Goal: Information Seeking & Learning: Learn about a topic

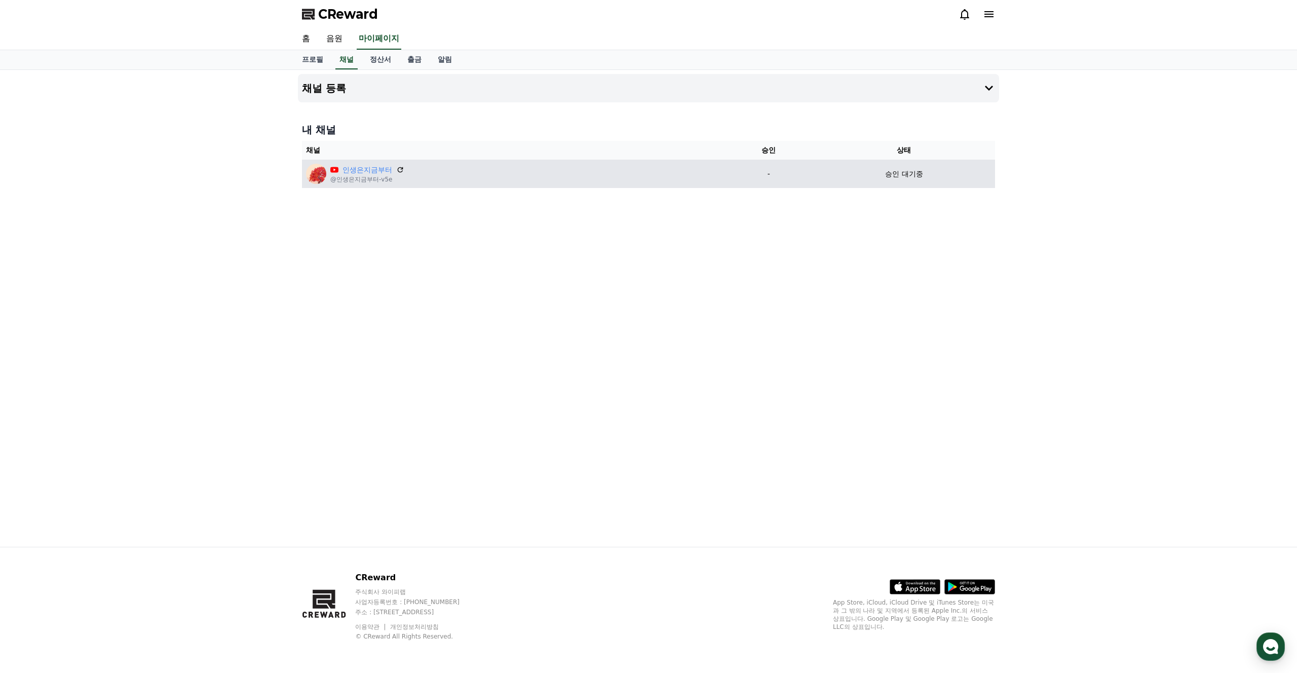
click at [662, 239] on div "채널 등록 내 채널 채널 승인 상태 인생은지금부터 @인생은지금부터-v5e - 승인 대기중" at bounding box center [648, 308] width 709 height 477
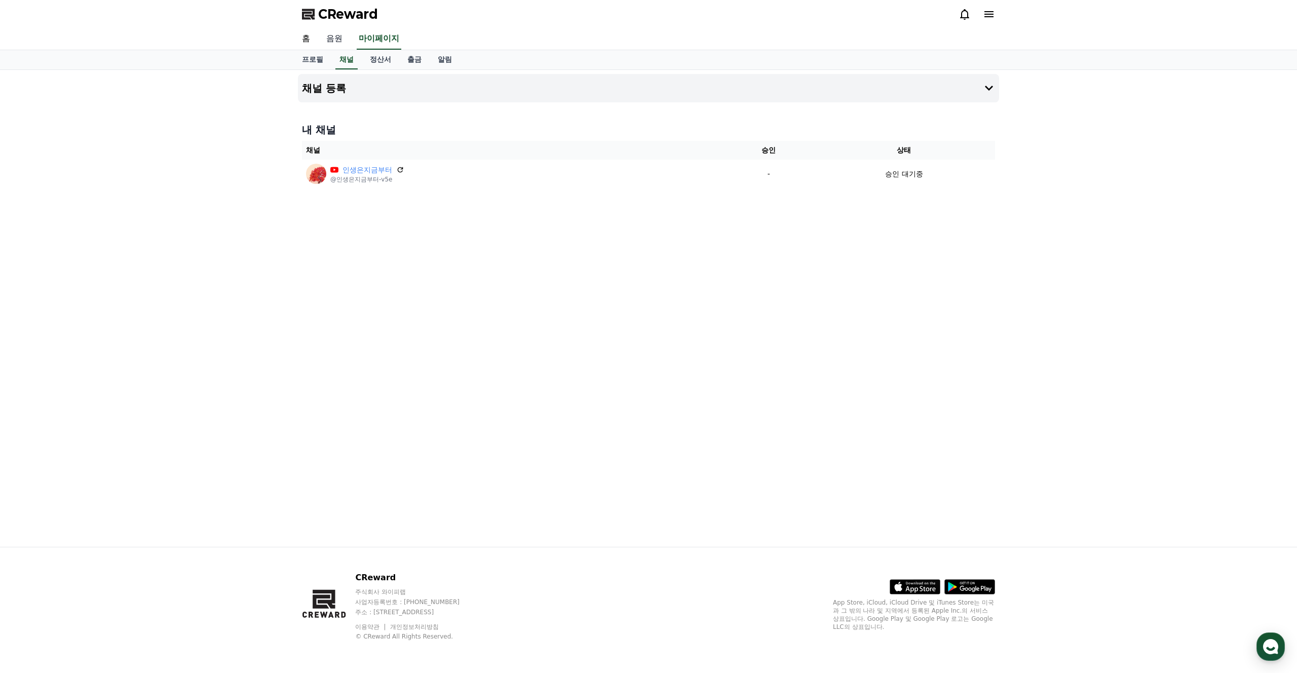
click at [337, 41] on link "음원" at bounding box center [334, 38] width 32 height 21
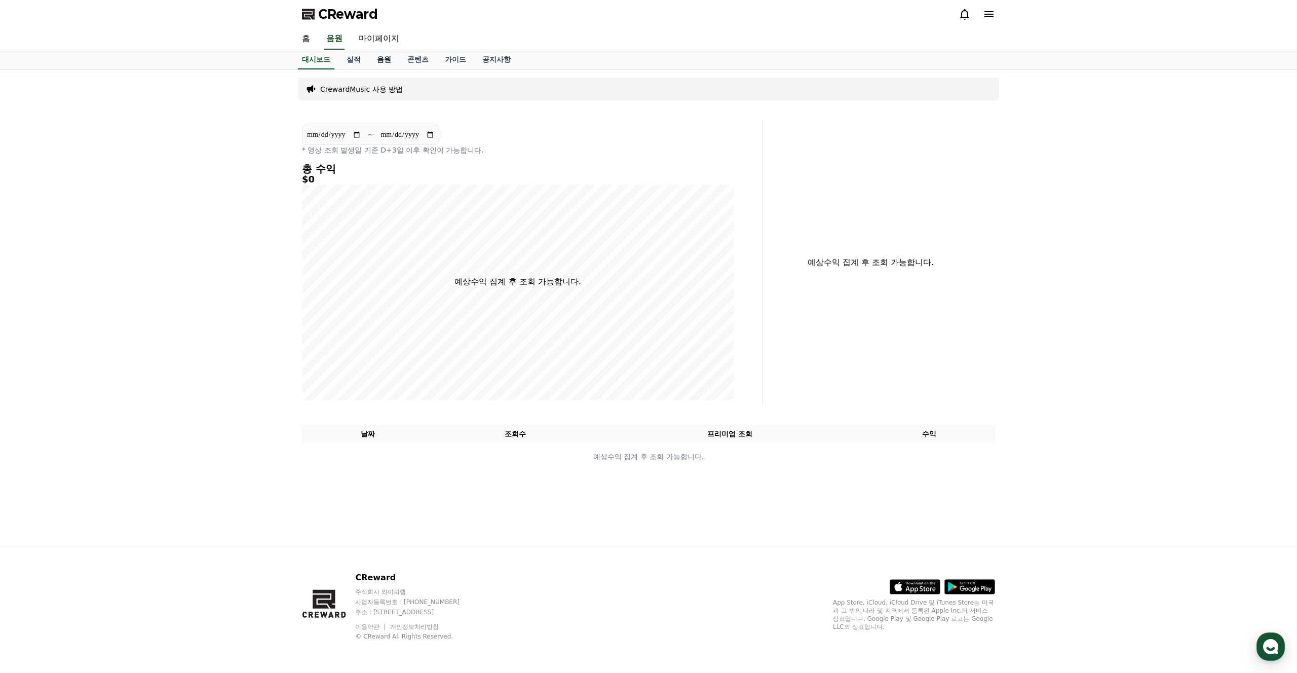
click at [374, 62] on link "음원" at bounding box center [384, 59] width 30 height 19
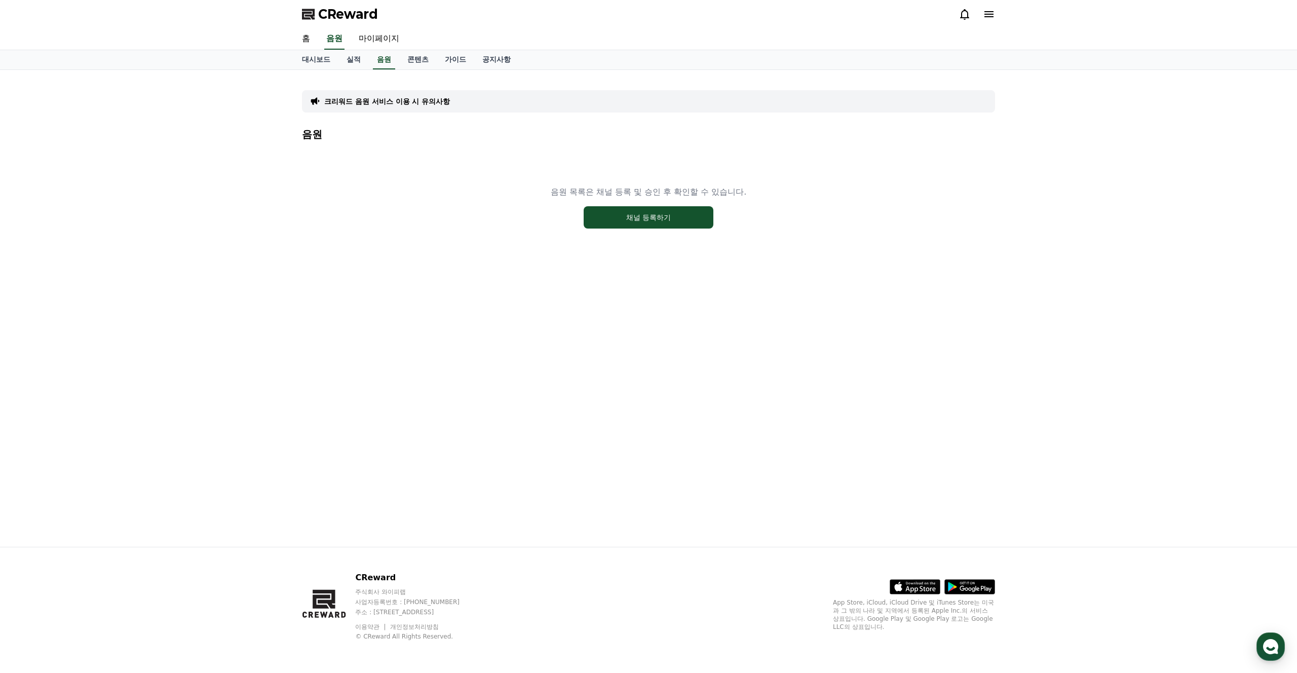
click at [652, 205] on div "음원 목록은 채널 등록 및 승인 후 확인할 수 있습니다. 채널 등록하기" at bounding box center [648, 207] width 693 height 127
click at [648, 212] on button "채널 등록하기" at bounding box center [649, 217] width 130 height 22
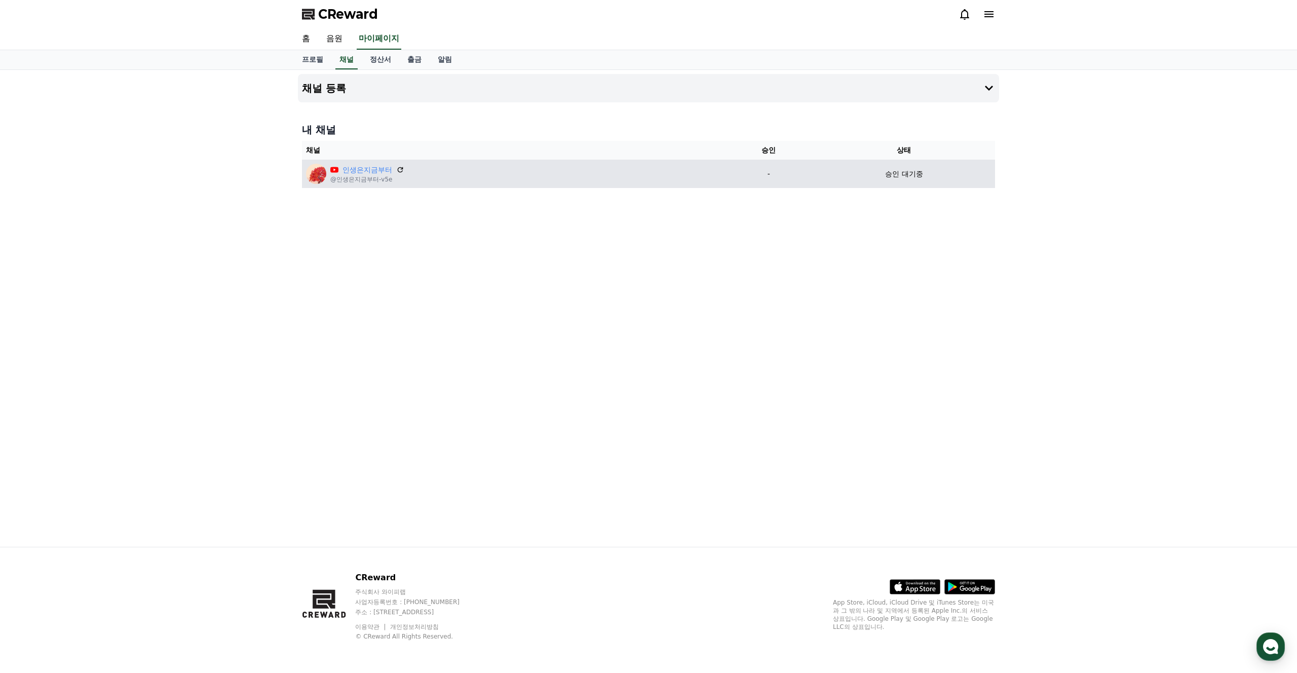
click at [317, 174] on img at bounding box center [316, 174] width 20 height 20
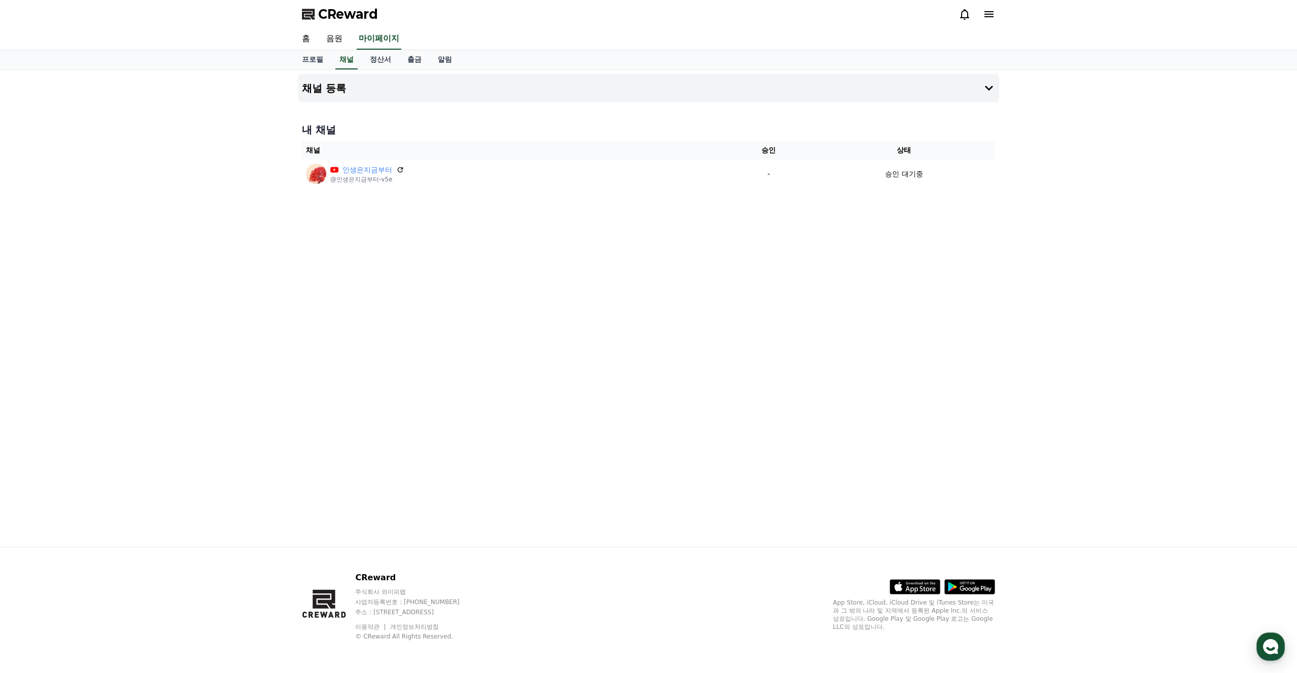
click at [556, 362] on div "채널 등록 내 채널 채널 승인 상태 인생은지금부터 @인생은지금부터-v5e - 승인 대기중" at bounding box center [648, 308] width 709 height 477
click at [978, 224] on div "채널 등록 내 채널 채널 승인 상태 인생은지금부터 @인생은지금부터-v5e - 승인 대기중" at bounding box center [648, 308] width 709 height 477
click at [978, 18] on div at bounding box center [976, 14] width 36 height 12
click at [967, 16] on icon at bounding box center [964, 14] width 9 height 11
click at [994, 17] on icon at bounding box center [989, 14] width 12 height 12
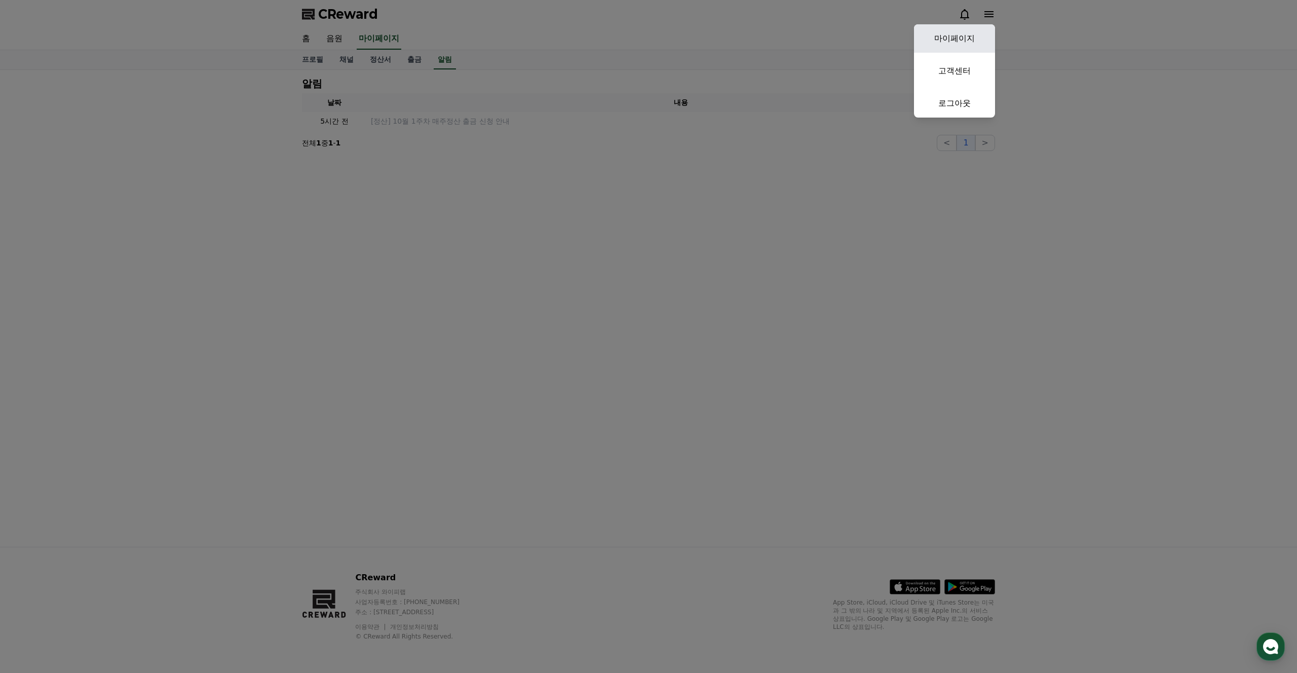
click at [953, 40] on link "마이페이지" at bounding box center [954, 38] width 81 height 28
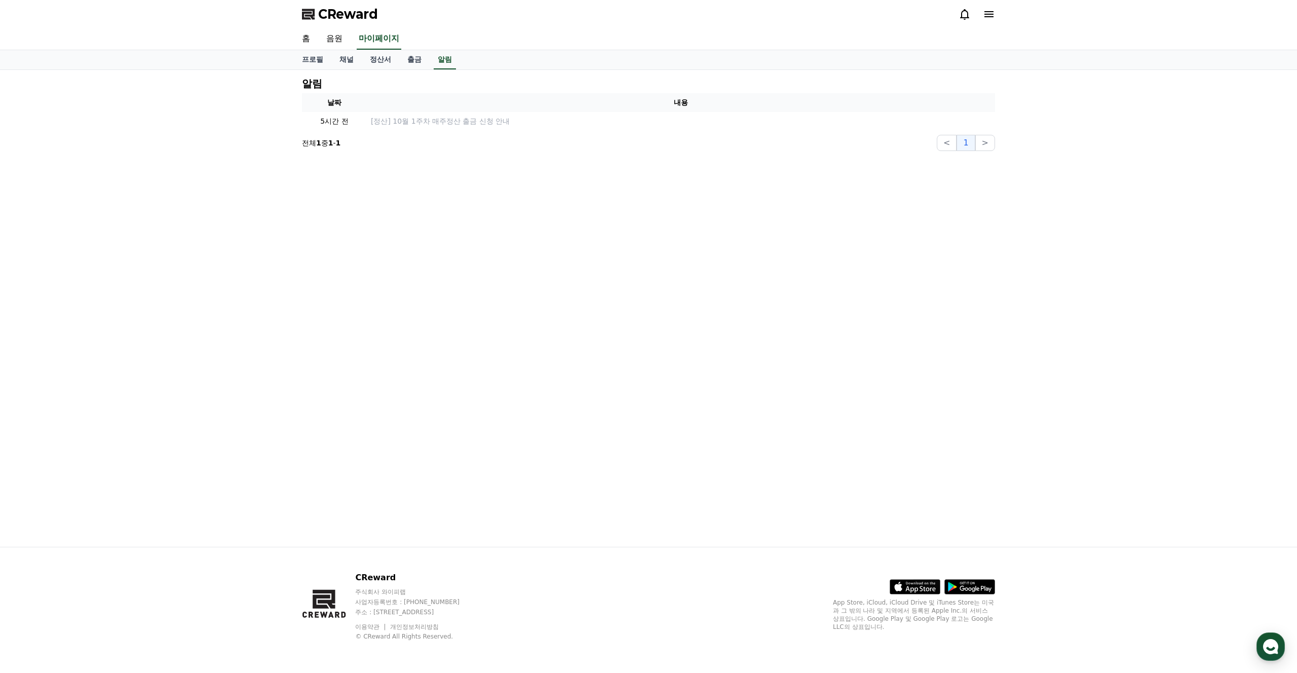
select select "**********"
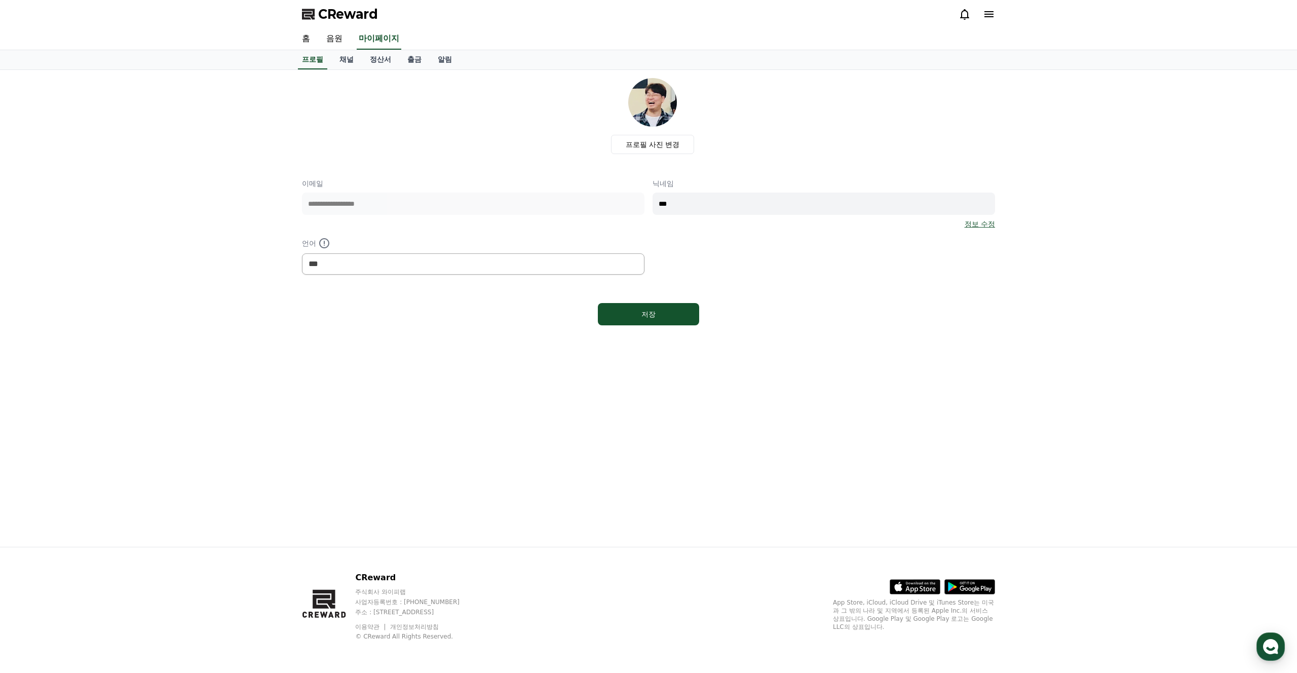
click at [978, 18] on div at bounding box center [976, 14] width 36 height 12
click at [987, 12] on icon at bounding box center [988, 14] width 9 height 6
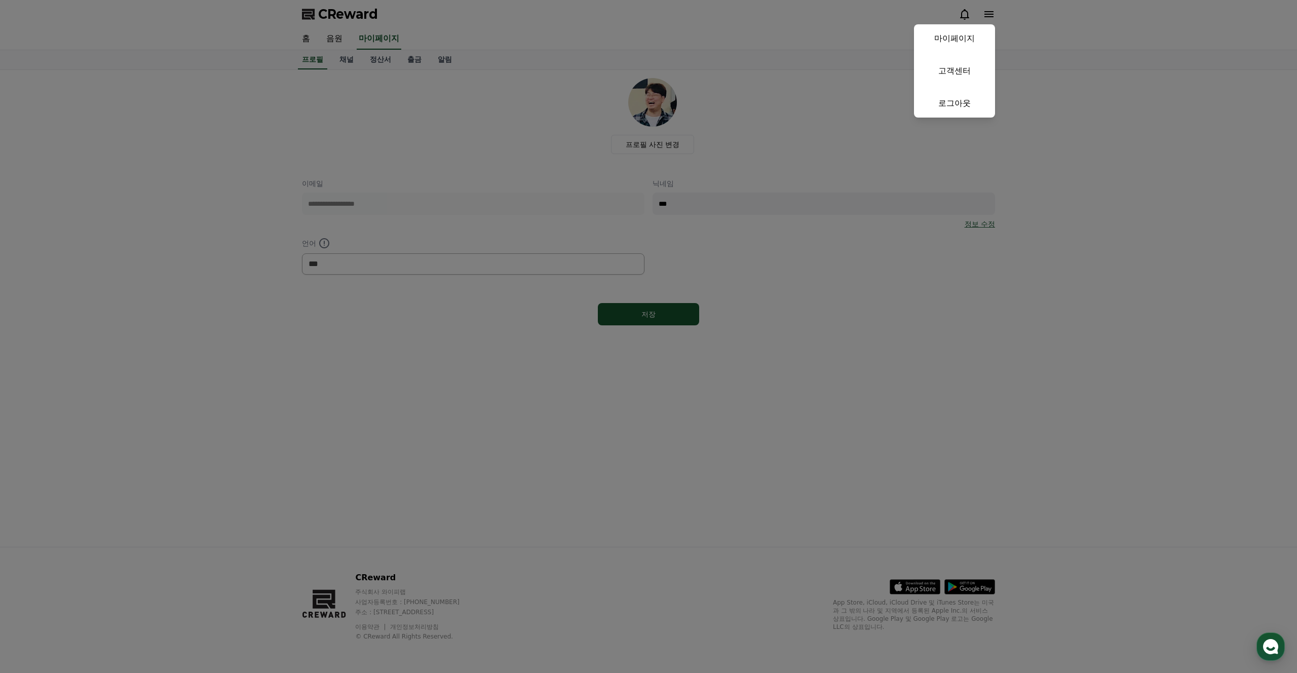
click at [964, 62] on link "고객센터" at bounding box center [954, 71] width 81 height 28
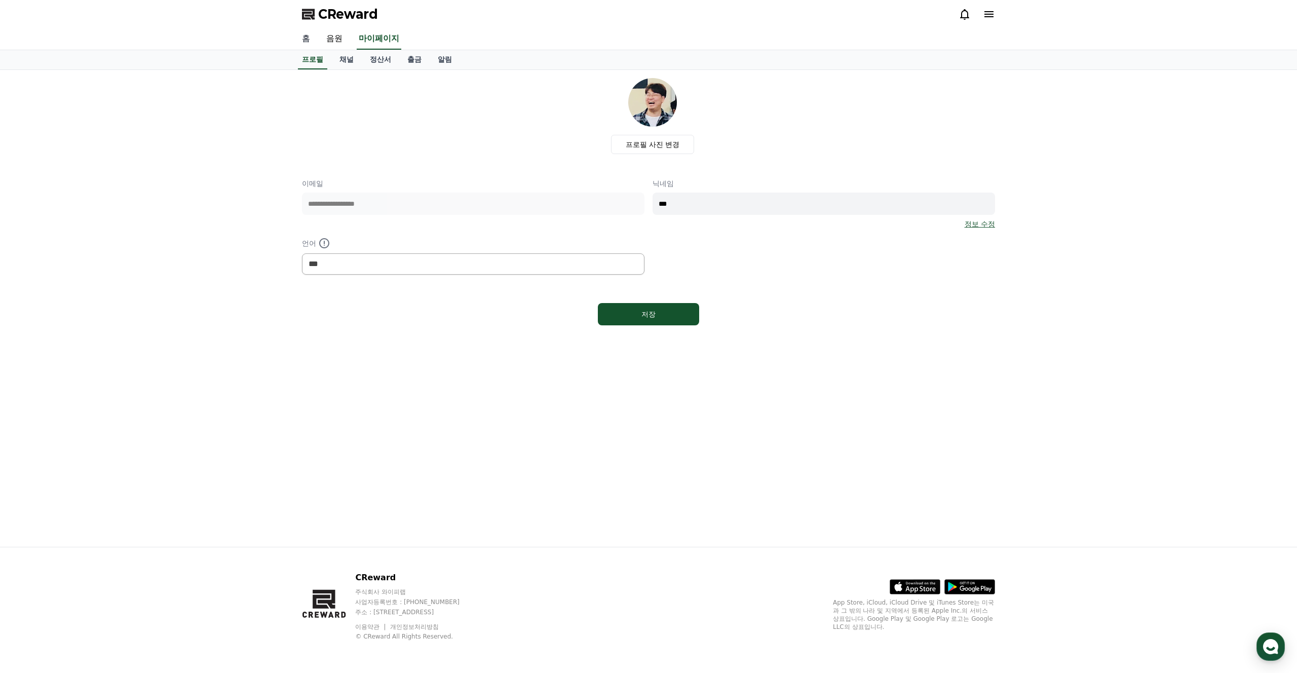
click at [308, 34] on link "홈" at bounding box center [306, 38] width 24 height 21
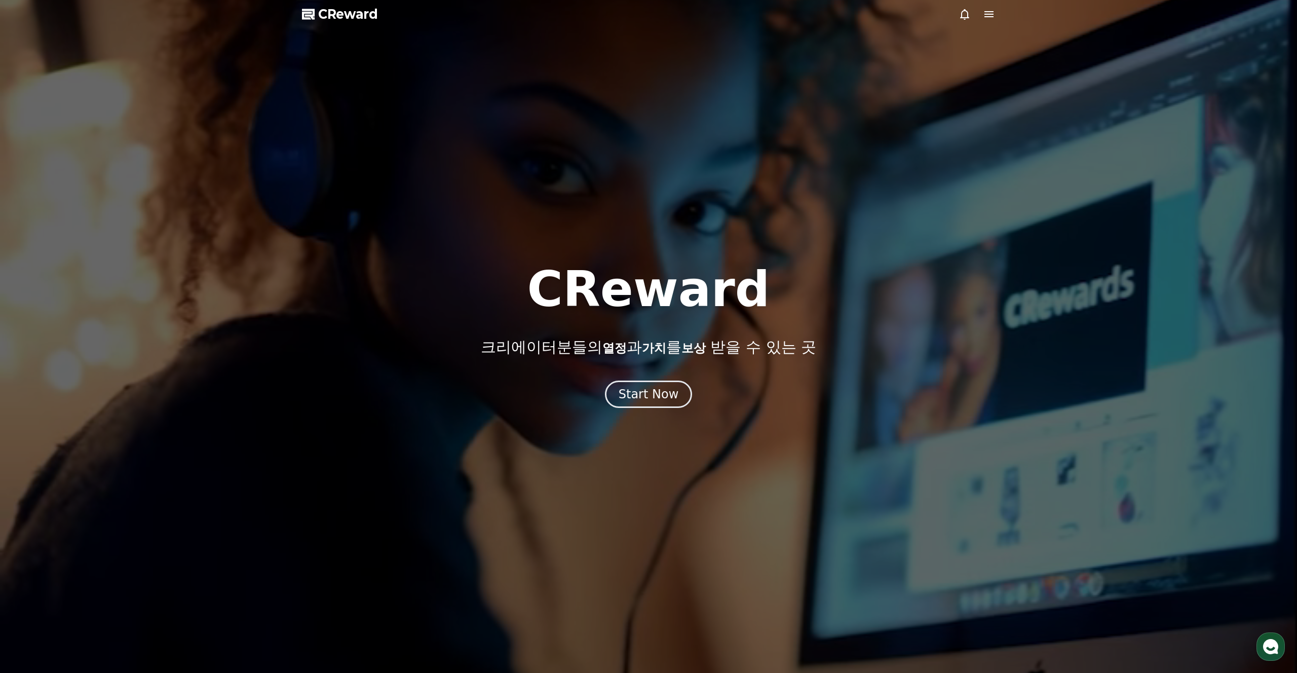
click at [346, 14] on span "CReward" at bounding box center [348, 14] width 60 height 16
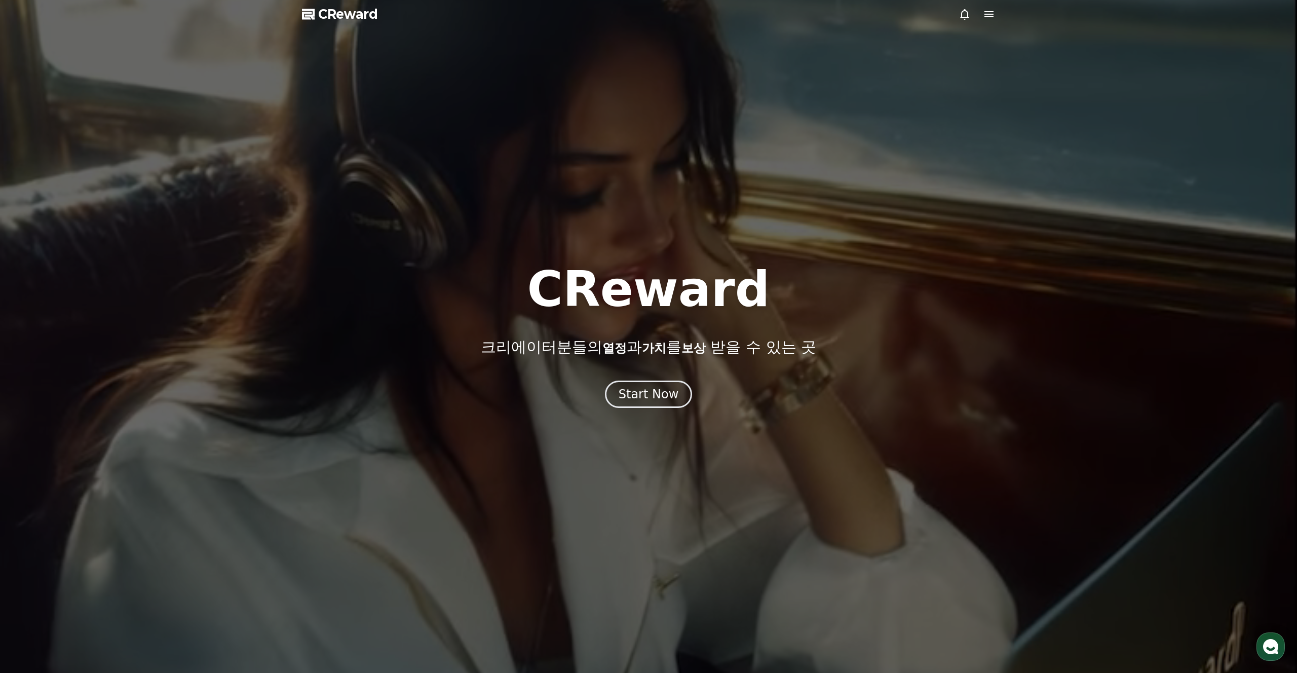
click at [993, 14] on icon at bounding box center [988, 14] width 9 height 6
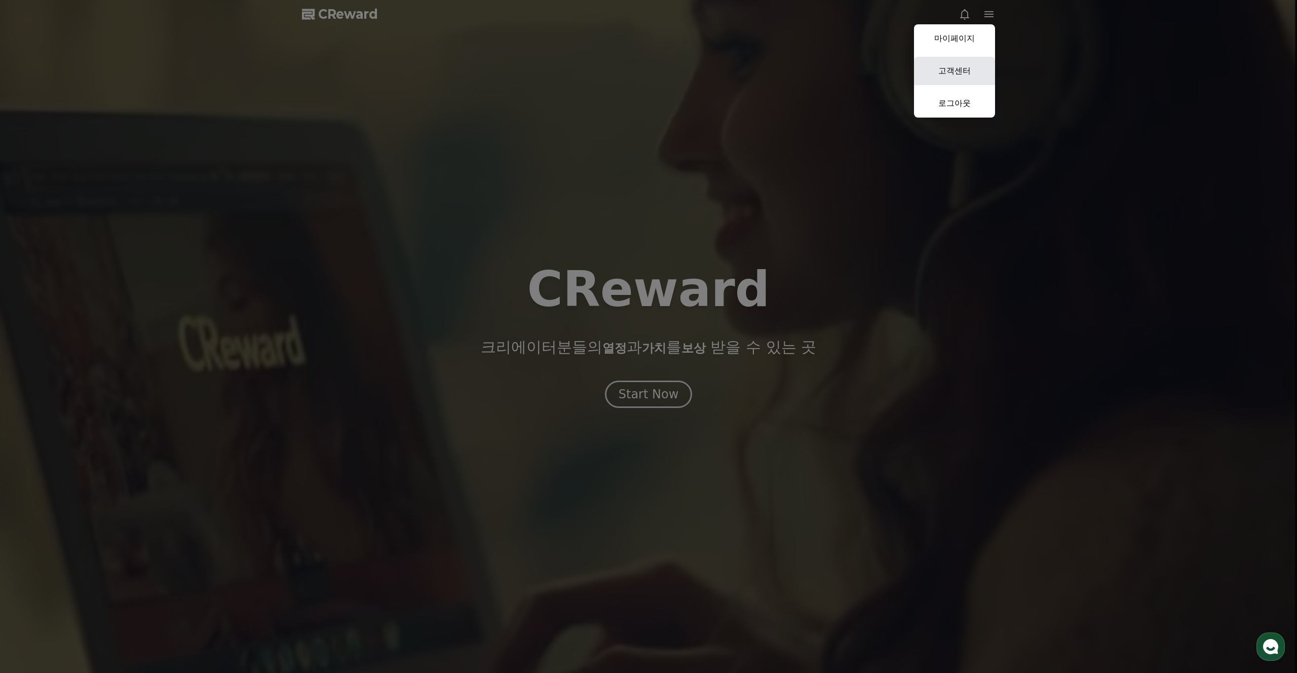
click at [957, 70] on link "고객센터" at bounding box center [954, 71] width 81 height 28
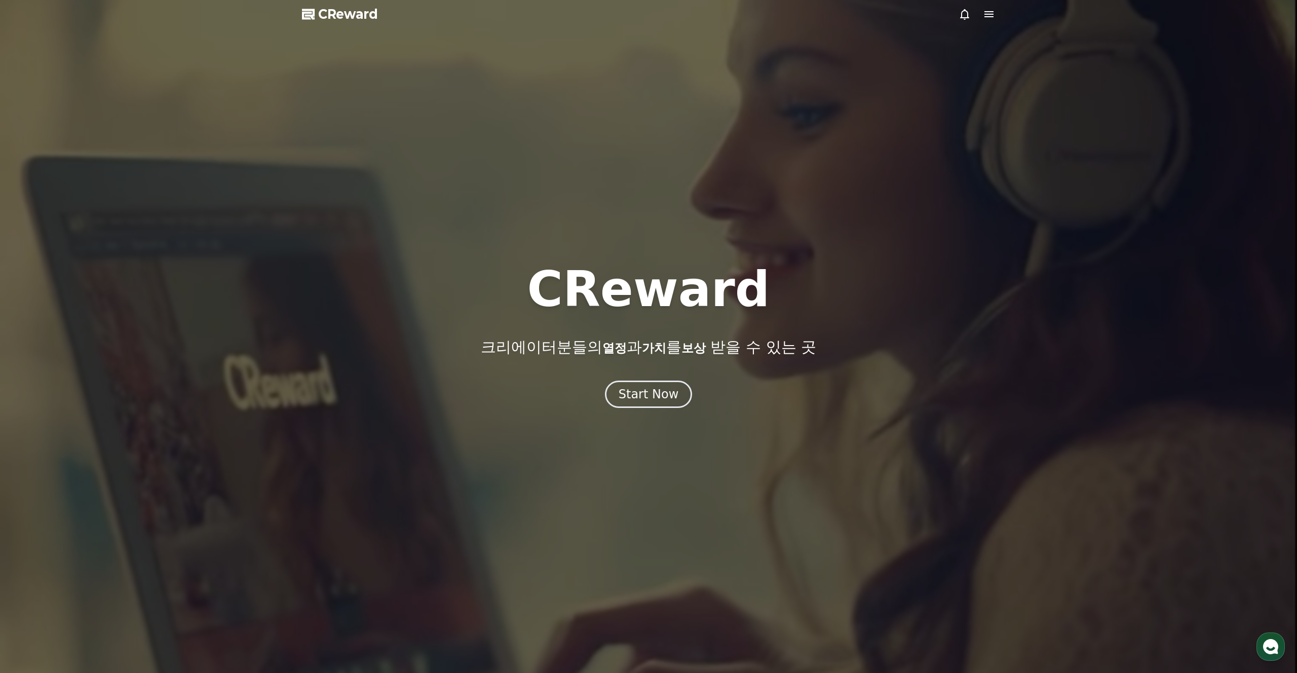
drag, startPoint x: 995, startPoint y: 12, endPoint x: 992, endPoint y: 17, distance: 5.9
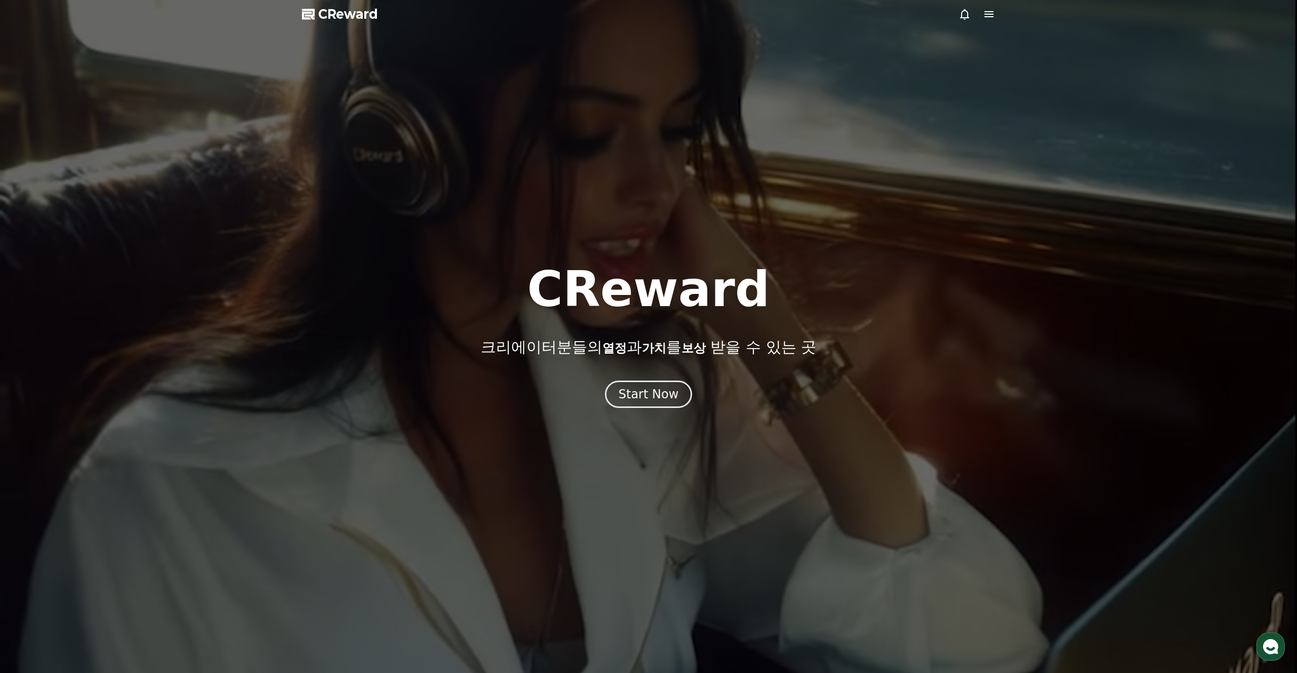
click at [996, 12] on div at bounding box center [648, 336] width 1297 height 673
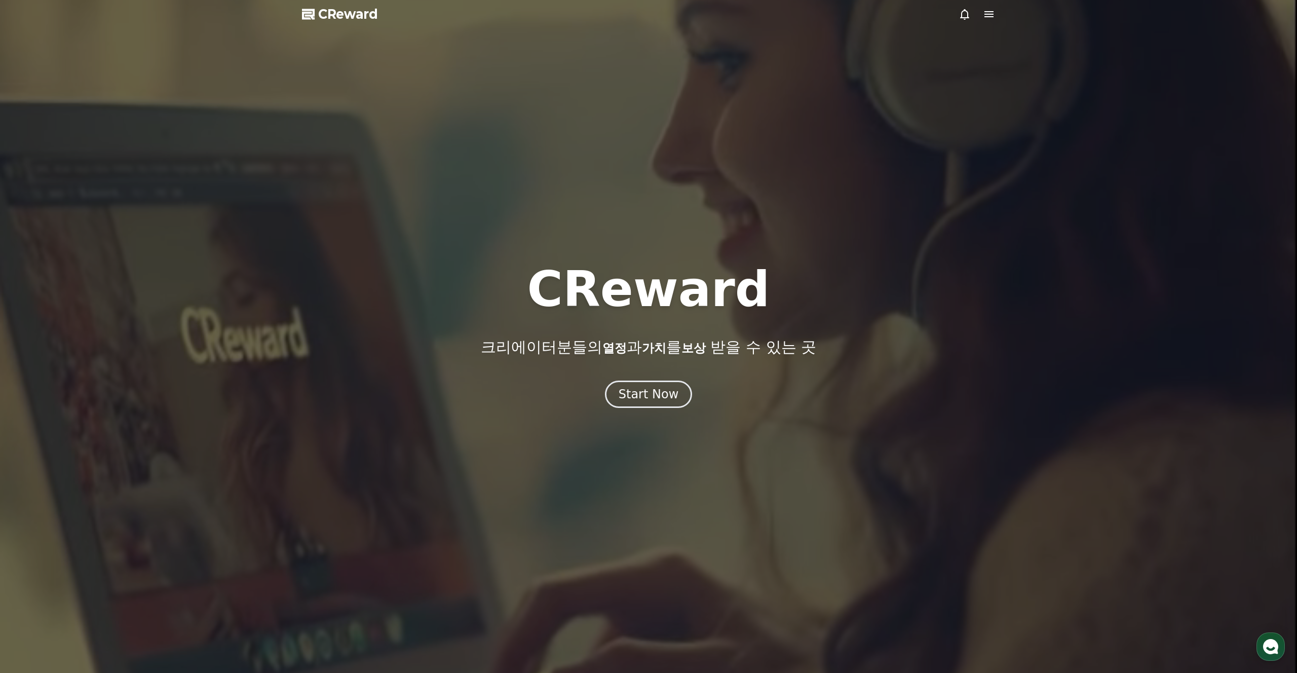
click at [992, 17] on icon at bounding box center [989, 14] width 12 height 12
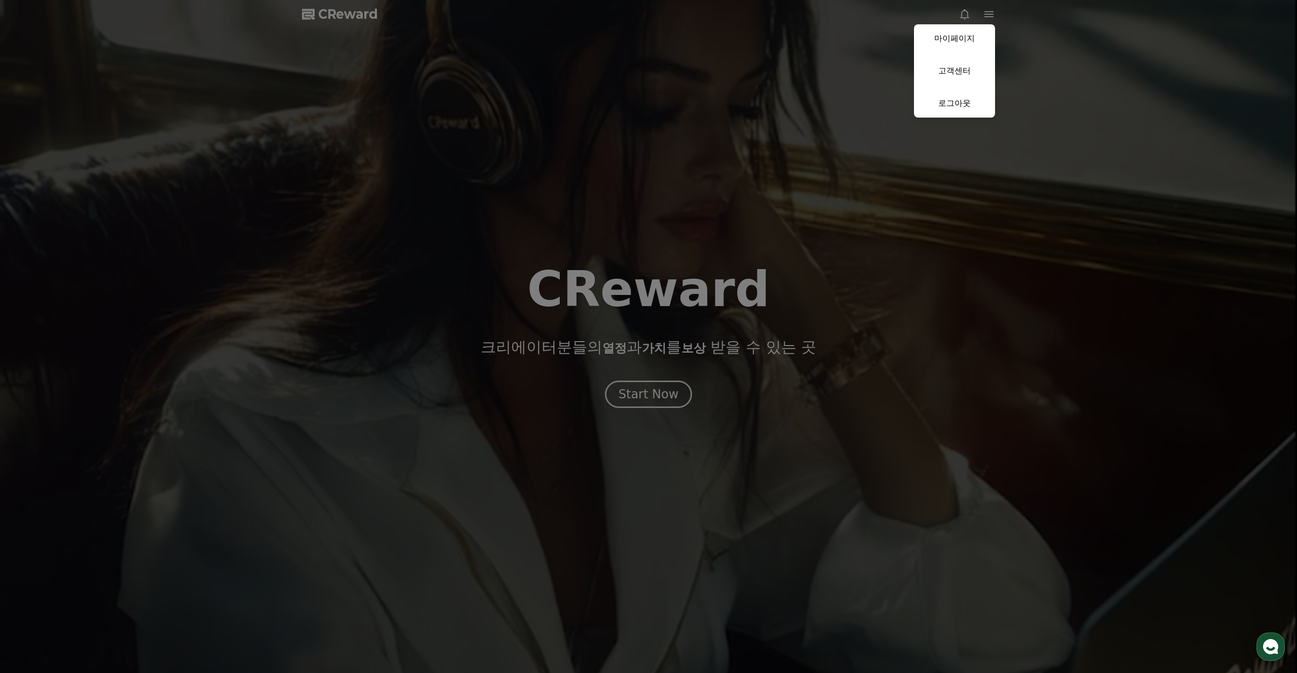
drag, startPoint x: 983, startPoint y: 28, endPoint x: 974, endPoint y: 25, distance: 9.5
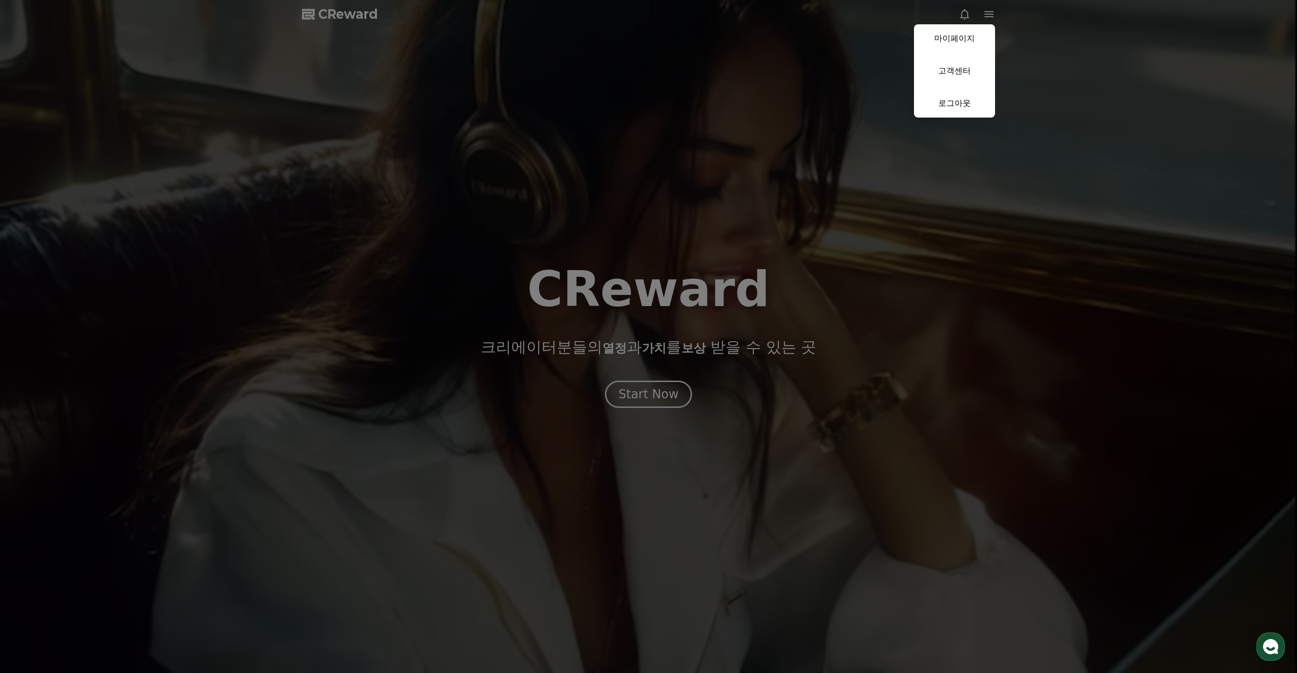
click at [983, 28] on link "마이페이지" at bounding box center [954, 38] width 81 height 28
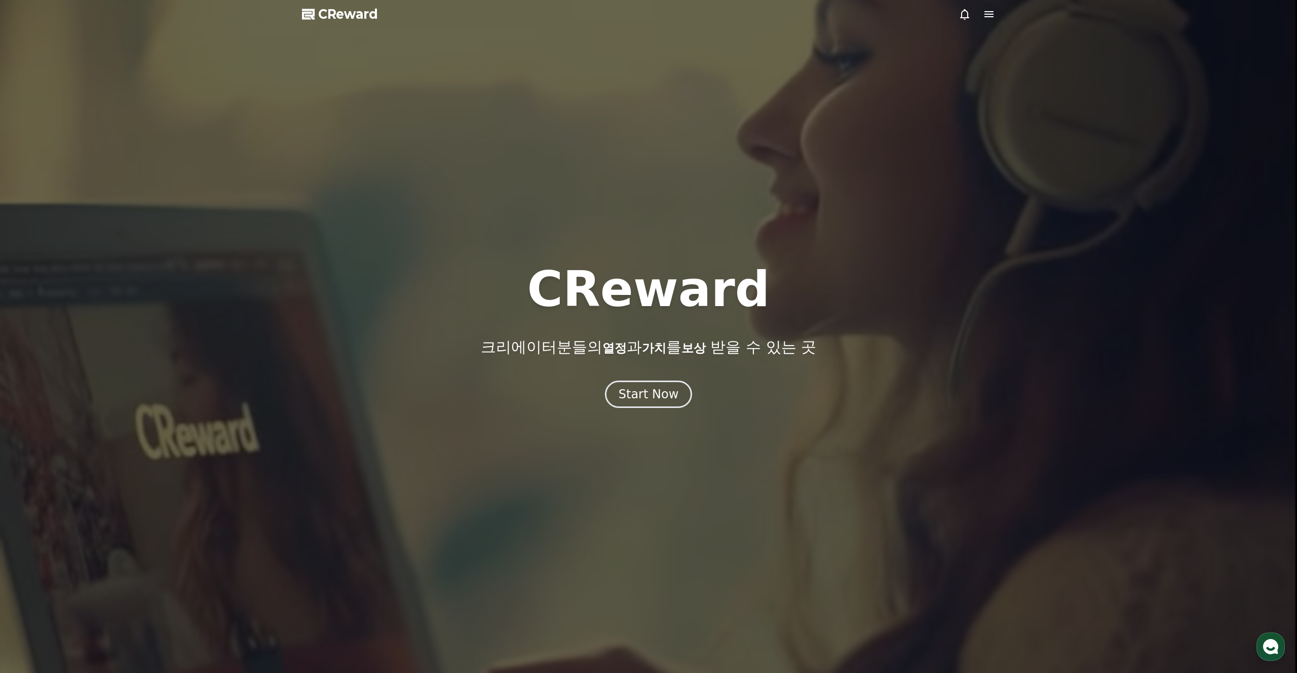
select select "**********"
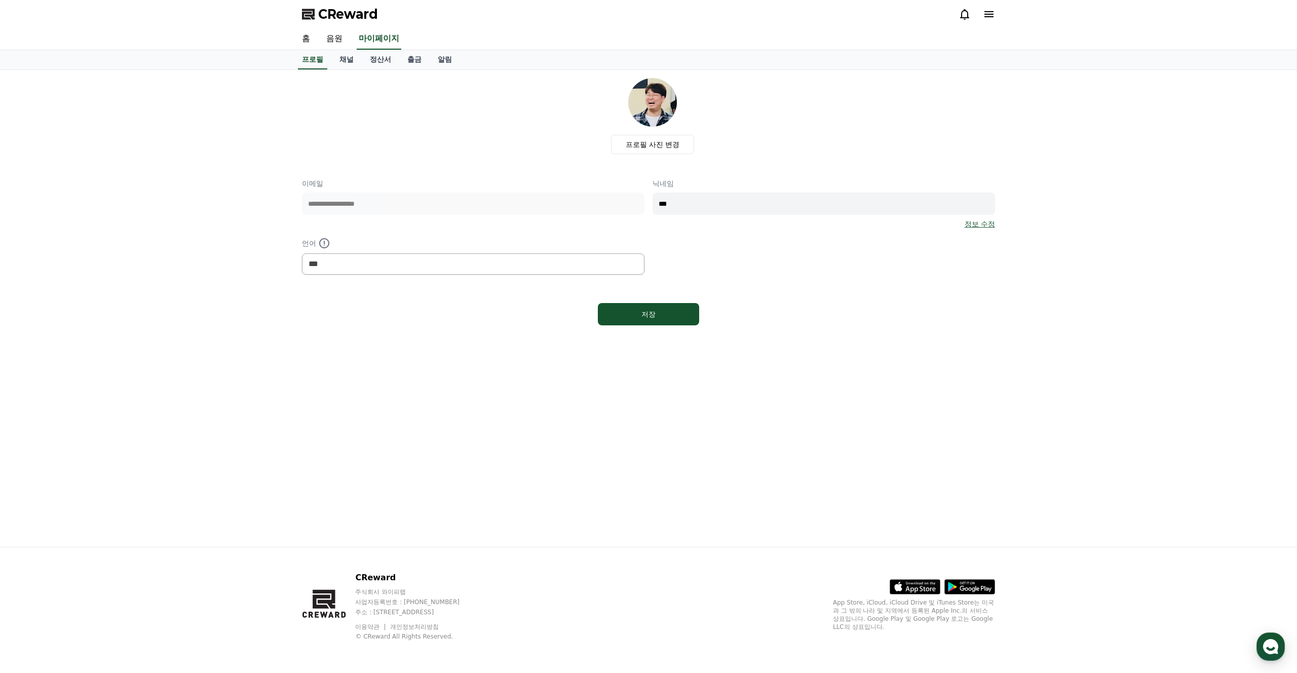
click at [967, 18] on icon at bounding box center [964, 14] width 12 height 12
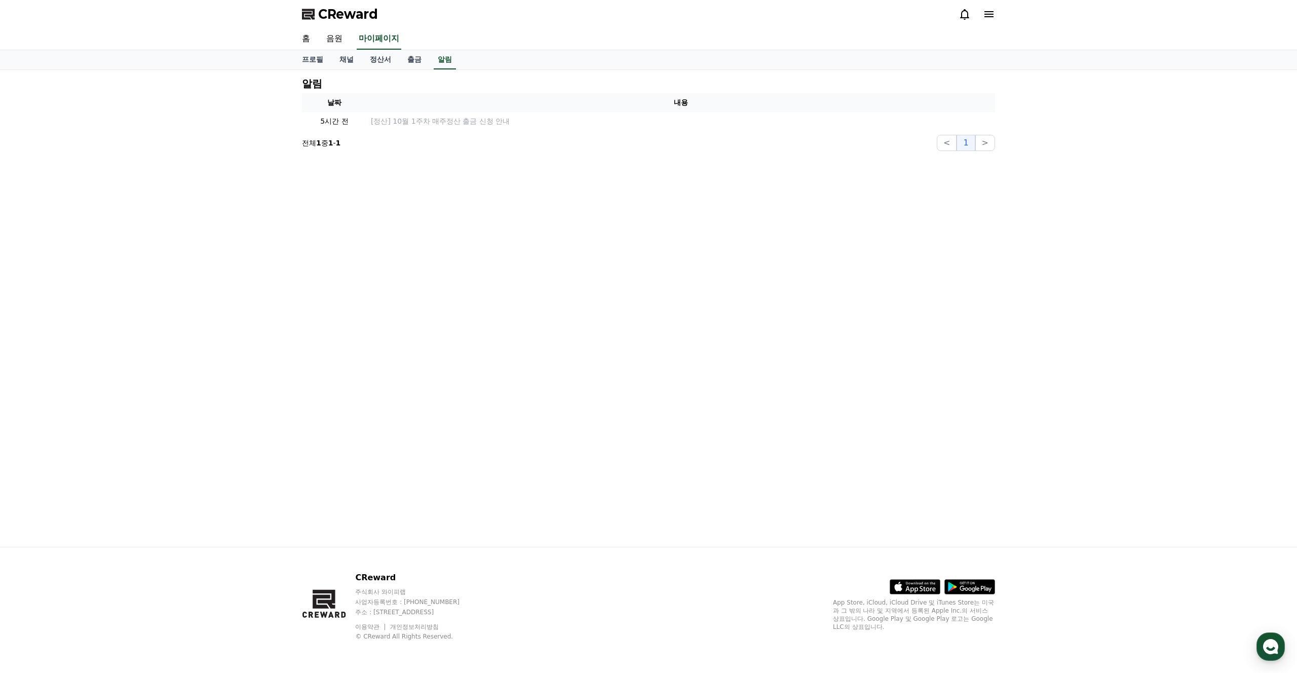
click at [961, 15] on icon at bounding box center [964, 14] width 9 height 11
click at [309, 57] on link "프로필" at bounding box center [312, 59] width 37 height 19
select select "**********"
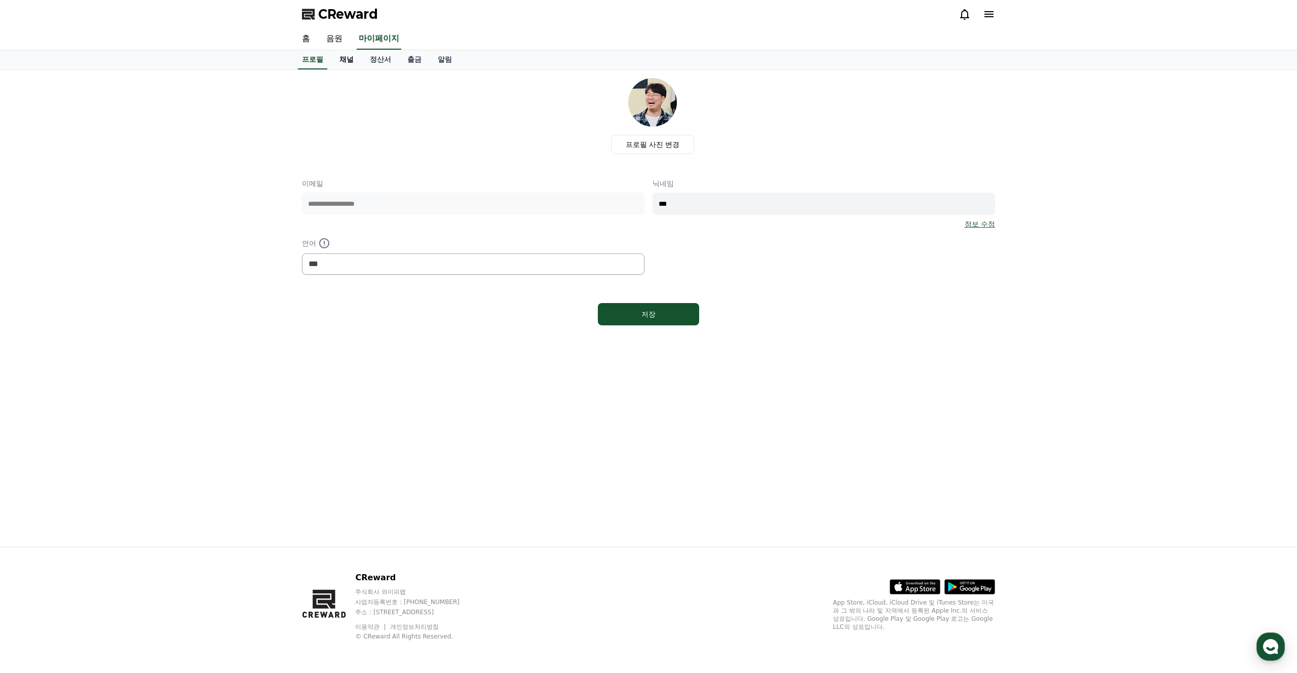
click at [339, 61] on link "채널" at bounding box center [346, 59] width 30 height 19
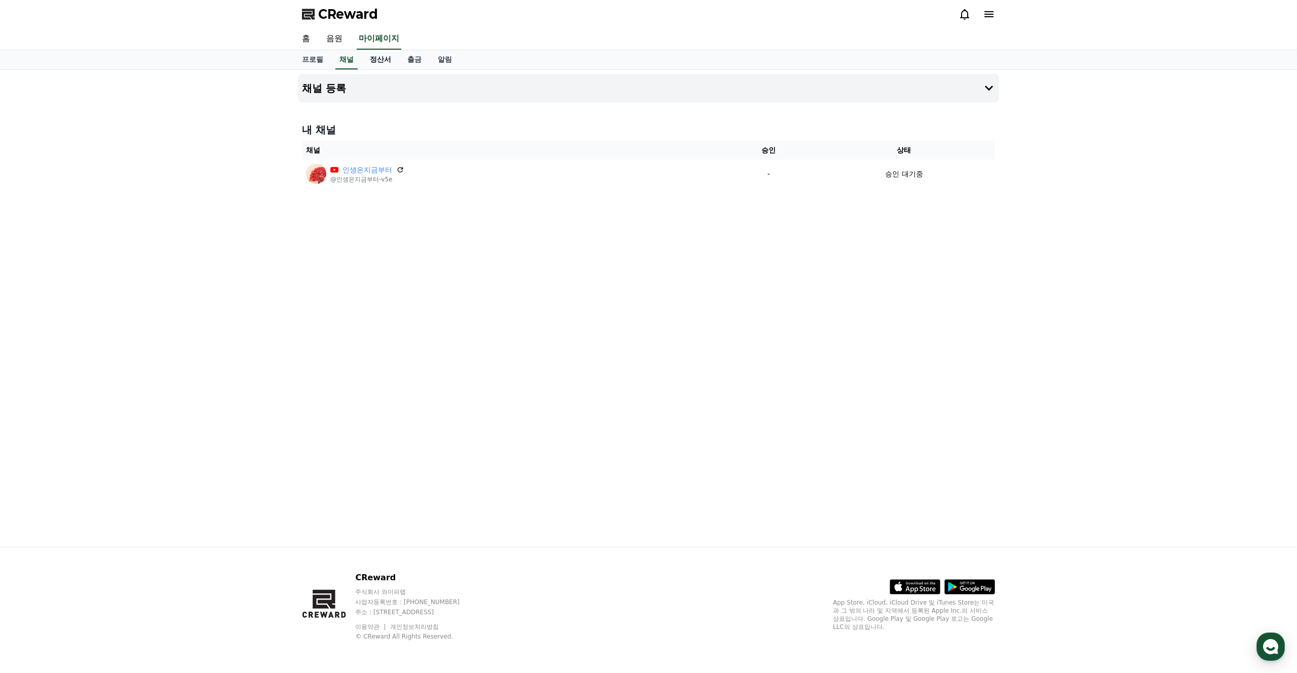
click at [370, 62] on link "정산서" at bounding box center [380, 59] width 37 height 19
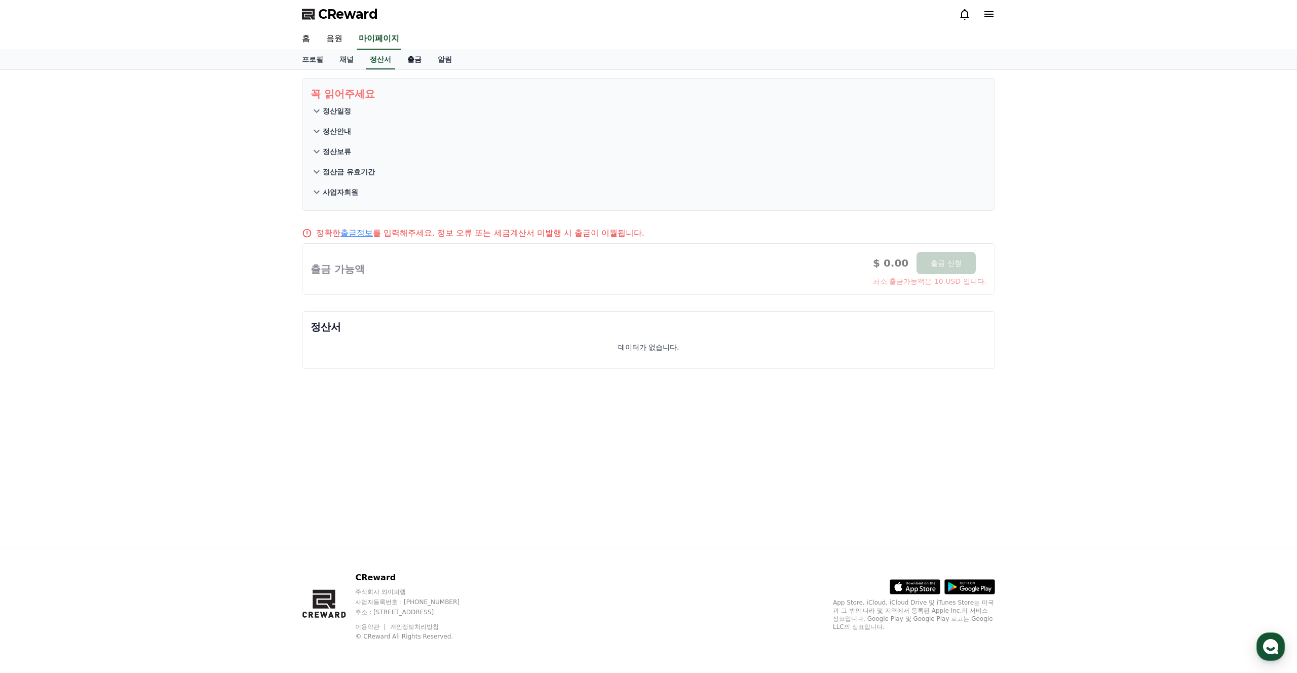
click at [403, 64] on link "출금" at bounding box center [414, 59] width 30 height 19
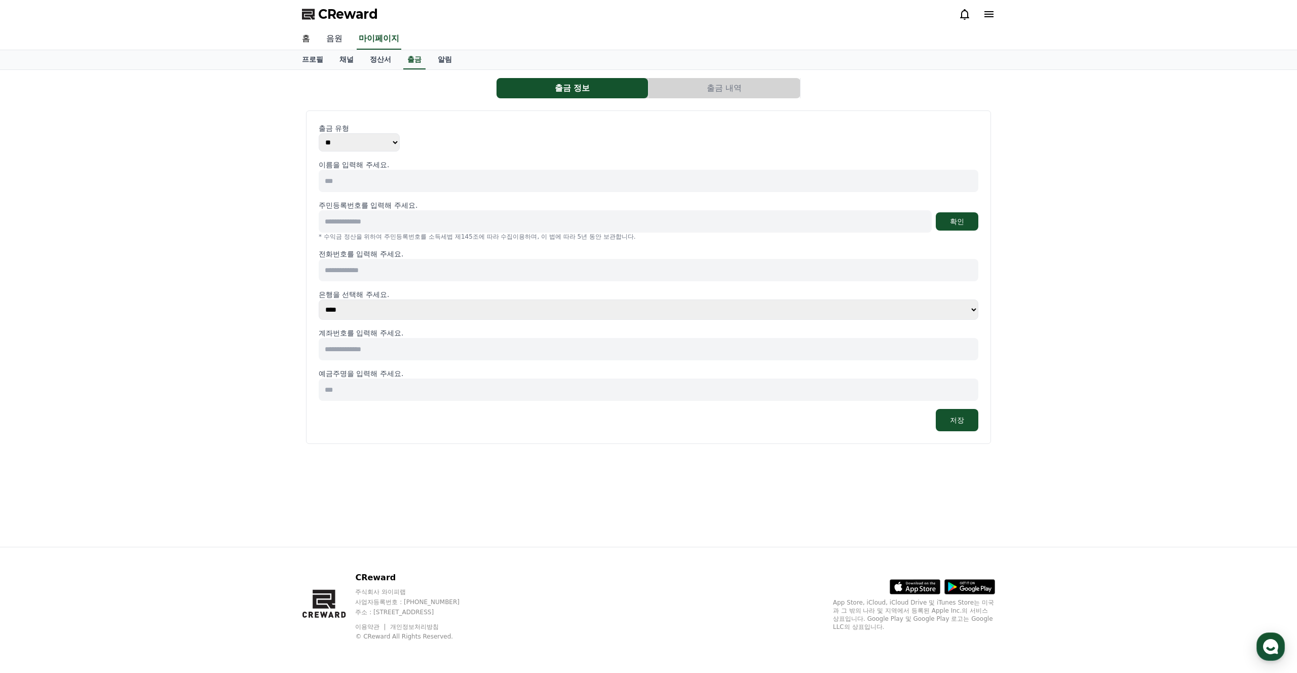
click at [330, 44] on link "음원" at bounding box center [334, 38] width 32 height 21
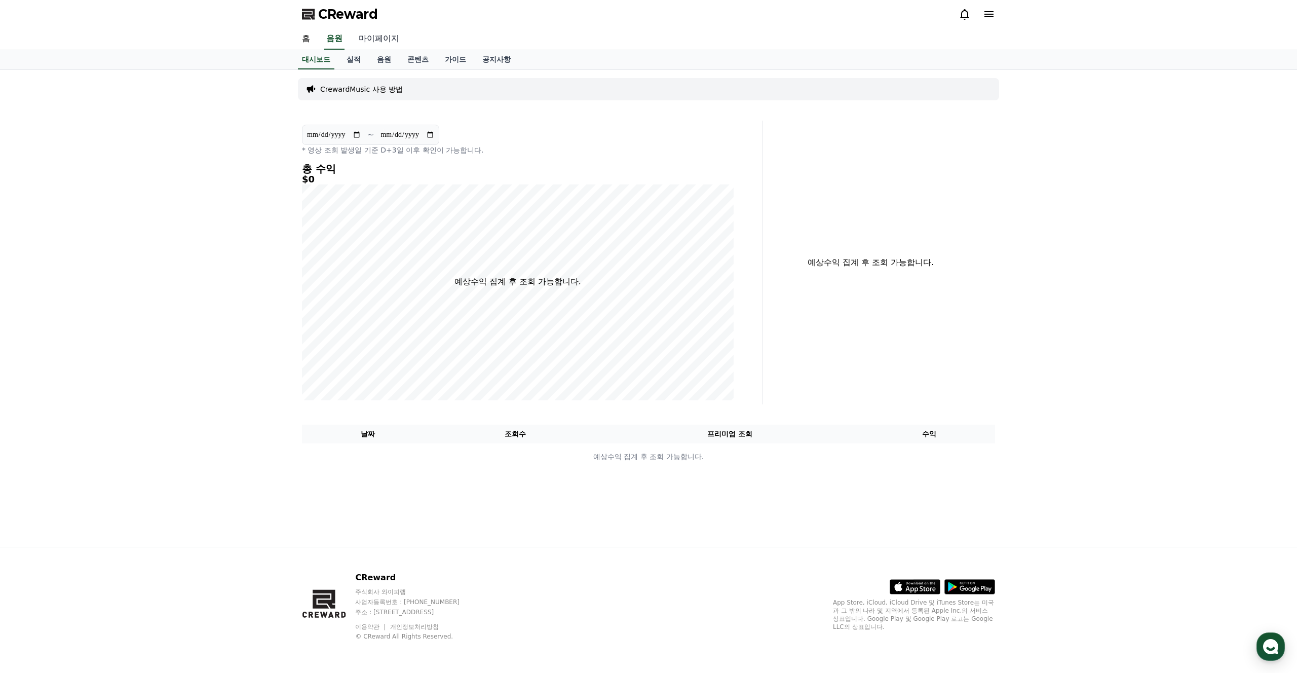
click at [369, 41] on link "마이페이지" at bounding box center [379, 38] width 57 height 21
select select "**********"
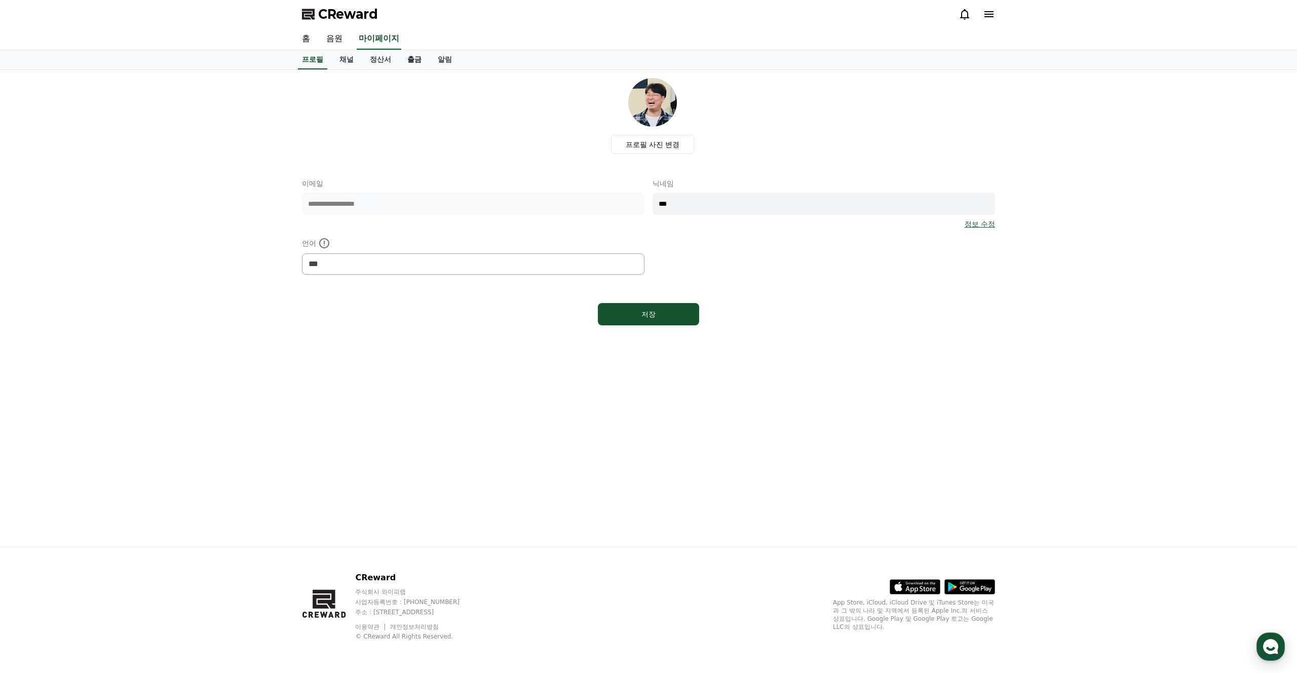
click at [407, 58] on link "출금" at bounding box center [414, 59] width 30 height 19
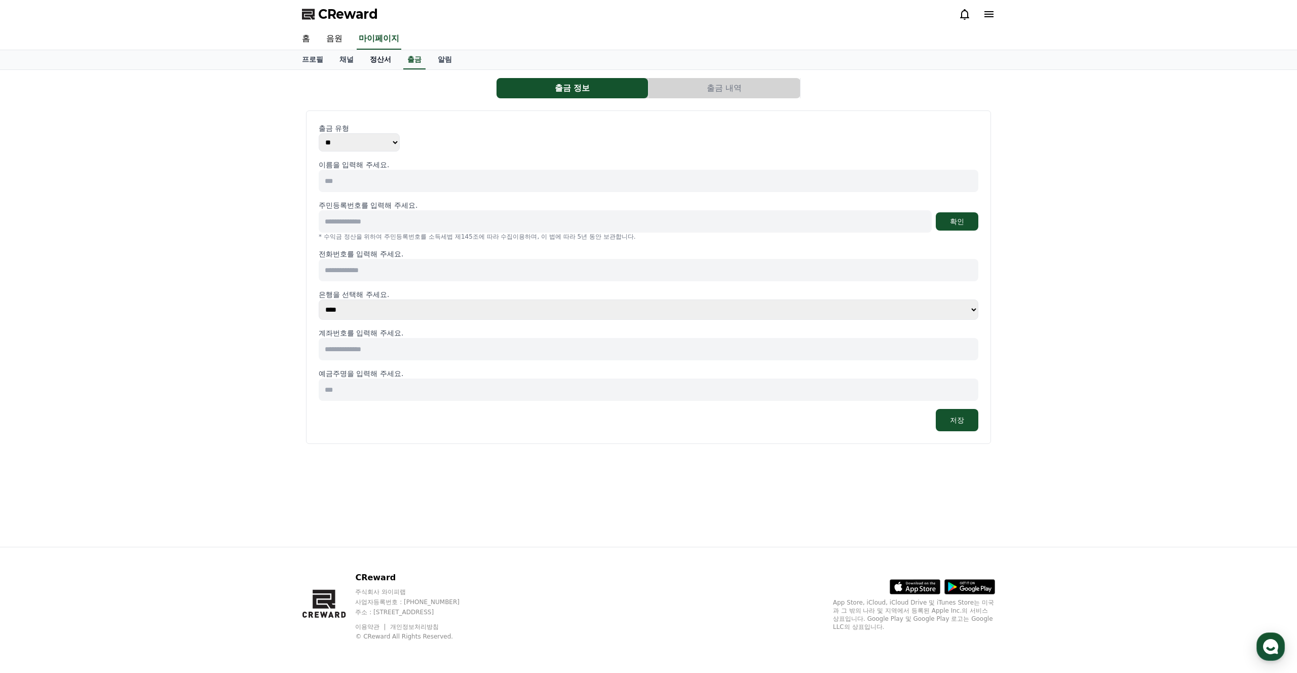
click at [362, 61] on link "정산서" at bounding box center [380, 59] width 37 height 19
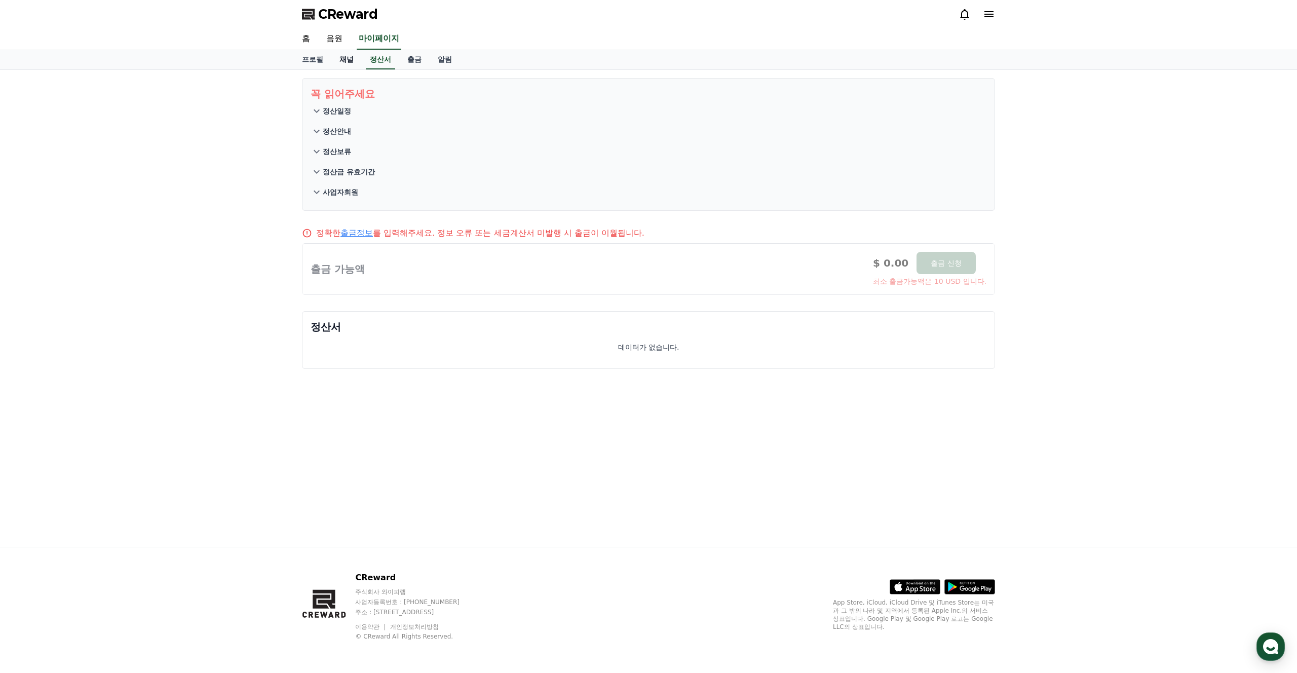
click at [339, 61] on link "채널" at bounding box center [346, 59] width 30 height 19
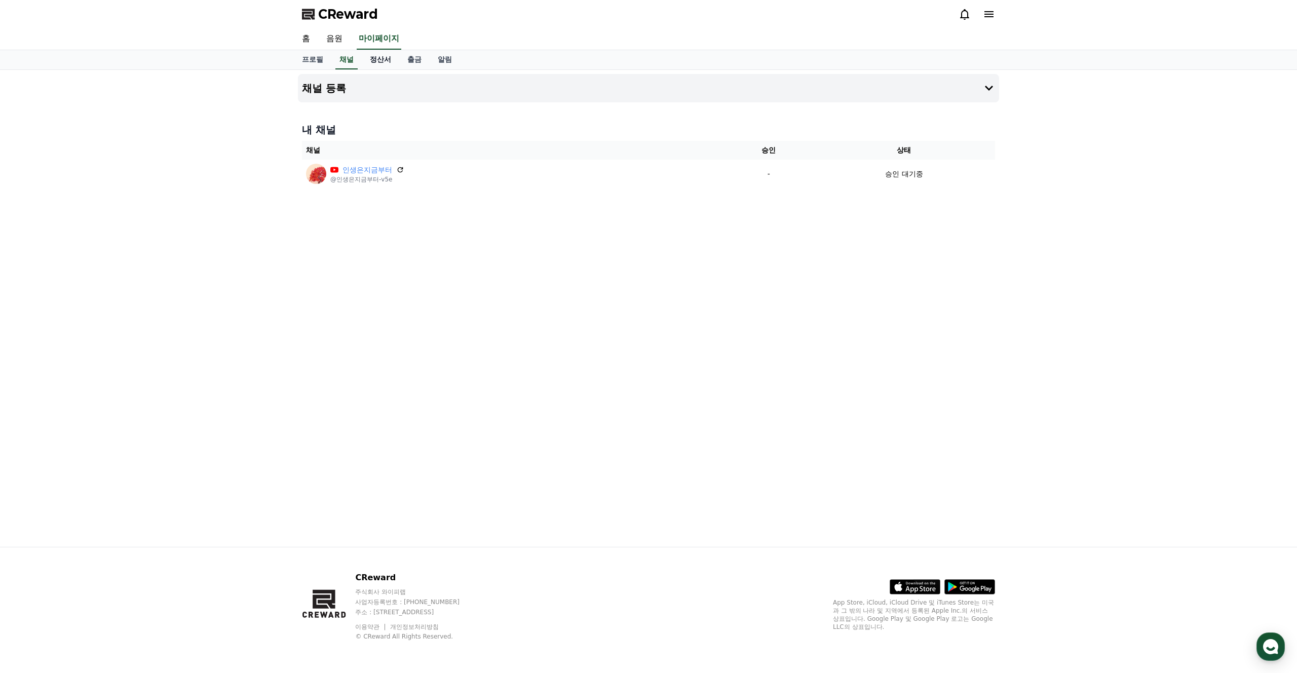
click at [365, 61] on link "정산서" at bounding box center [380, 59] width 37 height 19
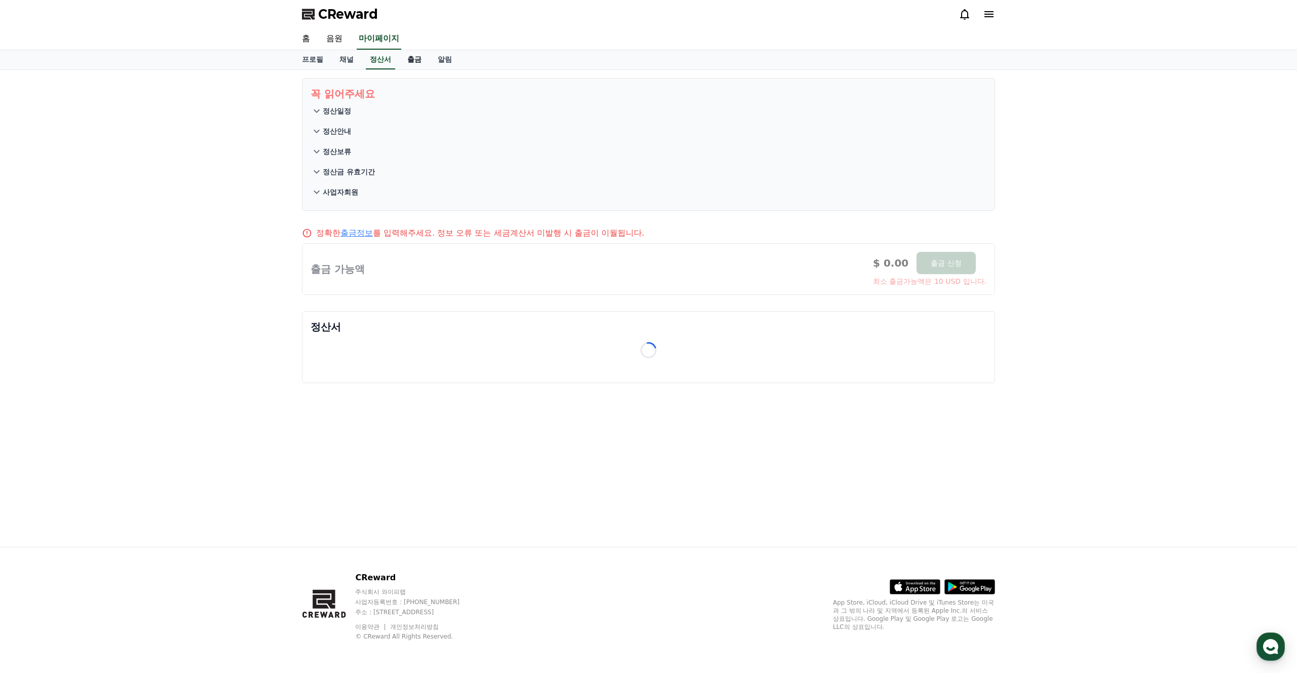
click at [402, 61] on link "출금" at bounding box center [414, 59] width 30 height 19
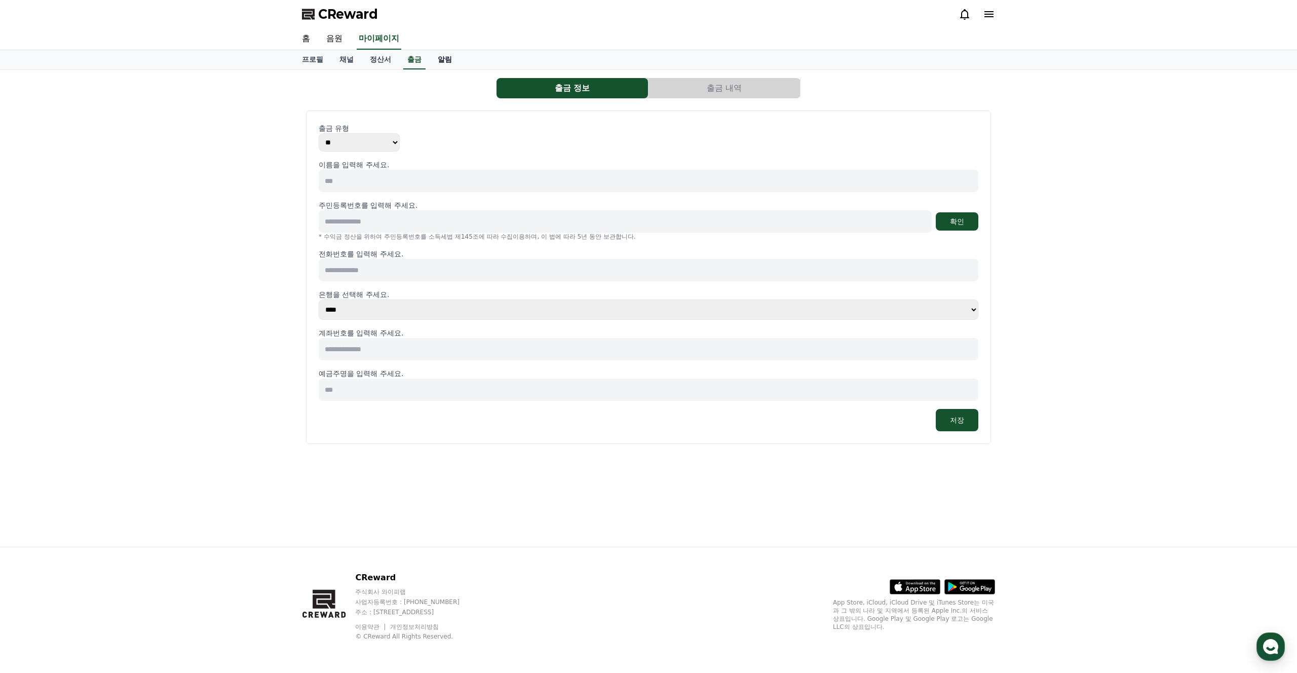
click at [441, 62] on link "알림" at bounding box center [445, 59] width 30 height 19
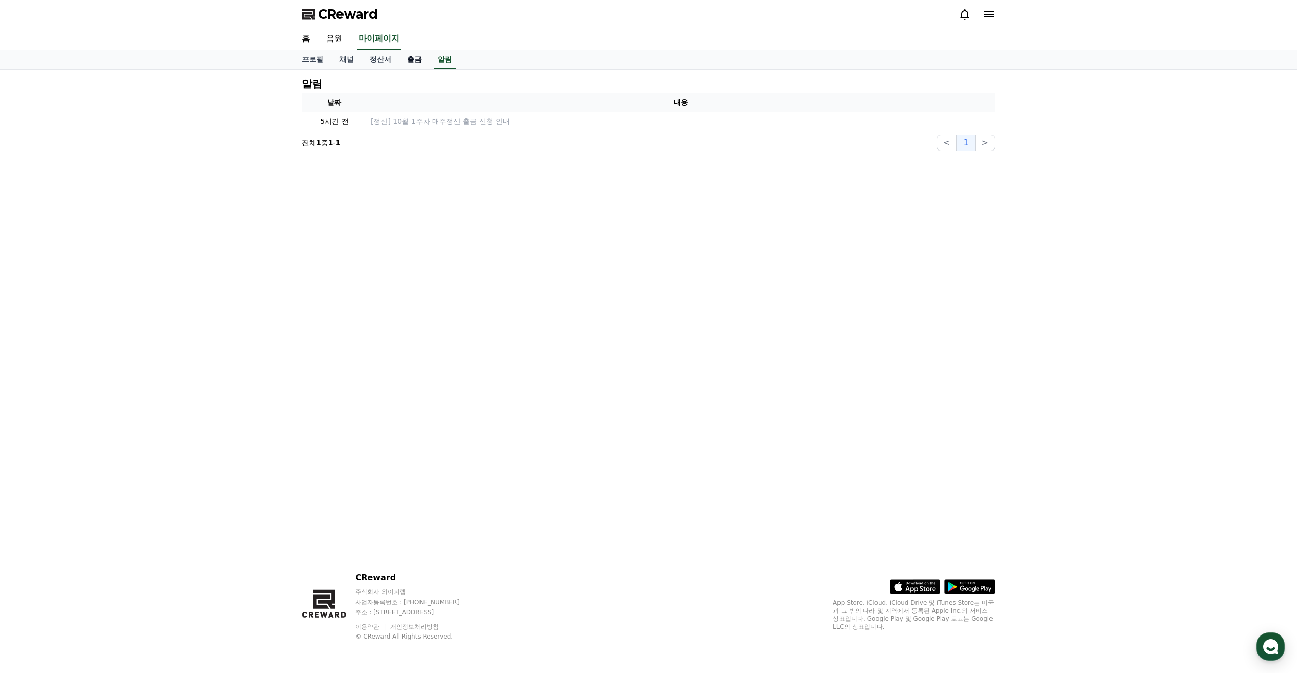
click at [399, 64] on link "출금" at bounding box center [414, 59] width 30 height 19
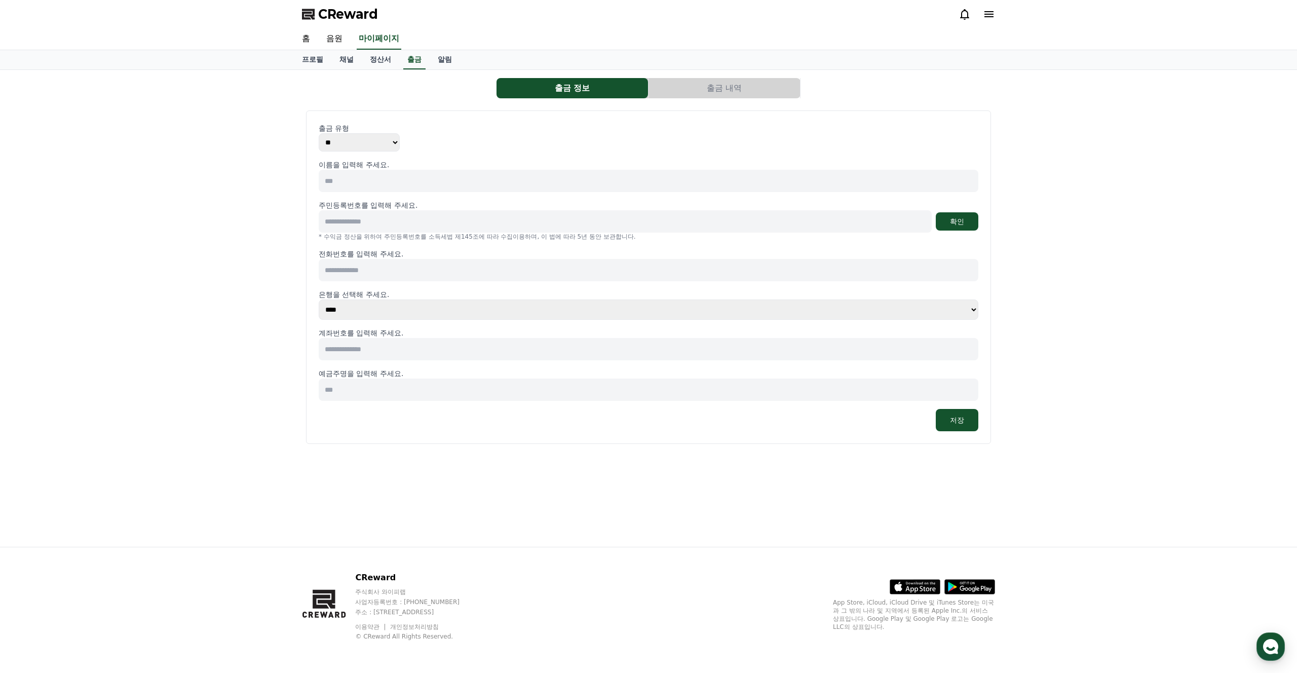
drag, startPoint x: 999, startPoint y: 0, endPoint x: 996, endPoint y: 6, distance: 7.0
click at [999, 0] on div "CReward" at bounding box center [648, 14] width 709 height 28
click at [993, 11] on icon at bounding box center [989, 14] width 12 height 12
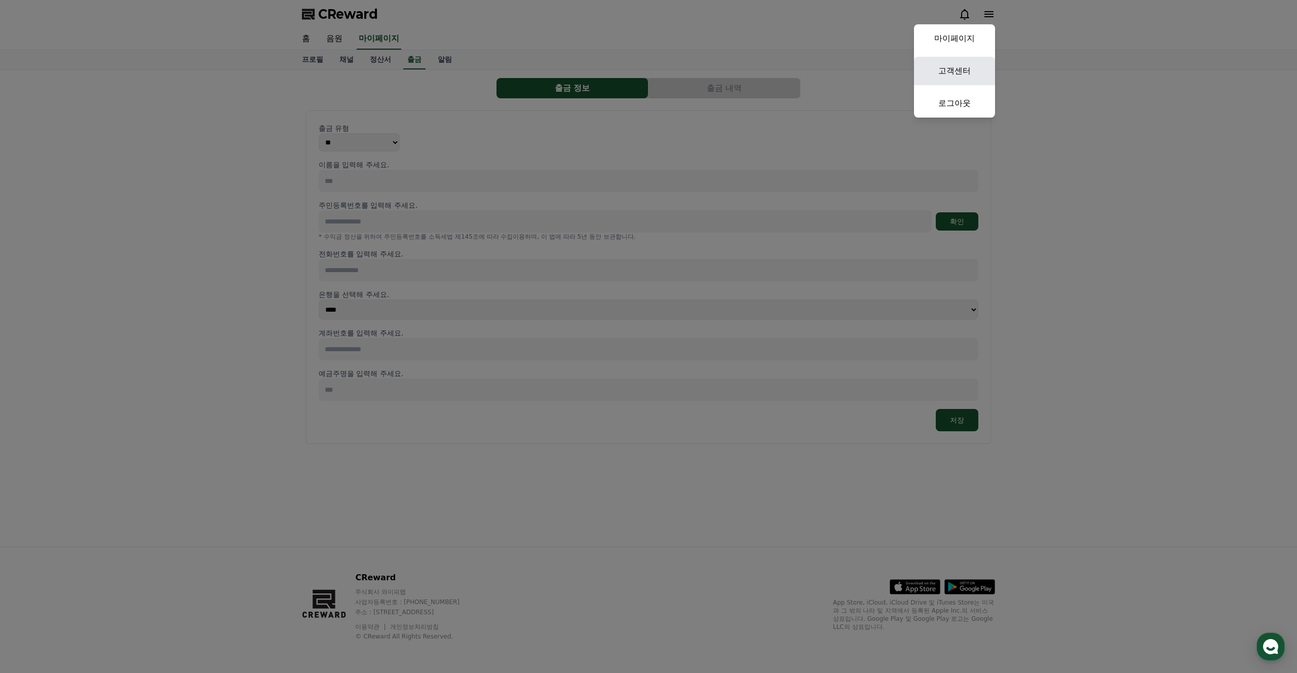
click at [962, 66] on link "고객센터" at bounding box center [954, 71] width 81 height 28
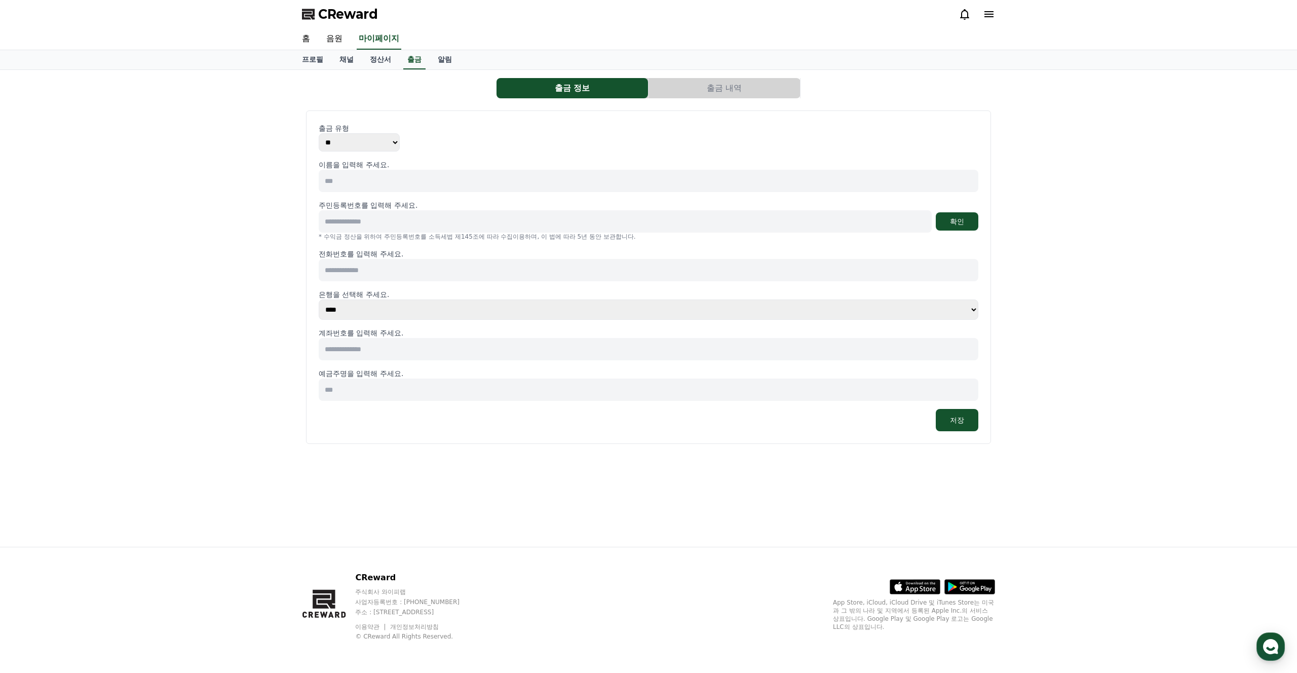
click at [961, 17] on icon at bounding box center [964, 14] width 9 height 11
click at [377, 59] on link "정산서" at bounding box center [380, 59] width 37 height 19
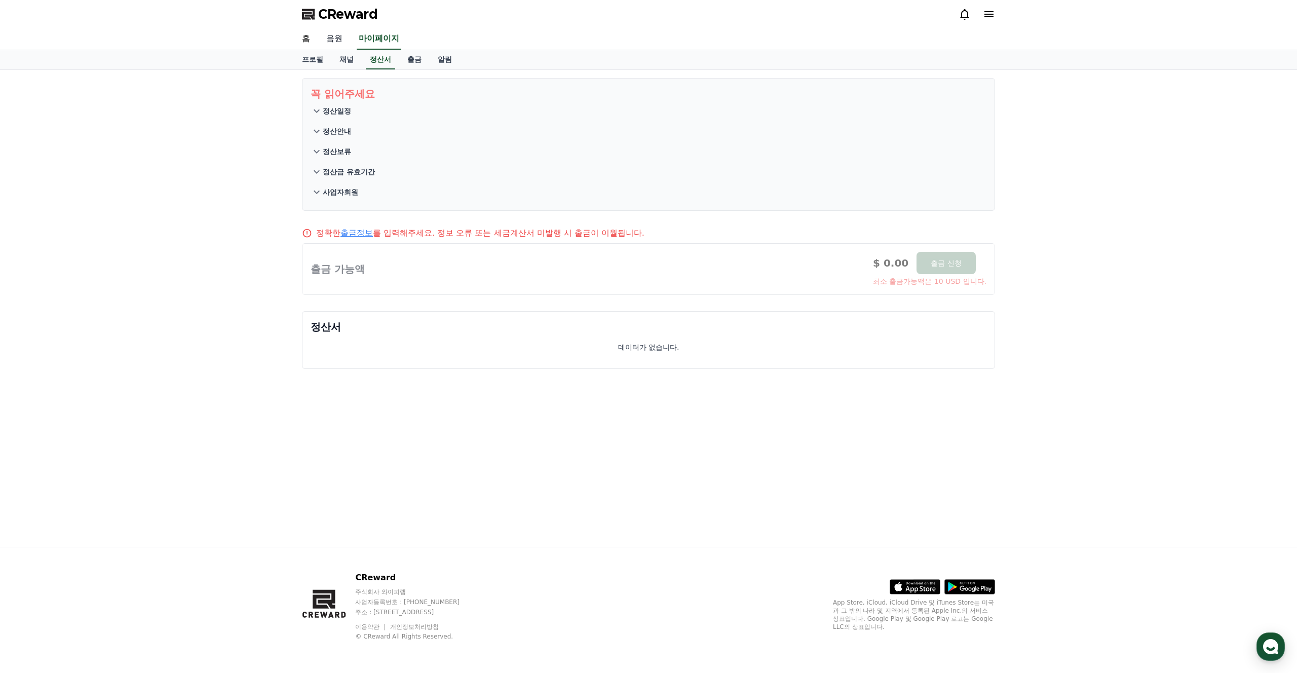
click at [336, 36] on link "음원" at bounding box center [334, 38] width 32 height 21
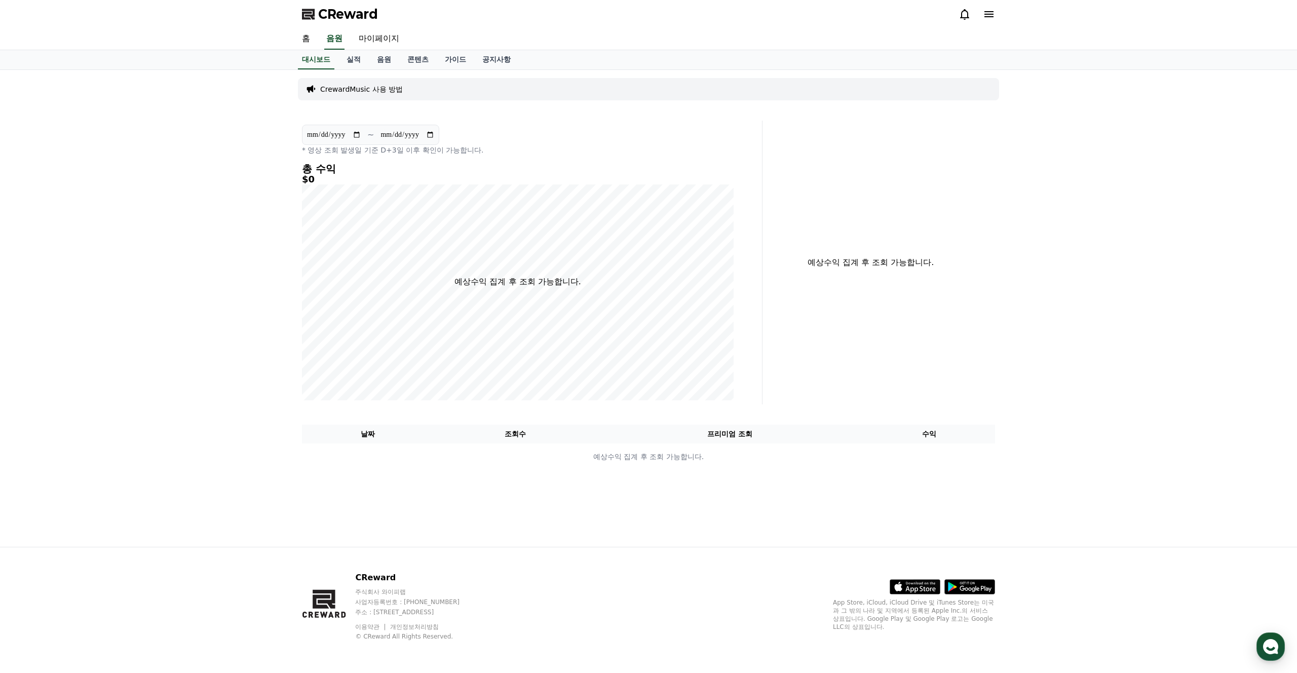
click at [353, 90] on p "CrewardMusic 사용 방법" at bounding box center [361, 89] width 83 height 10
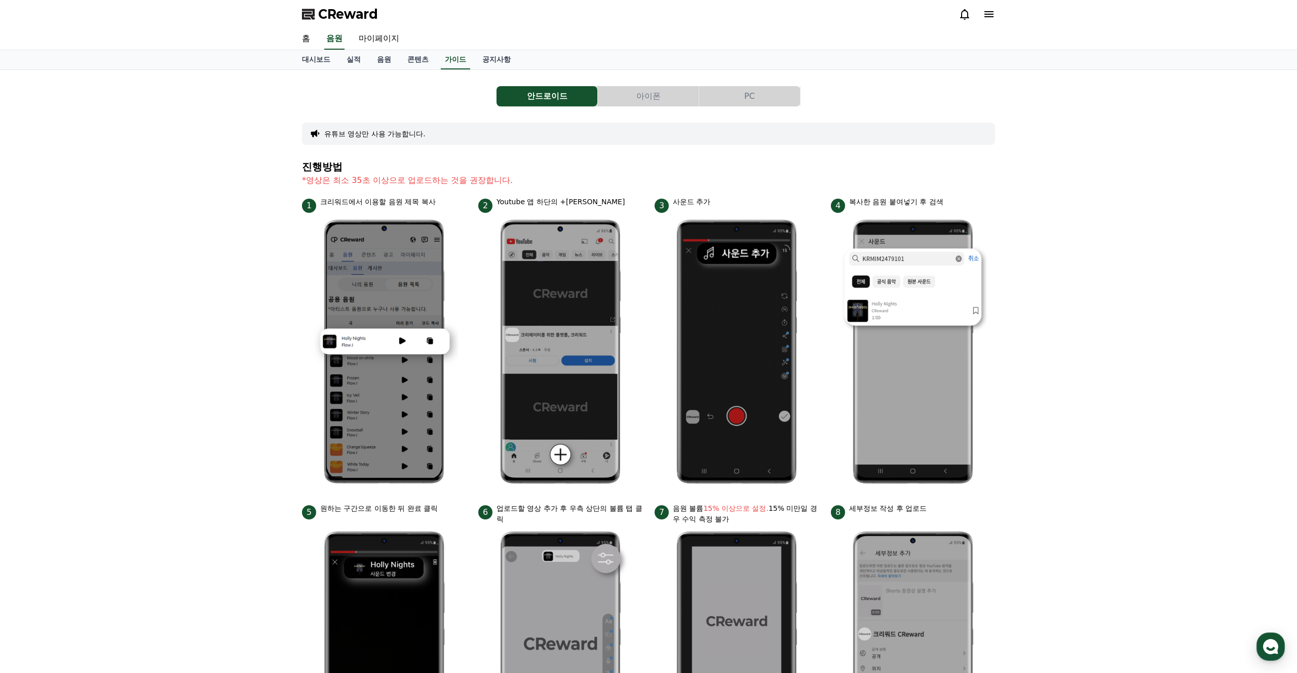
click at [654, 92] on button "아이폰" at bounding box center [648, 96] width 101 height 20
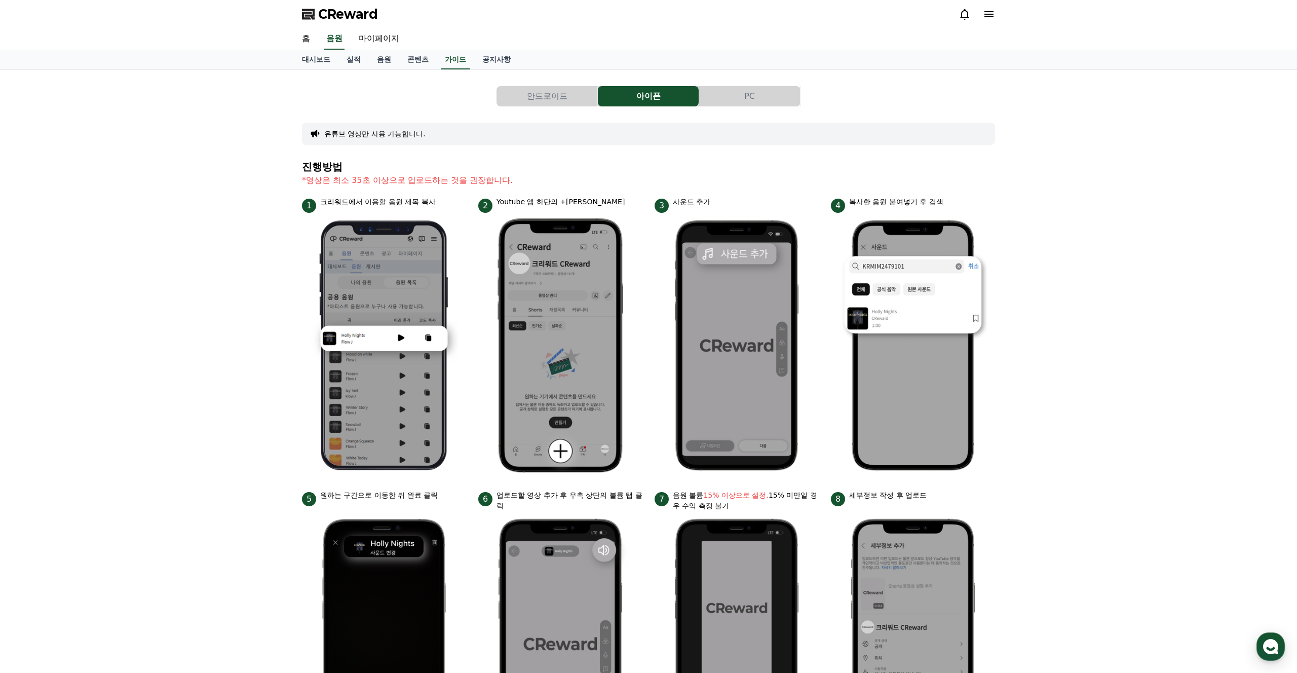
click at [738, 95] on button "PC" at bounding box center [749, 96] width 101 height 20
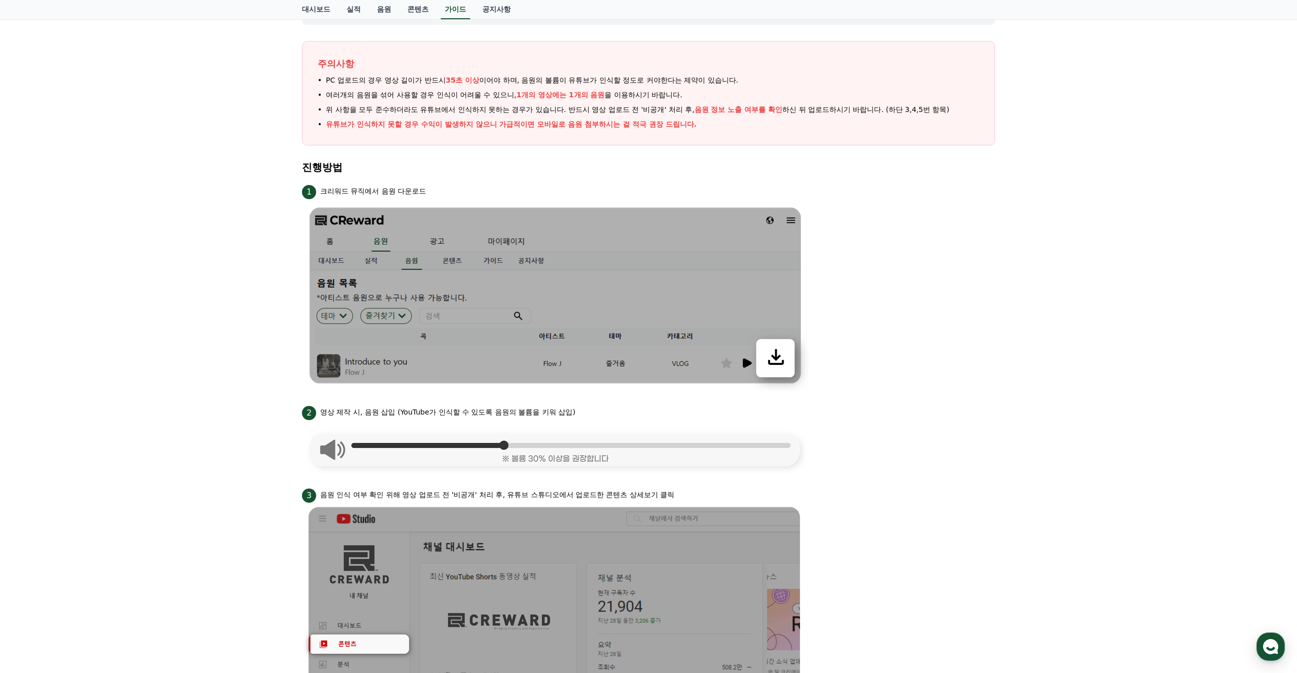
scroll to position [178, 0]
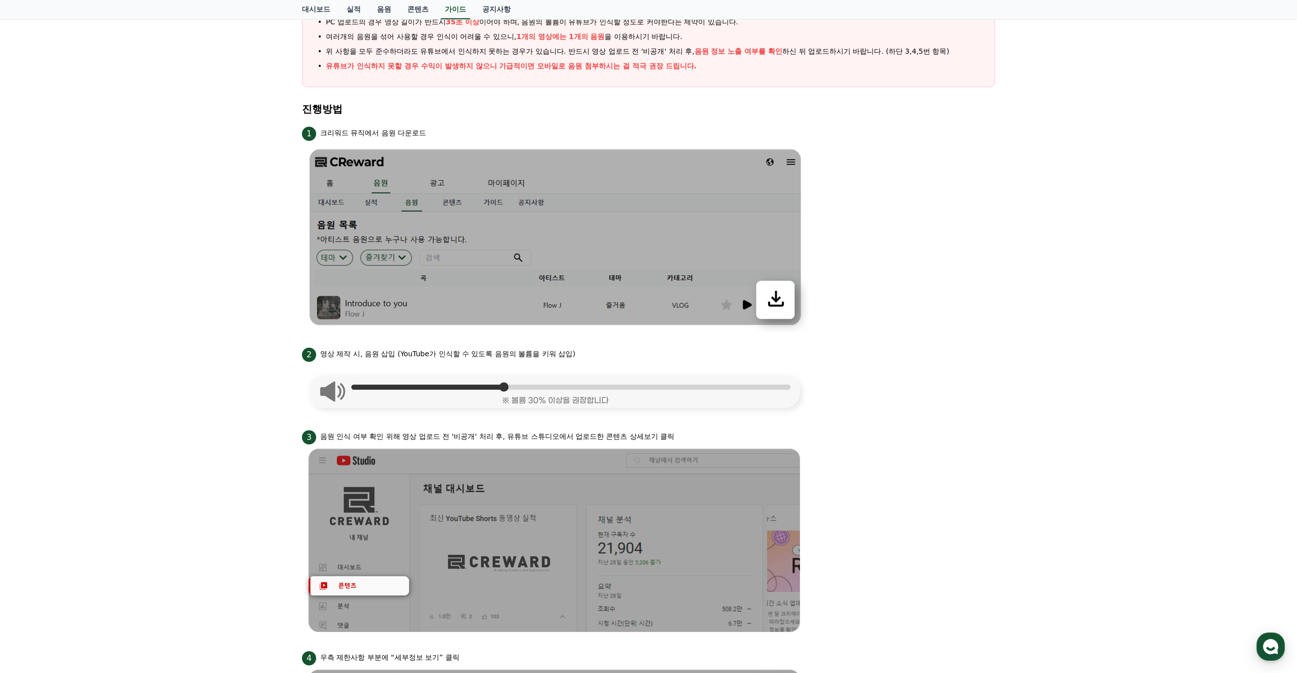
click at [953, 470] on li "3 음원 인식 여부 확인 위해 영상 업로드 전 '비공개' 처리 후, 유튜브 스튜디오에서 업로드한 콘텐츠 상세보기 클릭" at bounding box center [648, 532] width 693 height 209
click at [950, 471] on li "3 음원 인식 여부 확인 위해 영상 업로드 전 '비공개' 처리 후, 유튜브 스튜디오에서 업로드한 콘텐츠 상세보기 클릭" at bounding box center [648, 532] width 693 height 209
click at [935, 480] on li "3 음원 인식 여부 확인 위해 영상 업로드 전 '비공개' 처리 후, 유튜브 스튜디오에서 업로드한 콘텐츠 상세보기 클릭" at bounding box center [648, 532] width 693 height 209
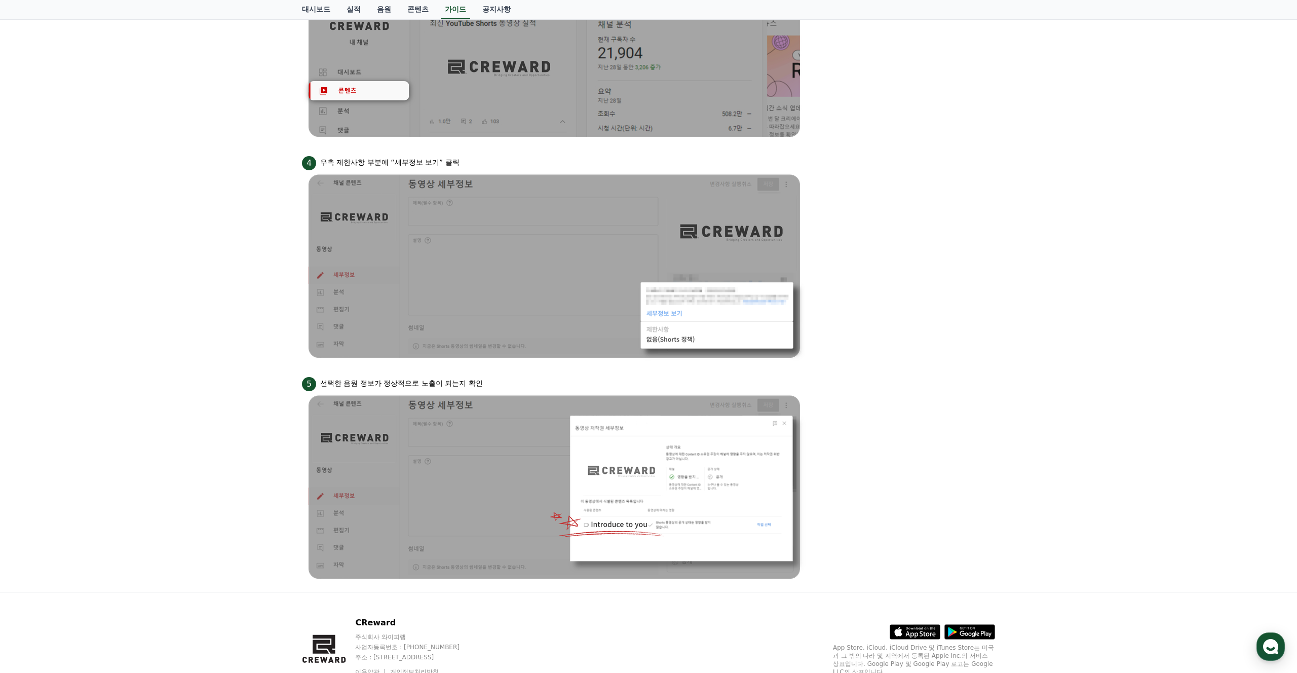
scroll to position [718, 0]
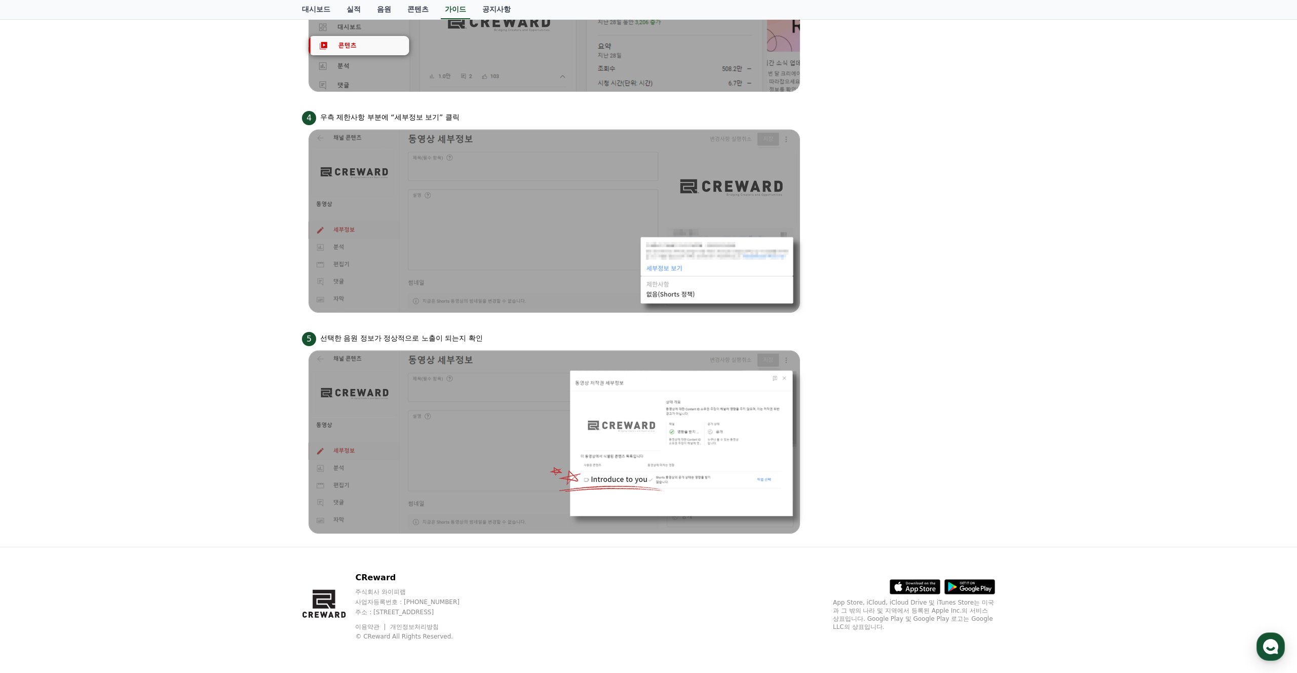
click at [948, 477] on li "5 선택한 음원 정보가 정상적으로 노출이 되는지 확인" at bounding box center [648, 434] width 693 height 209
click at [959, 477] on li "5 선택한 음원 정보가 정상적으로 노출이 되는지 확인" at bounding box center [648, 434] width 693 height 209
click at [986, 473] on li "5 선택한 음원 정보가 정상적으로 노출이 되는지 확인" at bounding box center [648, 434] width 693 height 209
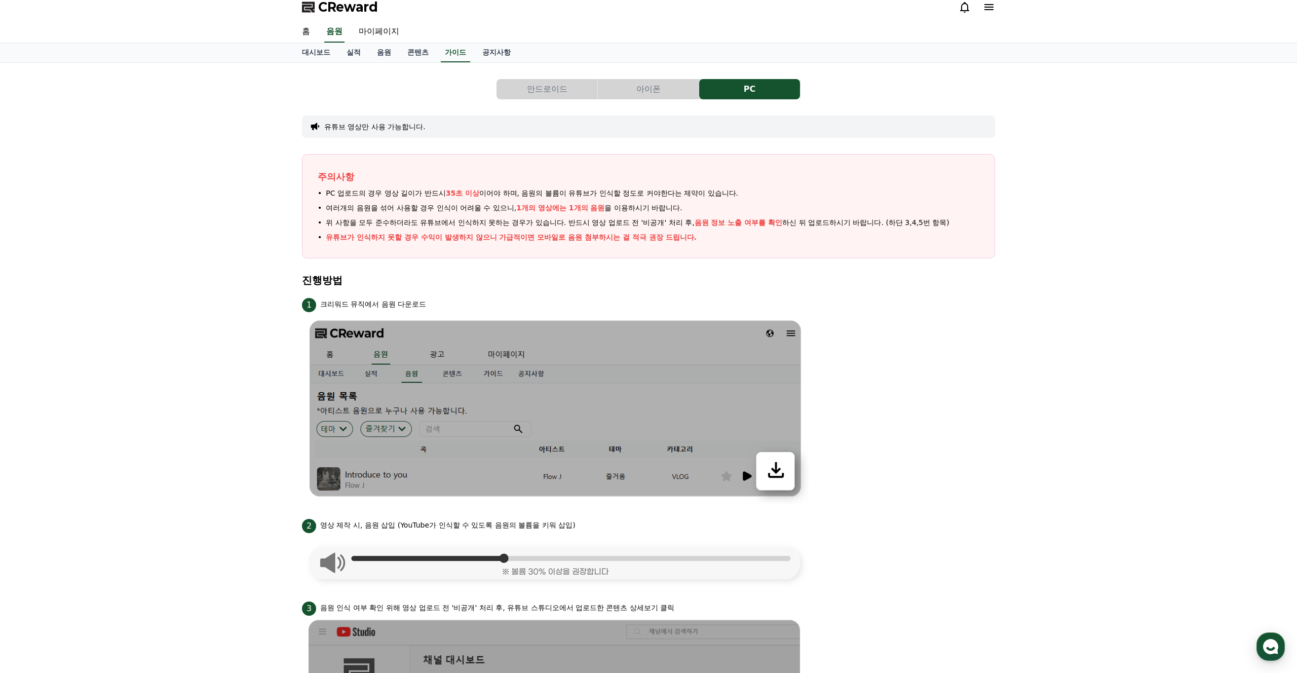
scroll to position [0, 0]
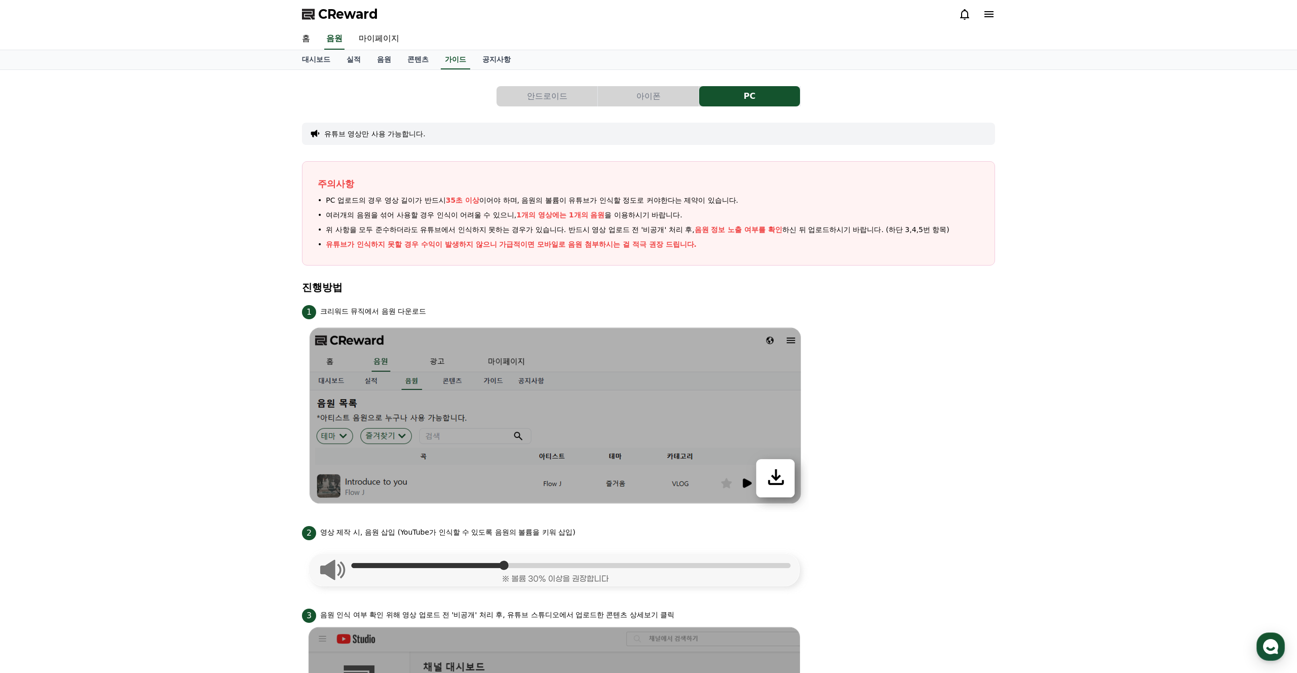
click at [637, 102] on button "아이폰" at bounding box center [648, 96] width 101 height 20
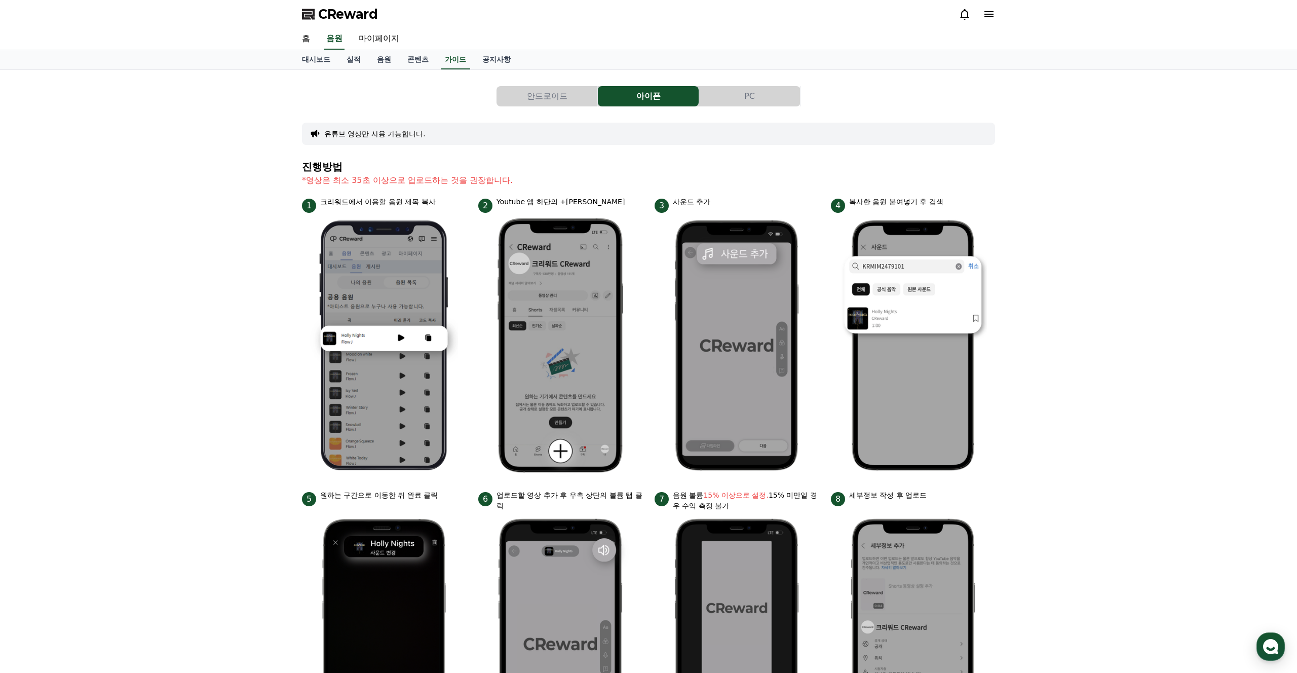
click at [1024, 313] on div "안드로이드 아이폰 PC 유튜브 영상만 사용 가능합니다. 진행방법 *영상은 최소 35초 이상으로 업로드하는 것을 권장합니다. 1 크리워드에서 이…" at bounding box center [648, 427] width 1297 height 714
click at [1069, 405] on div "안드로이드 아이폰 PC 유튜브 영상만 사용 가능합니다. 진행방법 *영상은 최소 35초 이상으로 업로드하는 것을 권장합니다. 1 크리워드에서 이…" at bounding box center [648, 427] width 1297 height 714
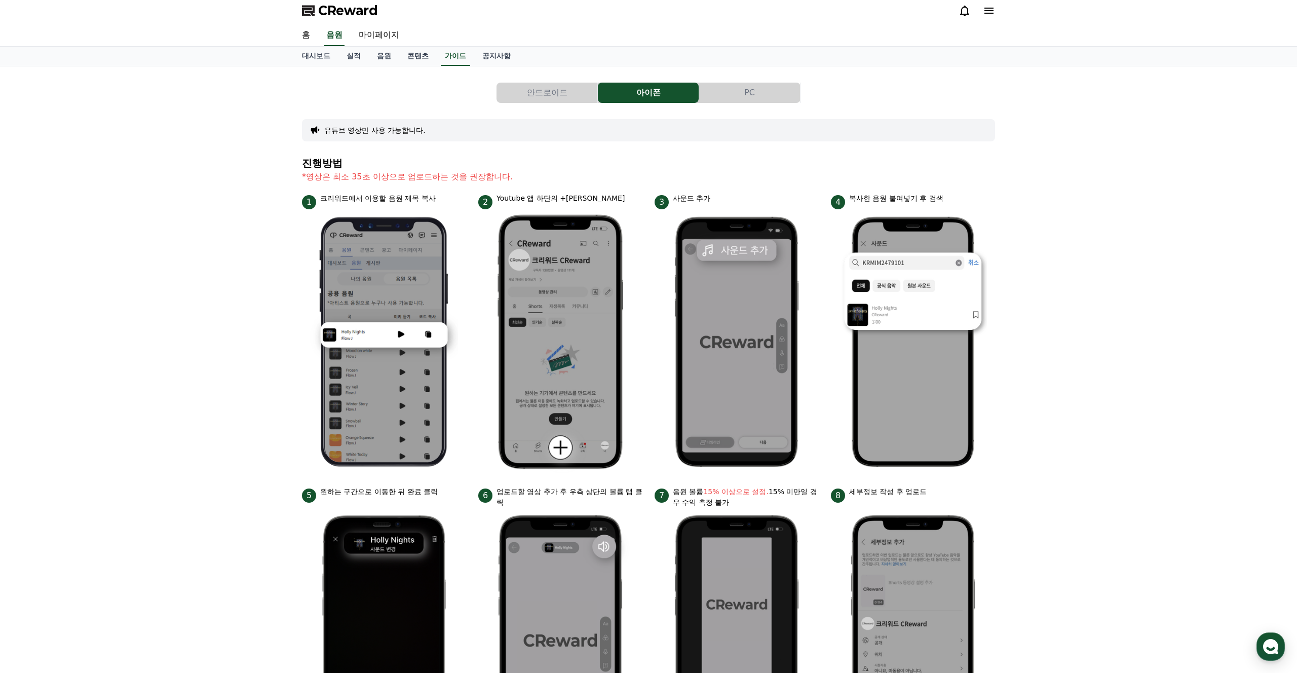
click at [1073, 440] on div "안드로이드 아이폰 PC 유튜브 영상만 사용 가능합니다. 진행방법 *영상은 최소 35초 이상으로 업로드하는 것을 권장합니다. 1 크리워드에서 이…" at bounding box center [648, 423] width 1297 height 714
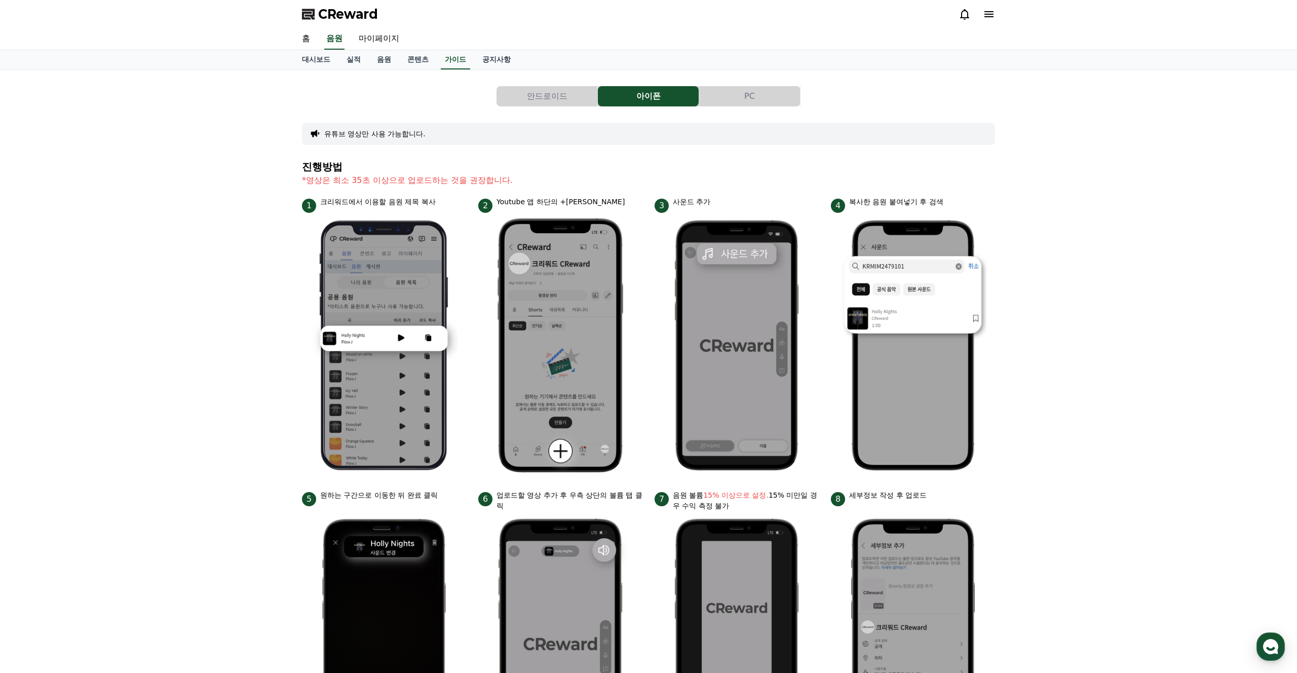
click at [1150, 450] on div "안드로이드 아이폰 PC 유튜브 영상만 사용 가능합니다. 진행방법 *영상은 최소 35초 이상으로 업로드하는 것을 권장합니다. 1 크리워드에서 이…" at bounding box center [648, 427] width 1297 height 714
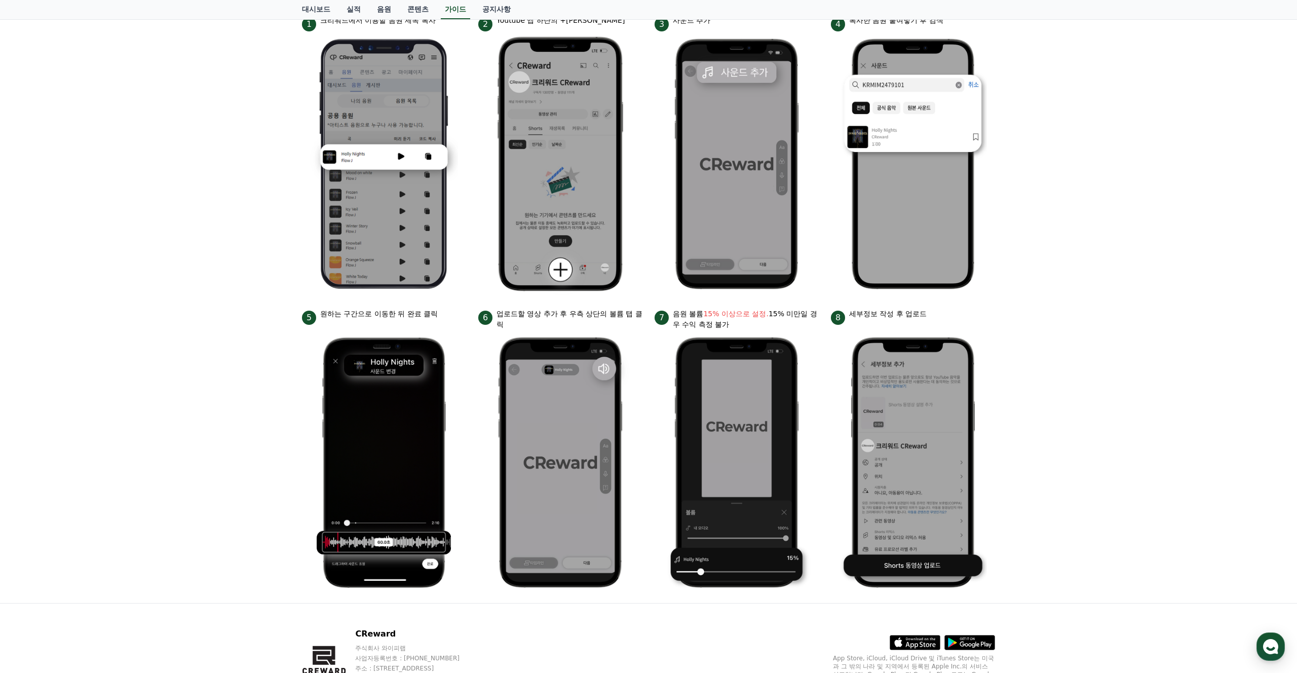
click at [1145, 451] on div "안드로이드 아이폰 PC 유튜브 영상만 사용 가능합니다. 진행방법 *영상은 최소 35초 이상으로 업로드하는 것을 권장합니다. 1 크리워드에서 이…" at bounding box center [648, 246] width 1297 height 714
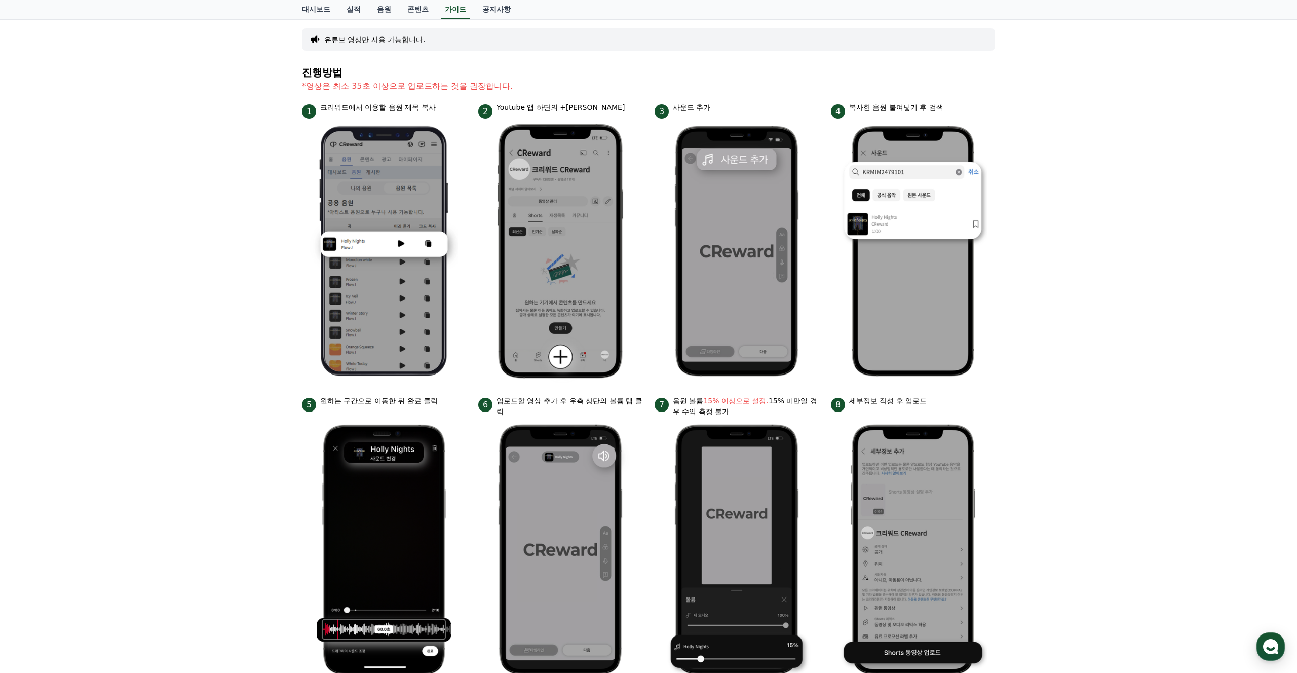
scroll to position [88, 0]
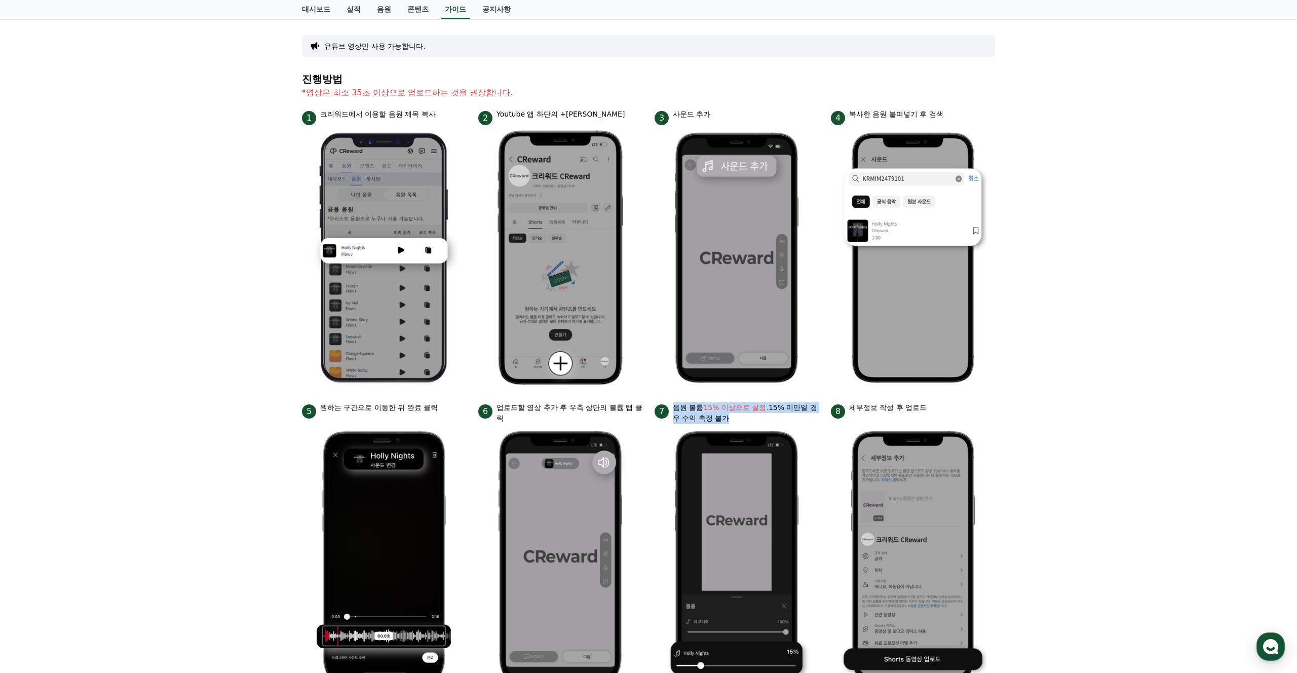
drag, startPoint x: 674, startPoint y: 407, endPoint x: 736, endPoint y: 427, distance: 64.9
click at [735, 427] on li "7 음원 볼륨 15% 이상으로 설정. 15% 미만일 경우 수익 측정 불가" at bounding box center [736, 545] width 164 height 286
drag, startPoint x: 736, startPoint y: 427, endPoint x: 739, endPoint y: 420, distance: 7.5
click at [736, 427] on img at bounding box center [737, 555] width 148 height 265
drag, startPoint x: 697, startPoint y: 415, endPoint x: 663, endPoint y: 402, distance: 36.6
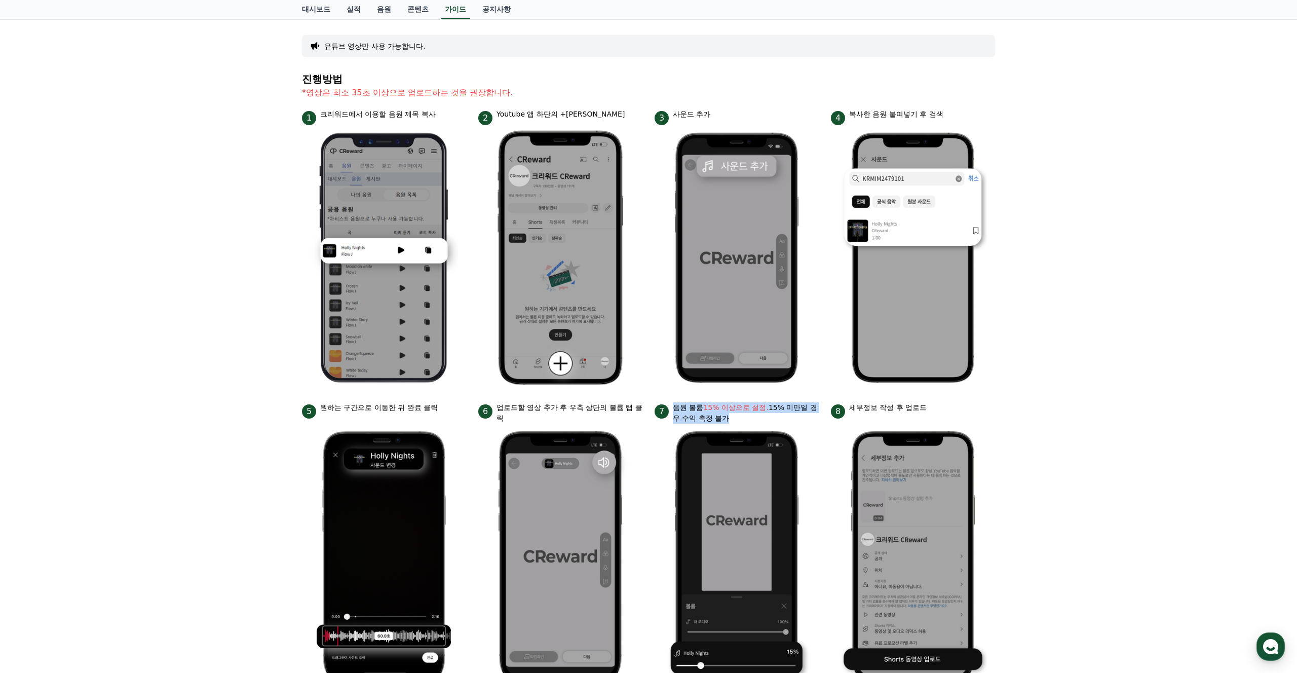
click at [663, 402] on div "7 음원 볼륨 15% 이상으로 설정. 15% 미만일 경우 수익 측정 불가" at bounding box center [736, 412] width 164 height 21
click at [676, 409] on p "음원 볼륨 15% 이상으로 설정. 15% 미만일 경우 수익 측정 불가" at bounding box center [746, 412] width 146 height 21
drag, startPoint x: 674, startPoint y: 407, endPoint x: 717, endPoint y: 419, distance: 44.6
click at [716, 418] on p "음원 볼륨 15% 이상으로 설정. 15% 미만일 경우 수익 측정 불가" at bounding box center [746, 412] width 146 height 21
click at [717, 419] on p "음원 볼륨 15% 이상으로 설정. 15% 미만일 경우 수익 측정 불가" at bounding box center [746, 412] width 146 height 21
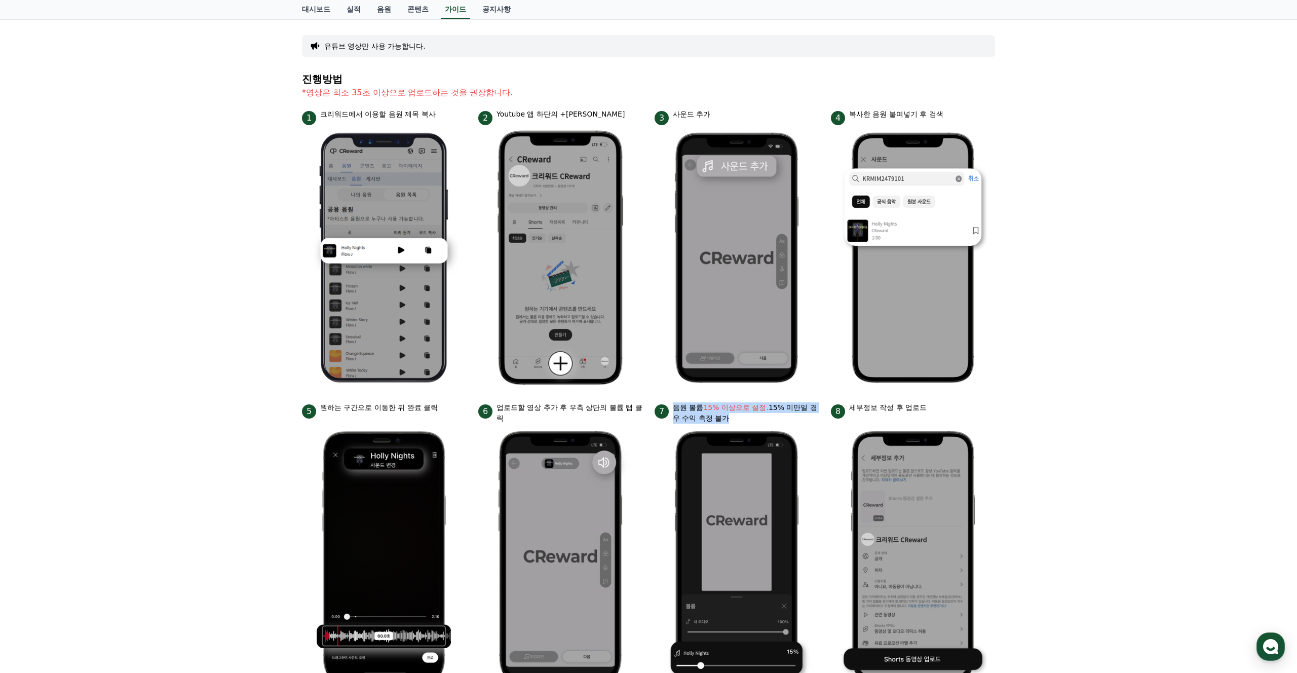
drag, startPoint x: 696, startPoint y: 413, endPoint x: 684, endPoint y: 411, distance: 11.9
click at [643, 404] on ul "1 크리워드에서 이용할 음원 제목 복사 2 Youtube 앱 하단의 +버튼 클릭 3 사운드 추가 4 복사한 음원 붙여넣기 후 검색 5 원하는 …" at bounding box center [648, 399] width 693 height 580
click at [685, 411] on p "음원 볼륨 15% 이상으로 설정. 15% 미만일 경우 수익 측정 불가" at bounding box center [746, 412] width 146 height 21
drag, startPoint x: 676, startPoint y: 408, endPoint x: 700, endPoint y: 418, distance: 26.5
click at [700, 418] on p "음원 볼륨 15% 이상으로 설정. 15% 미만일 경우 수익 측정 불가" at bounding box center [746, 412] width 146 height 21
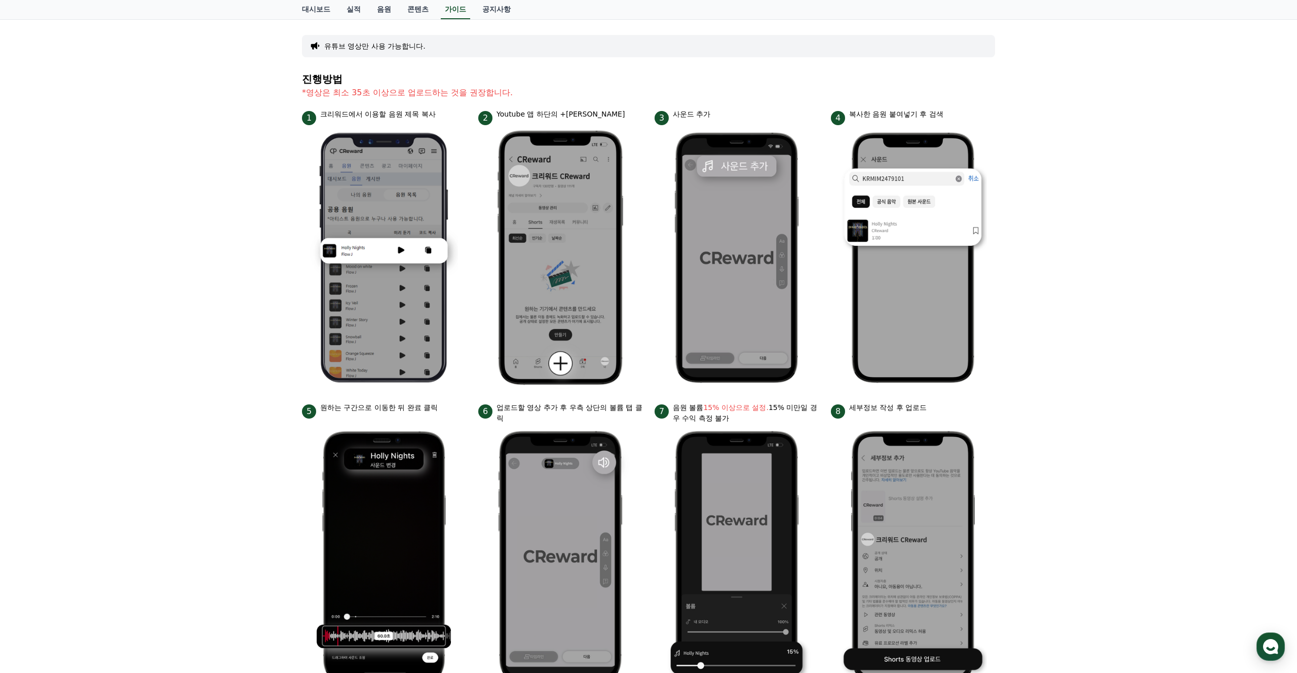
drag, startPoint x: 709, startPoint y: 419, endPoint x: 682, endPoint y: 413, distance: 28.1
click at [670, 409] on div "7 음원 볼륨 15% 이상으로 설정. 15% 미만일 경우 수익 측정 불가" at bounding box center [736, 412] width 164 height 21
drag, startPoint x: 673, startPoint y: 408, endPoint x: 699, endPoint y: 417, distance: 27.7
click at [698, 417] on p "음원 볼륨 15% 이상으로 설정. 15% 미만일 경우 수익 측정 불가" at bounding box center [746, 412] width 146 height 21
drag, startPoint x: 717, startPoint y: 419, endPoint x: 671, endPoint y: 411, distance: 46.3
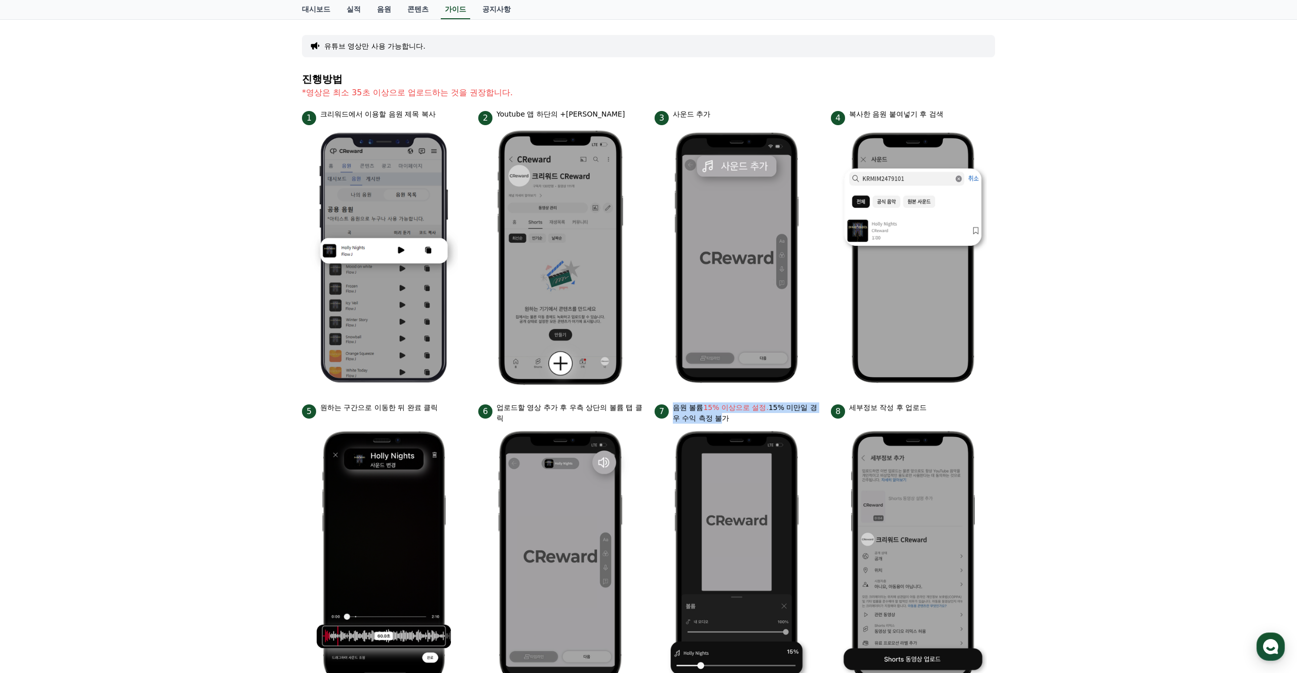
click at [653, 405] on ul "1 크리워드에서 이용할 음원 제목 복사 2 Youtube 앱 하단의 +버튼 클릭 3 사운드 추가 4 복사한 음원 붙여넣기 후 검색 5 원하는 …" at bounding box center [648, 399] width 693 height 580
click at [674, 411] on p "음원 볼륨 15% 이상으로 설정. 15% 미만일 경우 수익 측정 불가" at bounding box center [746, 412] width 146 height 21
drag, startPoint x: 672, startPoint y: 407, endPoint x: 723, endPoint y: 420, distance: 52.5
click at [722, 422] on p "음원 볼륨 15% 이상으로 설정. 15% 미만일 경우 수익 측정 불가" at bounding box center [746, 412] width 146 height 21
click at [723, 420] on p "음원 볼륨 15% 이상으로 설정. 15% 미만일 경우 수익 측정 불가" at bounding box center [746, 412] width 146 height 21
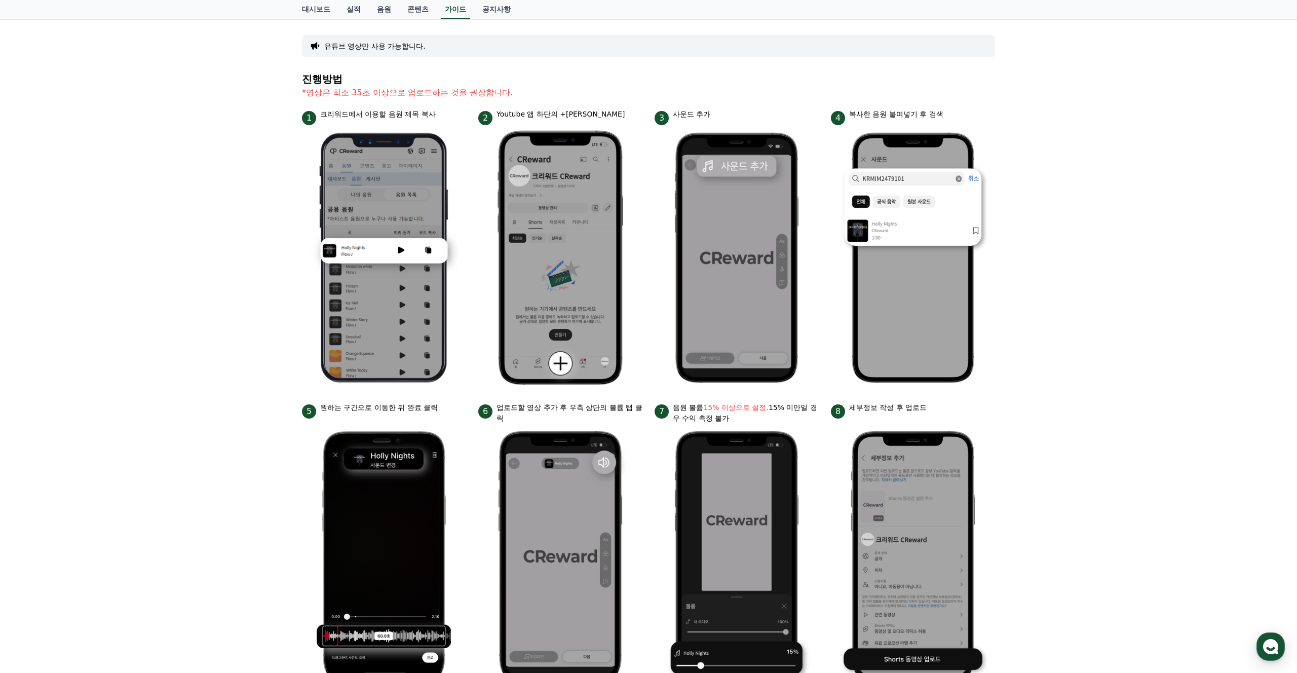
drag, startPoint x: 735, startPoint y: 419, endPoint x: 676, endPoint y: 411, distance: 59.3
click at [673, 409] on p "음원 볼륨 15% 이상으로 설정. 15% 미만일 경우 수익 측정 불가" at bounding box center [746, 412] width 146 height 21
click at [677, 411] on p "음원 볼륨 15% 이상으로 설정. 15% 미만일 경우 수익 측정 불가" at bounding box center [746, 412] width 146 height 21
click at [722, 423] on li "7 음원 볼륨 15% 이상으로 설정. 15% 미만일 경우 수익 측정 불가" at bounding box center [736, 545] width 164 height 286
click at [724, 423] on img at bounding box center [737, 555] width 148 height 265
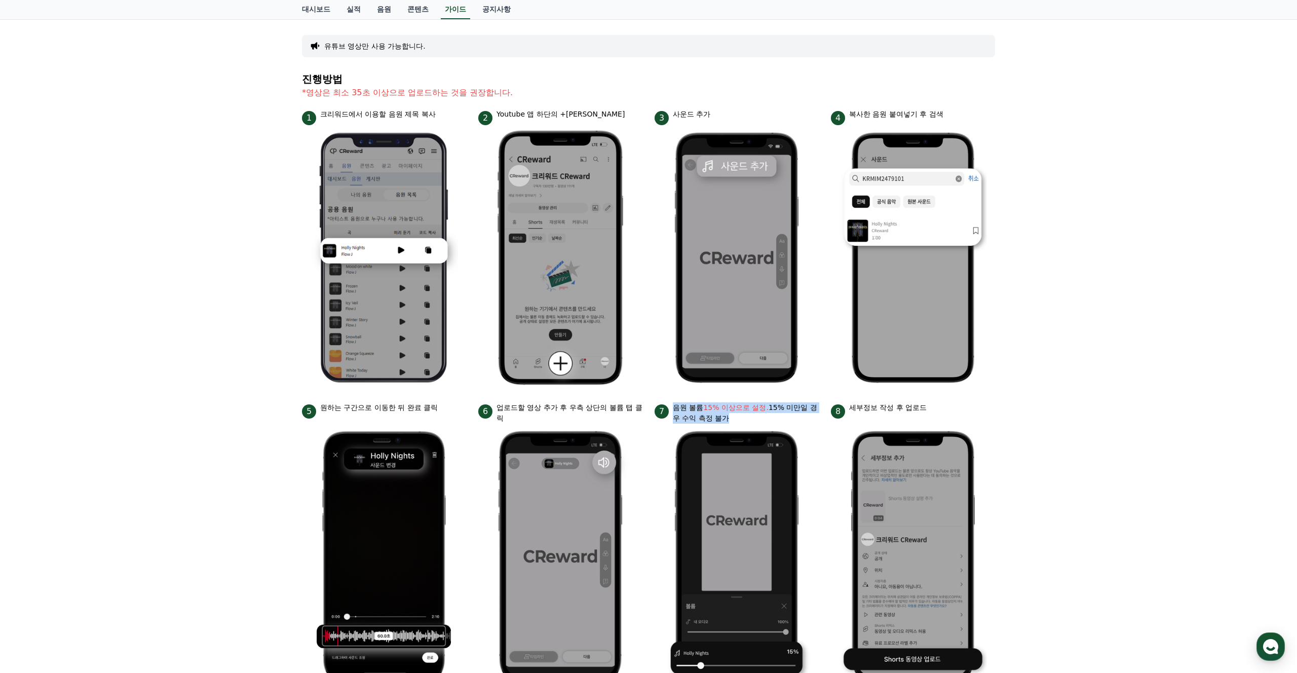
click at [665, 411] on div "7 음원 볼륨 15% 이상으로 설정. 15% 미만일 경우 수익 측정 불가" at bounding box center [736, 412] width 164 height 21
click at [1024, 427] on div "안드로이드 아이폰 PC 유튜브 영상만 사용 가능합니다. 진행방법 *영상은 최소 35초 이상으로 업로드하는 것을 권장합니다. 1 크리워드에서 이…" at bounding box center [648, 339] width 1297 height 714
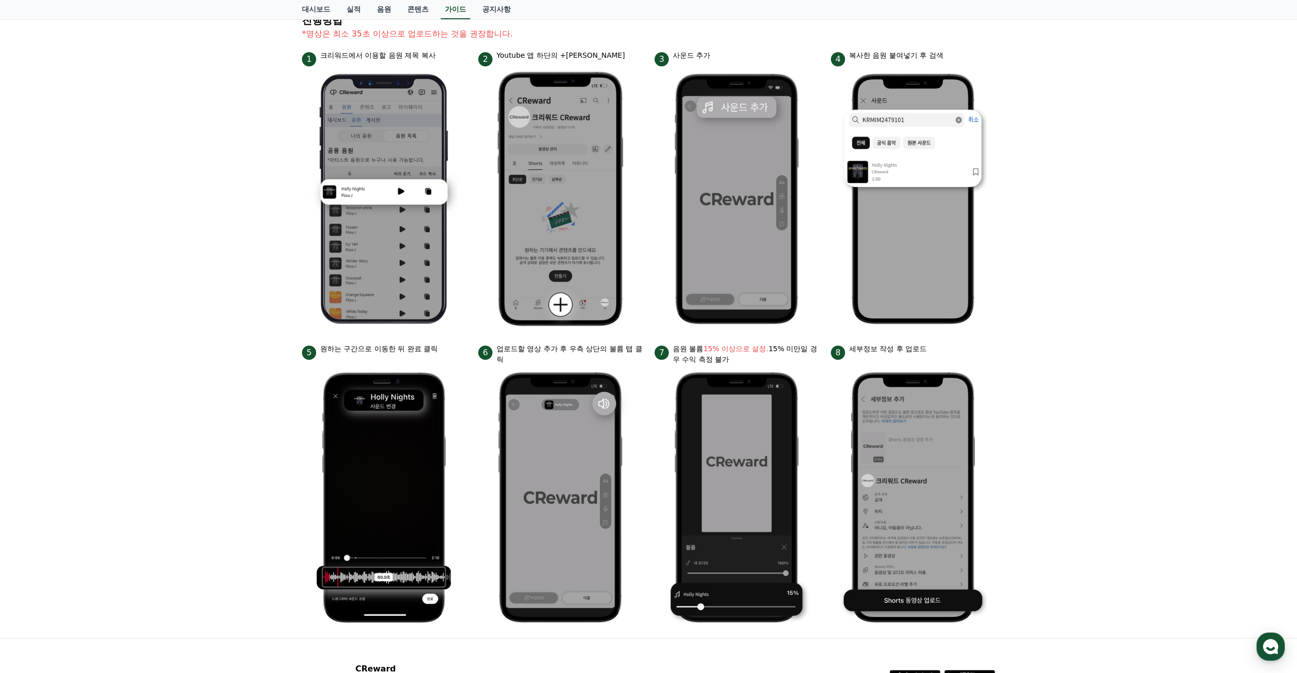
scroll to position [149, 0]
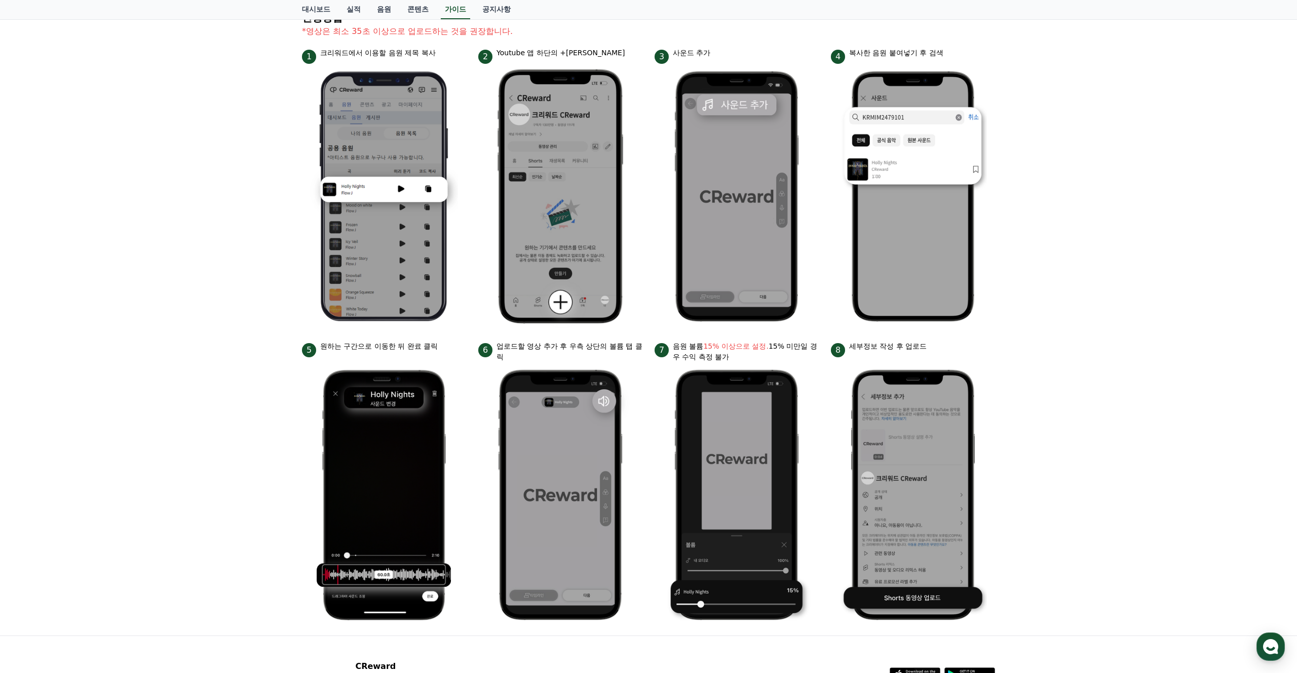
click at [1094, 528] on div "안드로이드 아이폰 PC 유튜브 영상만 사용 가능합니다. 진행방법 *영상은 최소 35초 이상으로 업로드하는 것을 권장합니다. 1 크리워드에서 이…" at bounding box center [648, 278] width 1297 height 714
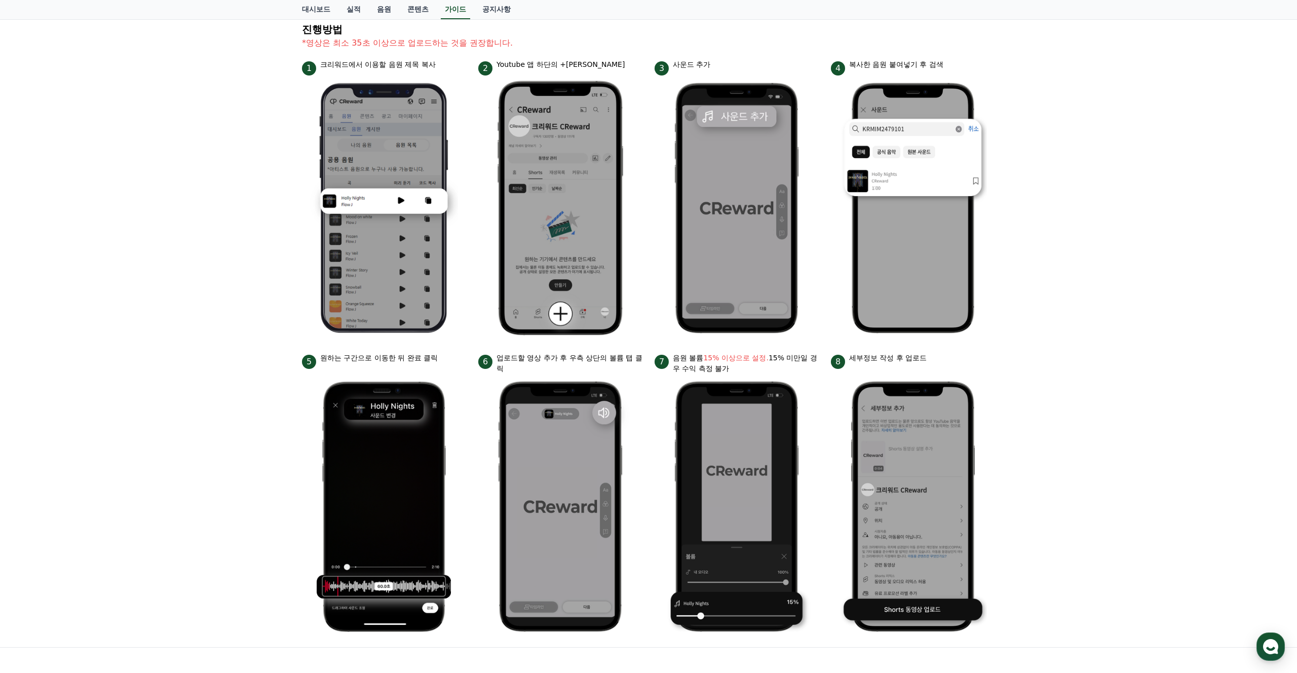
scroll to position [0, 0]
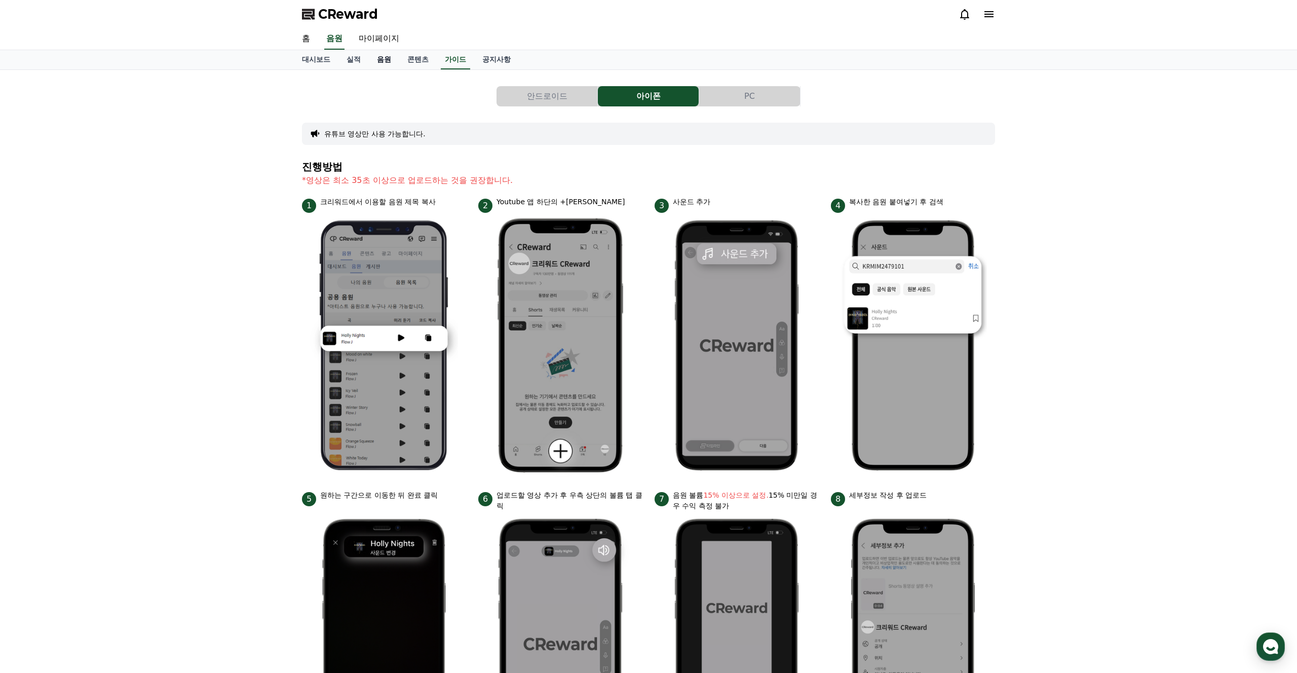
drag, startPoint x: 362, startPoint y: 61, endPoint x: 371, endPoint y: 64, distance: 9.3
click at [362, 61] on link "실적" at bounding box center [353, 59] width 30 height 19
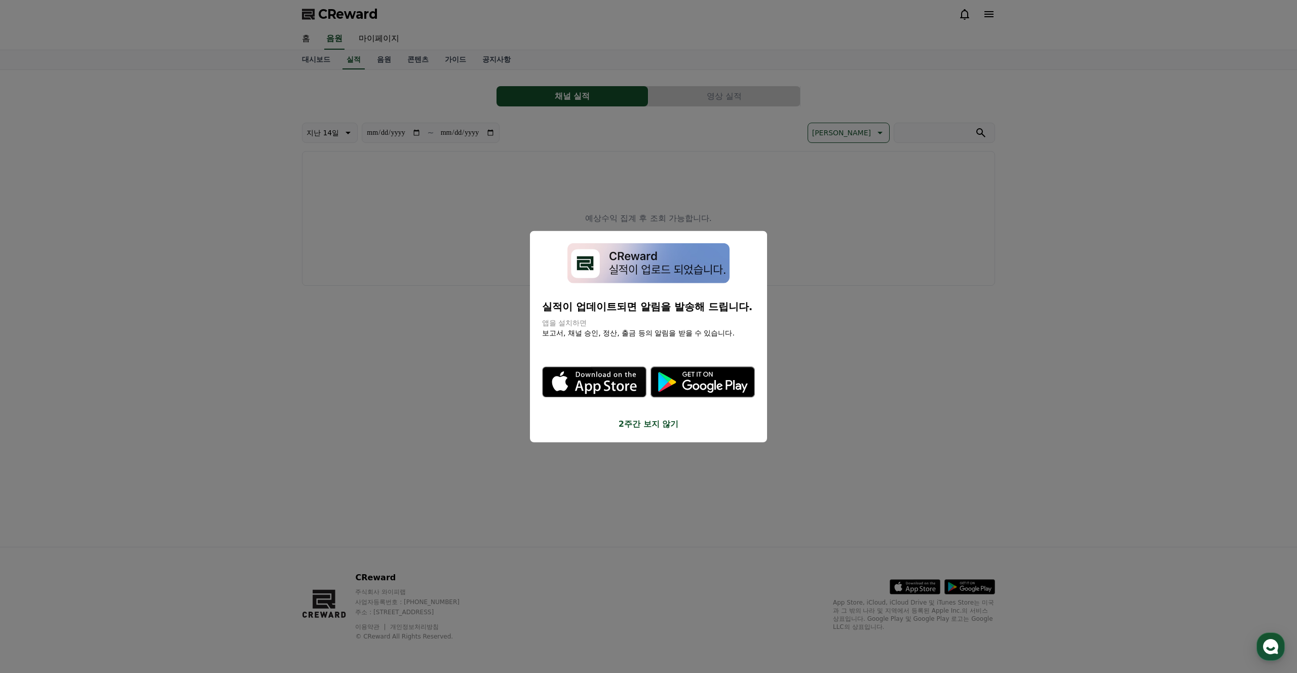
click at [426, 308] on button "close modal" at bounding box center [648, 336] width 1297 height 673
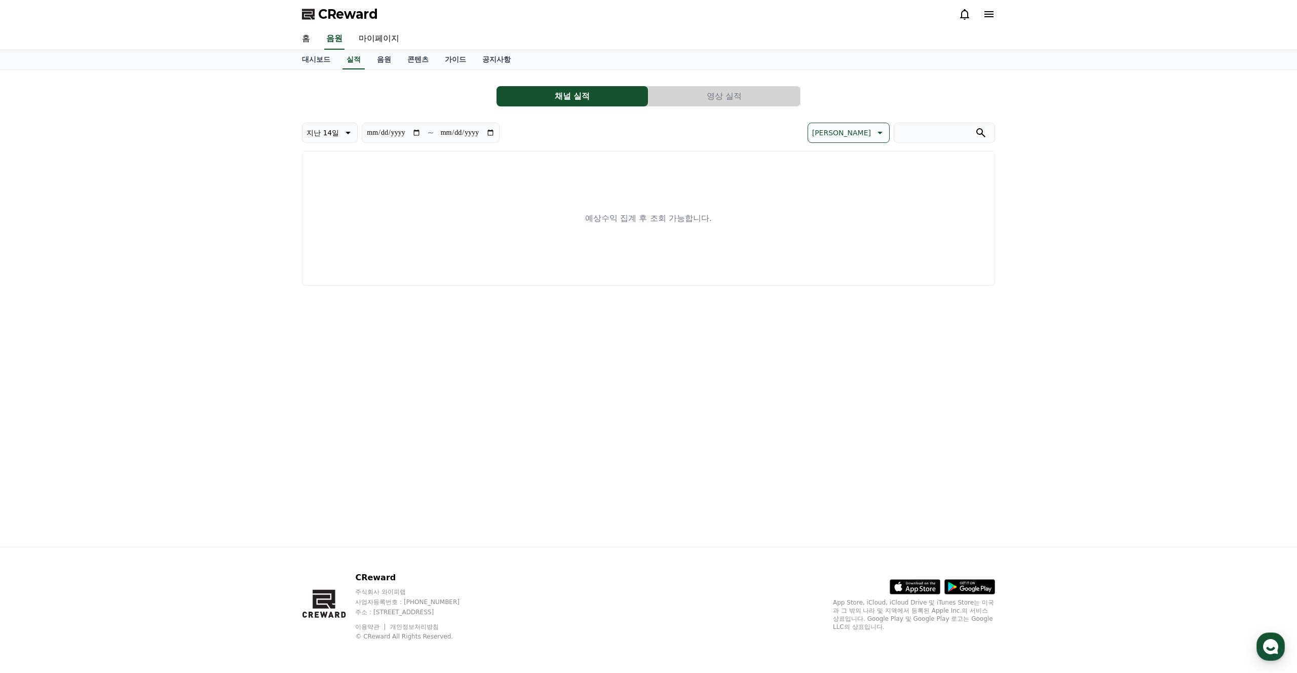
drag, startPoint x: 838, startPoint y: 197, endPoint x: 832, endPoint y: 199, distance: 6.9
click at [837, 197] on div "예상수익 집계 후 조회 가능합니다." at bounding box center [648, 218] width 693 height 135
click at [377, 61] on link "음원" at bounding box center [384, 59] width 30 height 19
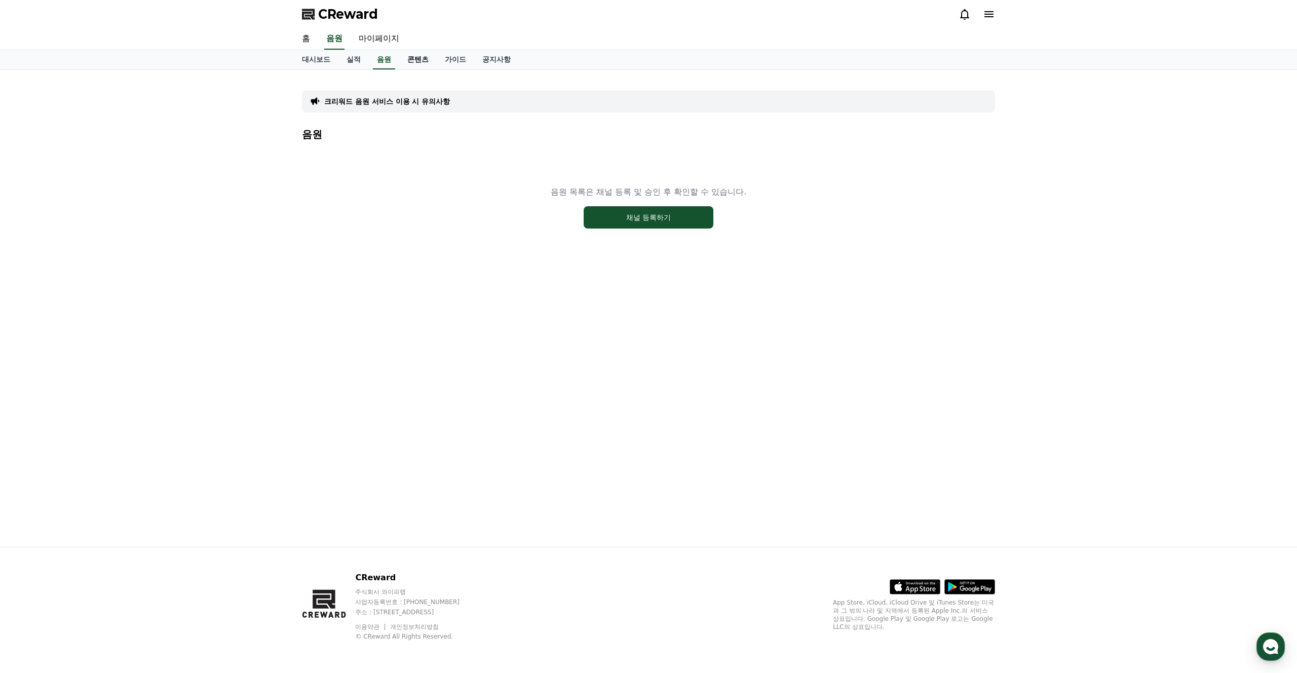
click at [418, 62] on link "콘텐츠" at bounding box center [417, 59] width 37 height 19
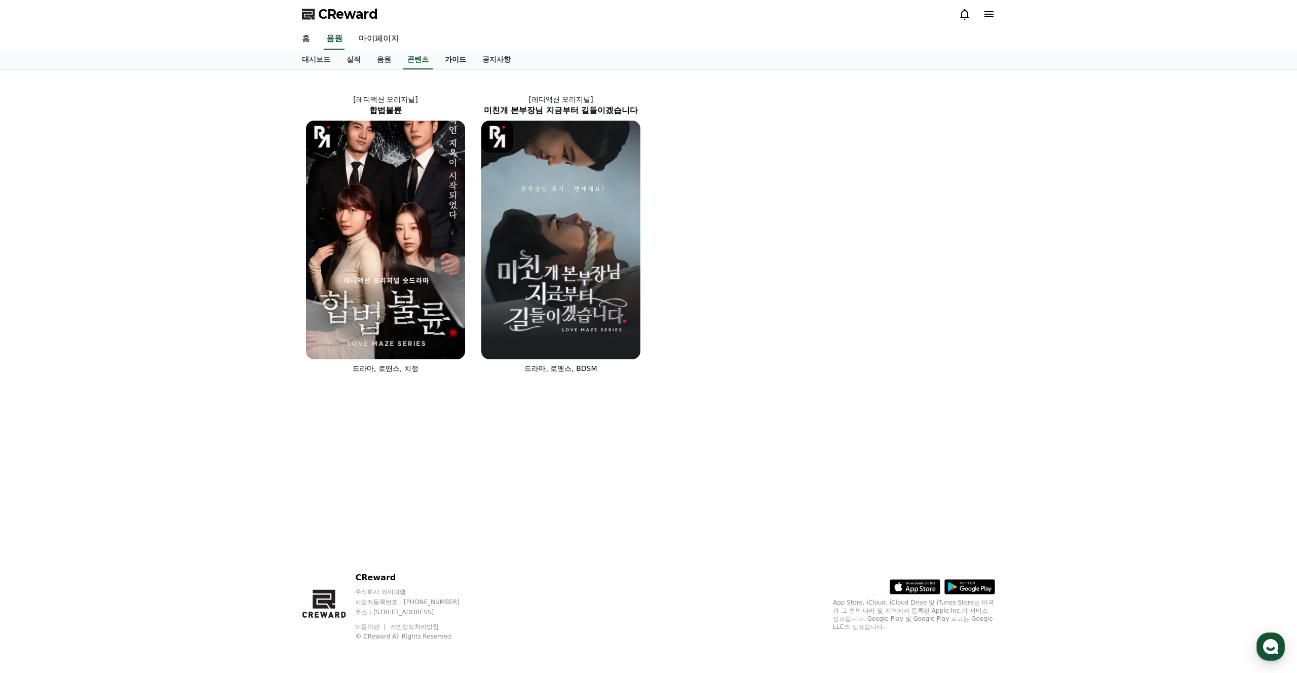
click at [448, 62] on link "가이드" at bounding box center [455, 59] width 37 height 19
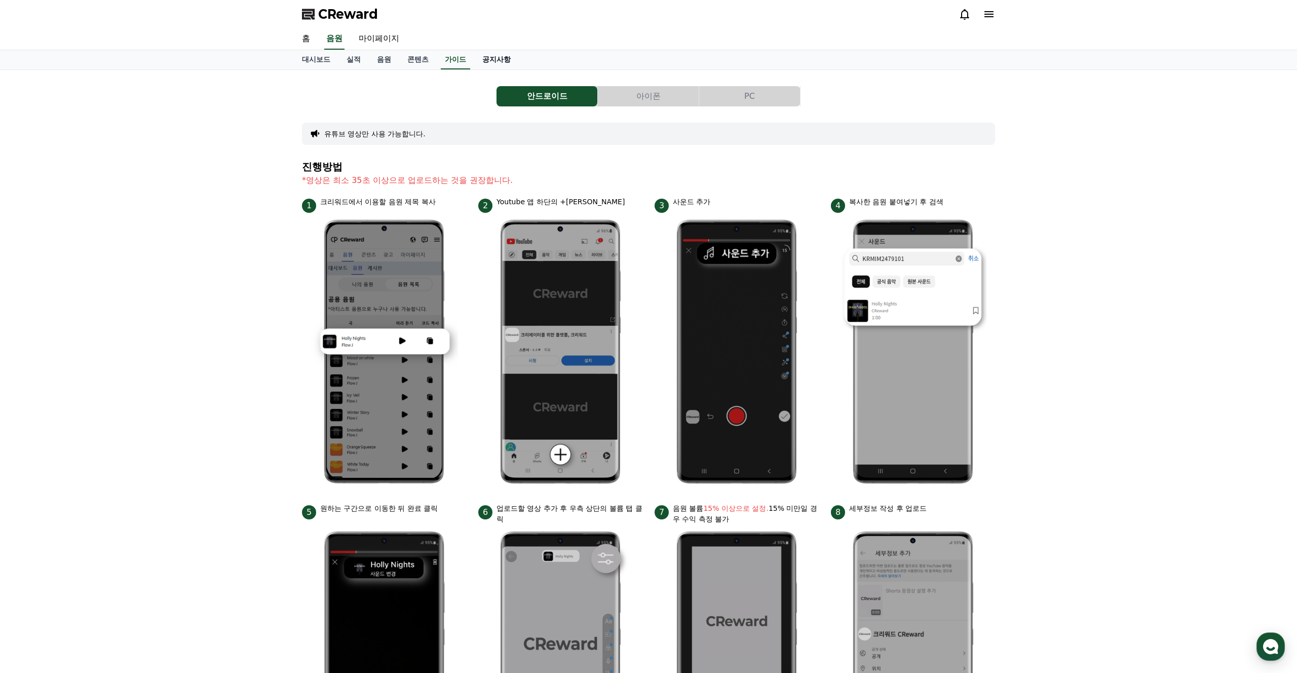
click at [496, 64] on link "공지사항" at bounding box center [496, 59] width 45 height 19
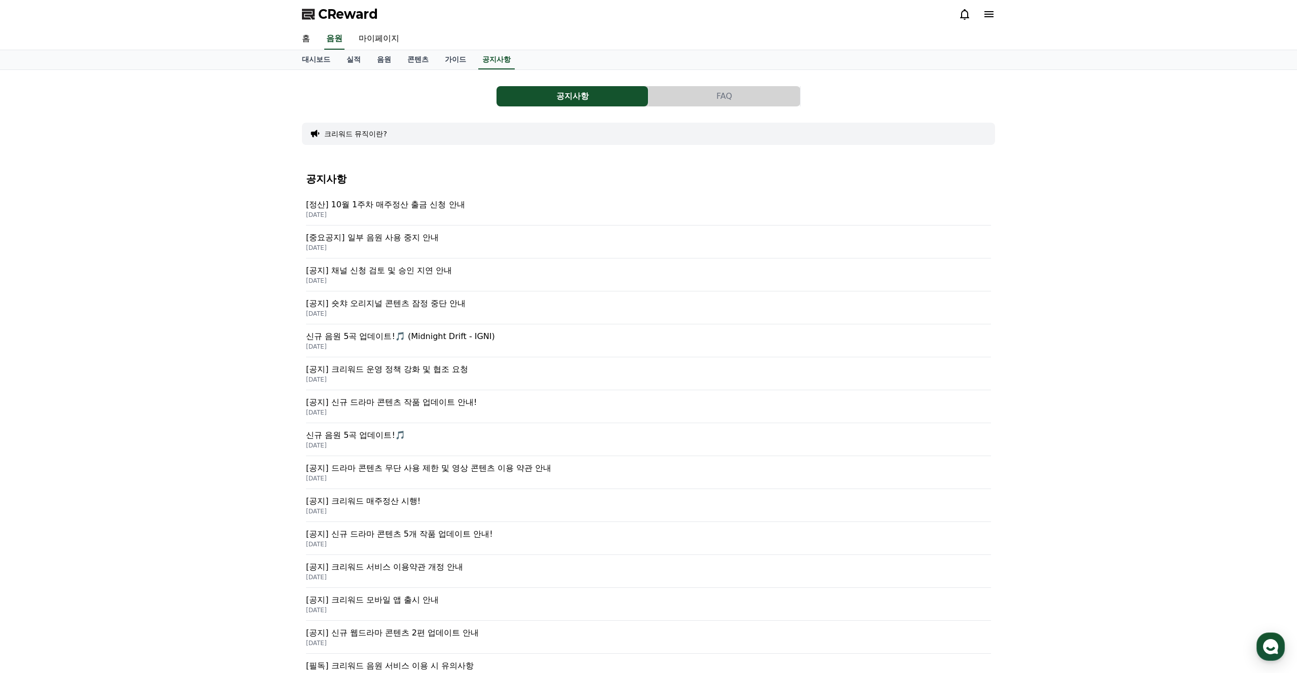
drag, startPoint x: 231, startPoint y: 309, endPoint x: 226, endPoint y: 313, distance: 6.5
click at [229, 311] on div "공지사항 FAQ 크리워드 뮤직이란? 공지사항 [정산] 10월 1주차 매주정산 출금 신청 안내 2025-10-08 [중요공지] 일부 음원 사용 …" at bounding box center [648, 405] width 1297 height 670
drag, startPoint x: 171, startPoint y: 243, endPoint x: 192, endPoint y: 249, distance: 22.1
click at [174, 244] on div "공지사항 FAQ 크리워드 뮤직이란? 공지사항 [정산] 10월 1주차 매주정산 출금 신청 안내 2025-10-08 [중요공지] 일부 음원 사용 …" at bounding box center [648, 405] width 1297 height 670
click at [406, 274] on p "[공지] 채널 신청 검토 및 승인 지연 안내" at bounding box center [648, 270] width 685 height 12
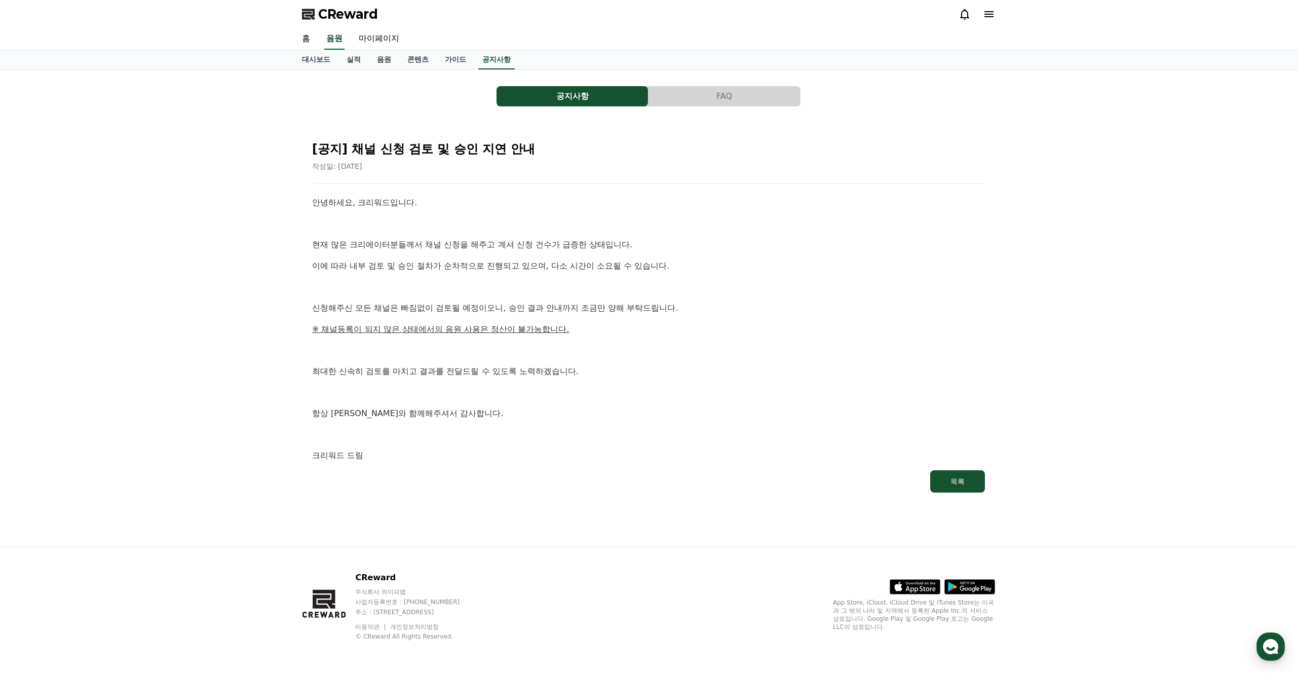
click at [461, 324] on u "※ 채널등록이 되지 않은 상태에서의 음원 사용은 정산이 불가능합니다." at bounding box center [440, 329] width 257 height 10
drag, startPoint x: 478, startPoint y: 326, endPoint x: 288, endPoint y: 329, distance: 190.0
click at [303, 325] on div "[공지] 채널 신청 검토 및 승인 지연 안내 작성일: 2025-09-26 안녕하세요, 크리워드입니다. 현재 많은 크리에이터분들께서 채널 신청을…" at bounding box center [648, 313] width 693 height 380
drag, startPoint x: 295, startPoint y: 338, endPoint x: 299, endPoint y: 329, distance: 10.0
click at [296, 338] on div "공지사항 FAQ [공지] 채널 신청 검토 및 승인 지연 안내 작성일: 2025-09-26 안녕하세요, 크리워드입니다. 현재 많은 크리에이터분들…" at bounding box center [648, 308] width 709 height 477
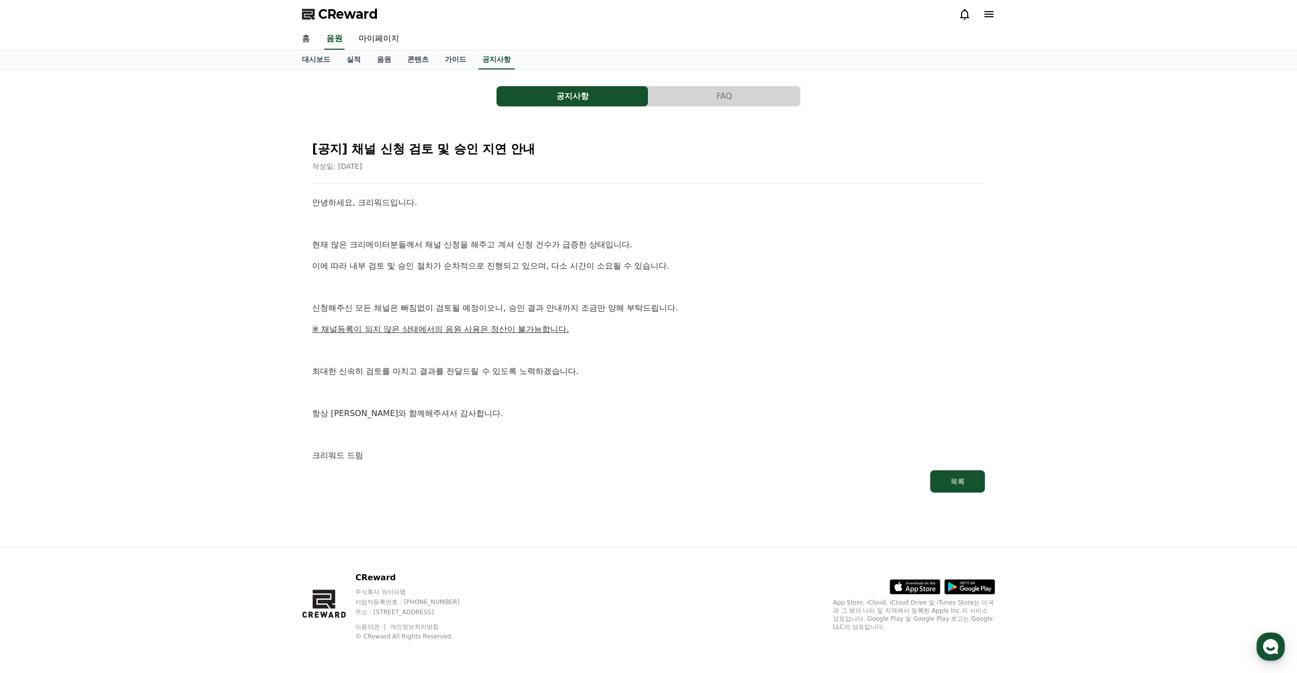
drag, startPoint x: 395, startPoint y: 333, endPoint x: 576, endPoint y: 339, distance: 181.5
click at [576, 339] on div "공지사항 FAQ [공지] 채널 신청 검토 및 승인 지연 안내 작성일: 2025-09-26 안녕하세요, 크리워드입니다. 현재 많은 크리에이터분들…" at bounding box center [648, 290] width 701 height 433
drag, startPoint x: 555, startPoint y: 337, endPoint x: 561, endPoint y: 333, distance: 6.9
click at [552, 337] on div "안녕하세요, 크리워드입니다. 현재 많은 크리에이터분들께서 채널 신청을 해주고 계셔 신청 건수가 급증한 상태입니다. 이에 따라 내부 검토 및 승…" at bounding box center [648, 329] width 673 height 266
drag, startPoint x: 374, startPoint y: 328, endPoint x: 285, endPoint y: 328, distance: 89.7
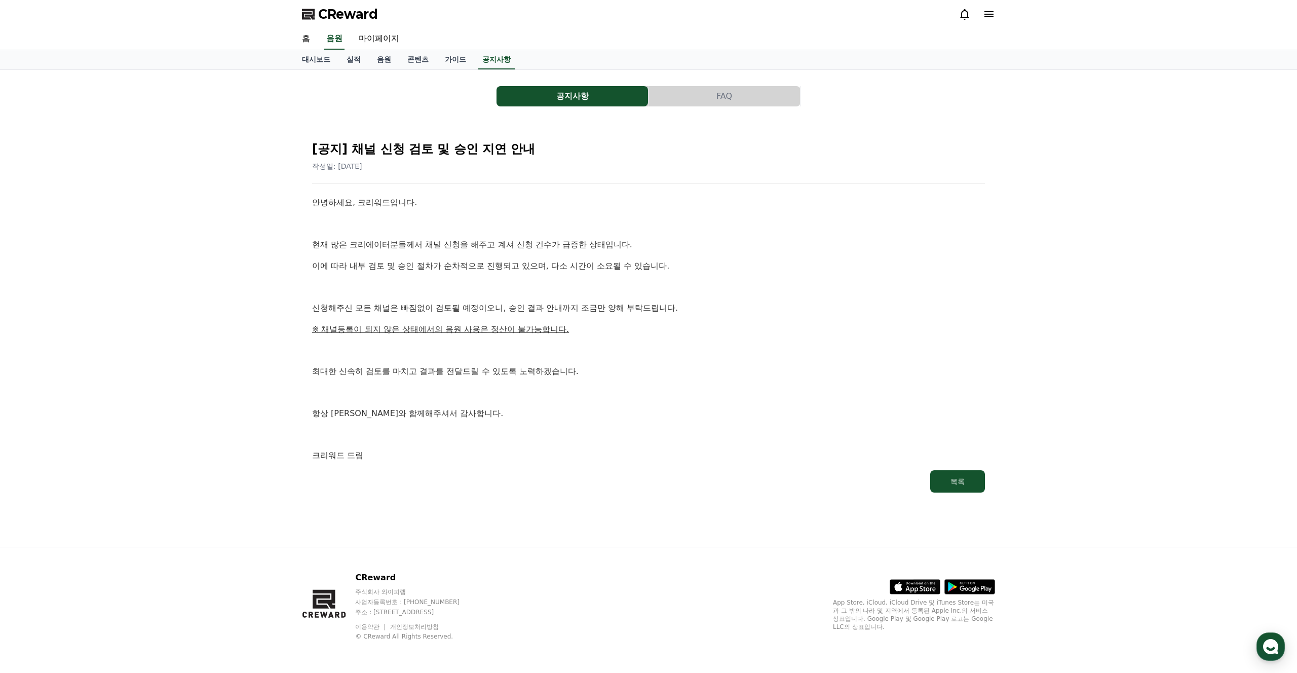
click at [285, 328] on div "공지사항 FAQ [공지] 채널 신청 검토 및 승인 지연 안내 작성일: 2025-09-26 안녕하세요, 크리워드입니다. 현재 많은 크리에이터분들…" at bounding box center [648, 308] width 1297 height 477
drag, startPoint x: 287, startPoint y: 328, endPoint x: 299, endPoint y: 322, distance: 13.6
click at [287, 328] on div "공지사항 FAQ [공지] 채널 신청 검토 및 승인 지연 안내 작성일: 2025-09-26 안녕하세요, 크리워드입니다. 현재 많은 크리에이터분들…" at bounding box center [648, 308] width 1297 height 477
drag, startPoint x: 304, startPoint y: 313, endPoint x: 674, endPoint y: 309, distance: 369.3
click at [649, 310] on div "[공지] 채널 신청 검토 및 승인 지연 안내 작성일: 2025-09-26 안녕하세요, 크리워드입니다. 현재 많은 크리에이터분들께서 채널 신청을…" at bounding box center [648, 313] width 693 height 380
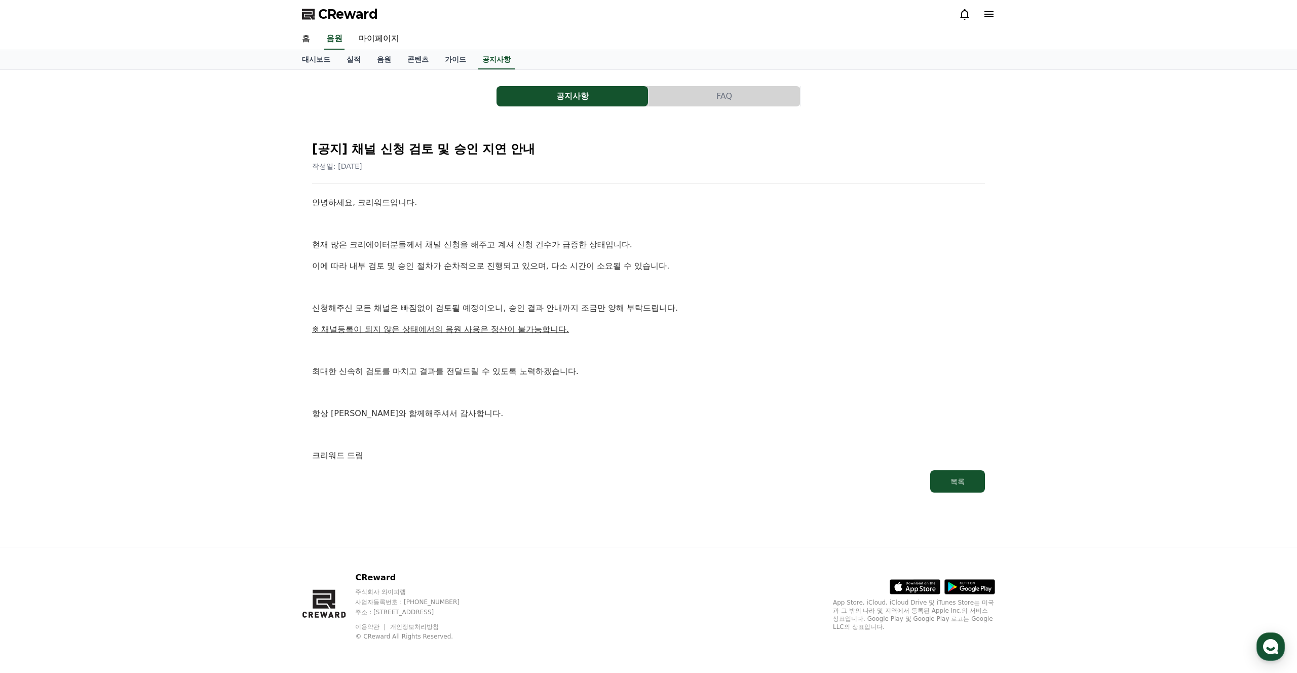
click at [672, 308] on p "신청해주신 모든 채널은 빠짐없이 검토될 예정이오니, 승인 결과 안내까지 조금만 양해 부탁드립니다." at bounding box center [648, 307] width 673 height 13
drag, startPoint x: 395, startPoint y: 311, endPoint x: 204, endPoint y: 317, distance: 191.1
click at [212, 307] on div "공지사항 FAQ [공지] 채널 신청 검토 및 승인 지연 안내 작성일: 2025-09-26 안녕하세요, 크리워드입니다. 현재 많은 크리에이터분들…" at bounding box center [648, 308] width 1297 height 477
drag, startPoint x: 458, startPoint y: 424, endPoint x: 445, endPoint y: 423, distance: 13.2
click at [458, 425] on div "안녕하세요, 크리워드입니다. 현재 많은 크리에이터분들께서 채널 신청을 해주고 계셔 신청 건수가 급증한 상태입니다. 이에 따라 내부 검토 및 승…" at bounding box center [648, 329] width 673 height 266
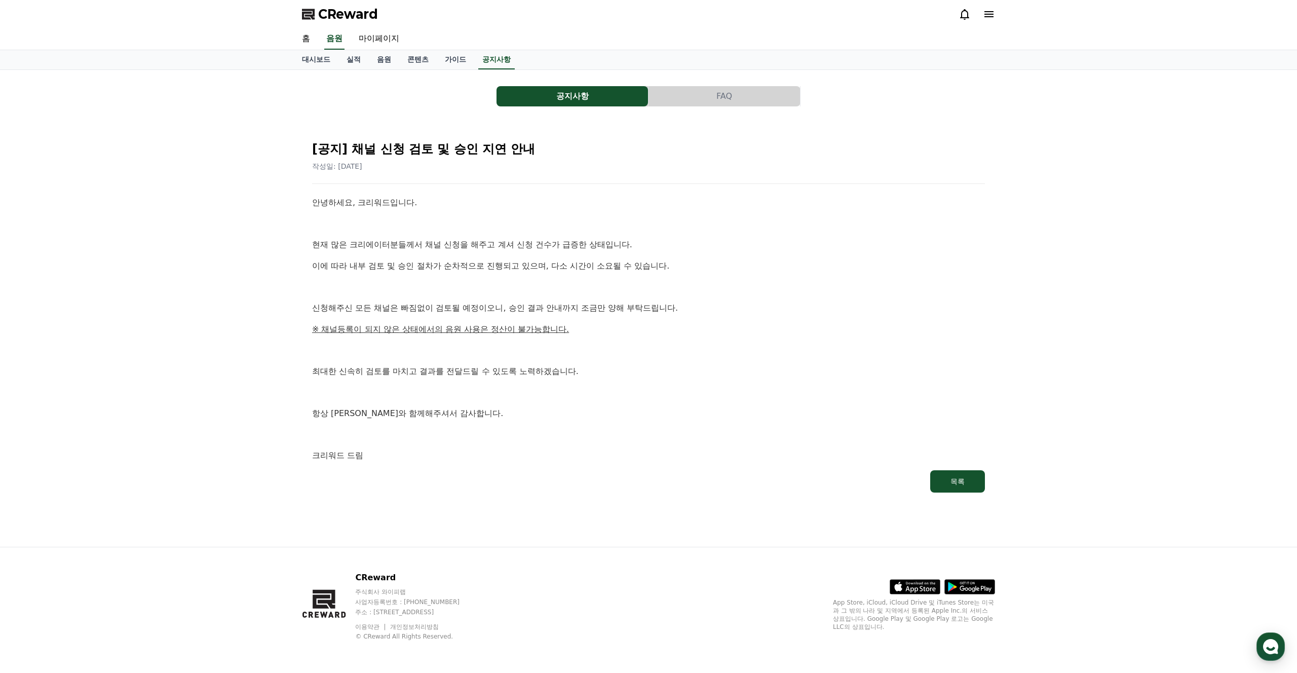
drag, startPoint x: 517, startPoint y: 245, endPoint x: 601, endPoint y: 248, distance: 84.1
click at [584, 247] on p "현재 많은 크리에이터분들께서 채널 신청을 해주고 계셔 신청 건수가 급증한 상태입니다." at bounding box center [648, 244] width 673 height 13
drag, startPoint x: 601, startPoint y: 248, endPoint x: 636, endPoint y: 247, distance: 35.5
click at [601, 248] on p "현재 많은 크리에이터분들께서 채널 신청을 해주고 계셔 신청 건수가 급증한 상태입니다." at bounding box center [648, 244] width 673 height 13
drag, startPoint x: 520, startPoint y: 243, endPoint x: 298, endPoint y: 244, distance: 221.9
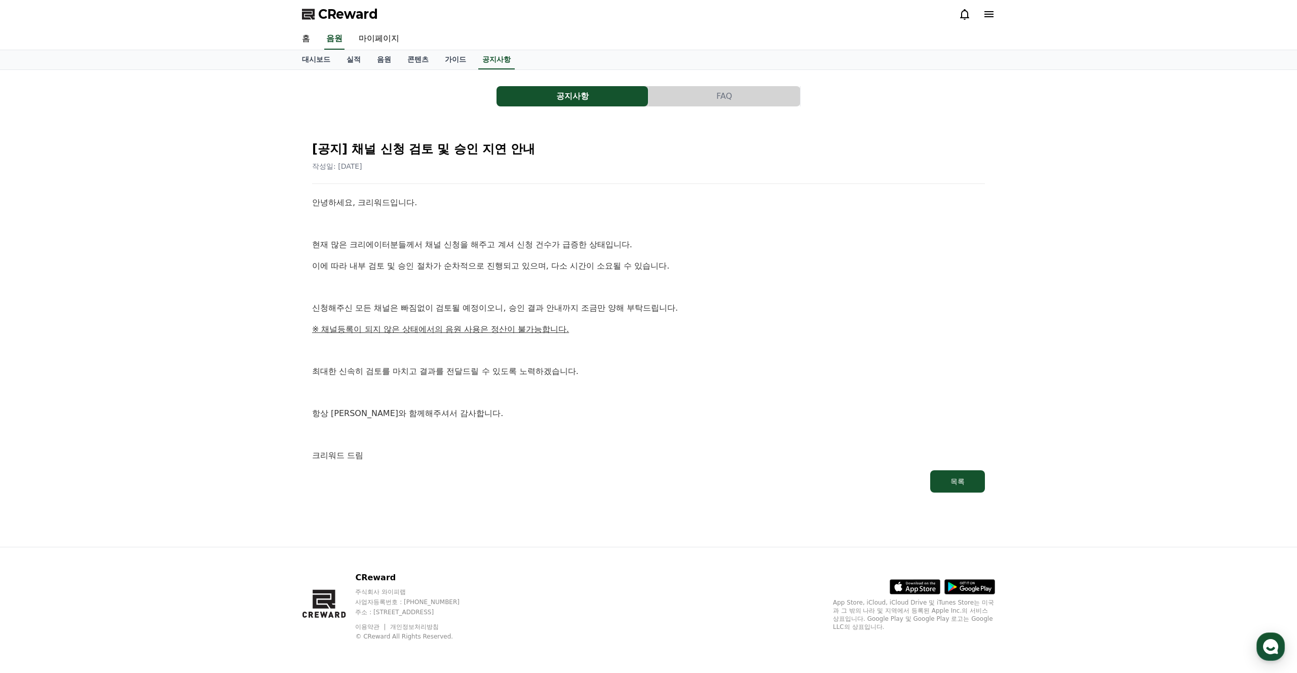
click at [282, 241] on div "공지사항 FAQ [공지] 채널 신청 검토 및 승인 지연 안내 작성일: 2025-09-26 안녕하세요, 크리워드입니다. 현재 많은 크리에이터분들…" at bounding box center [648, 308] width 1297 height 477
drag, startPoint x: 683, startPoint y: 271, endPoint x: 250, endPoint y: 259, distance: 433.3
click at [250, 259] on div "공지사항 FAQ [공지] 채널 신청 검토 및 승인 지연 안내 작성일: 2025-09-26 안녕하세요, 크리워드입니다. 현재 많은 크리에이터분들…" at bounding box center [648, 308] width 1297 height 477
click at [275, 305] on div "공지사항 FAQ [공지] 채널 신청 검토 및 승인 지연 안내 작성일: 2025-09-26 안녕하세요, 크리워드입니다. 현재 많은 크리에이터분들…" at bounding box center [648, 308] width 1297 height 477
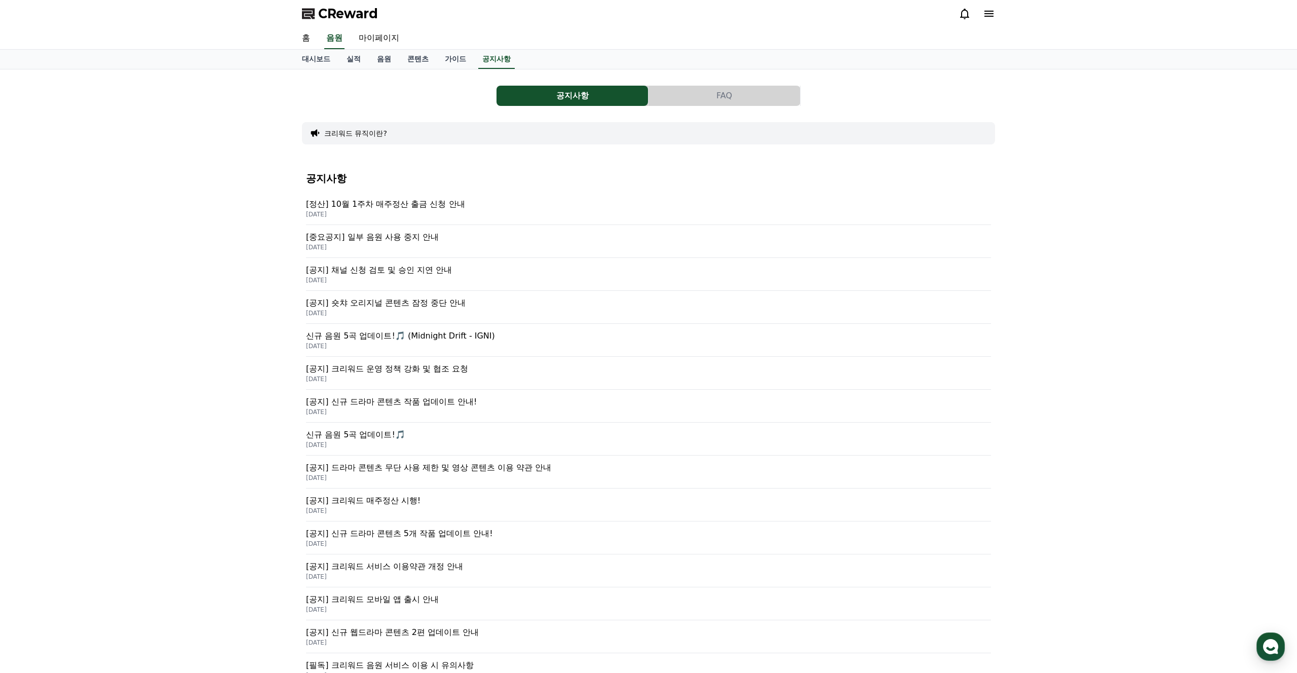
click at [243, 267] on div "공지사항 FAQ 크리워드 뮤직이란? 공지사항 [정산] 10월 1주차 매주정산 출금 신청 안내 2025-10-08 [중요공지] 일부 음원 사용 …" at bounding box center [648, 404] width 1297 height 670
click at [199, 342] on div "공지사항 FAQ 크리워드 뮤직이란? 공지사항 [정산] 10월 1주차 매주정산 출금 신청 안내 2025-10-08 [중요공지] 일부 음원 사용 …" at bounding box center [648, 403] width 1297 height 670
click at [233, 416] on div "공지사항 FAQ 크리워드 뮤직이란? 공지사항 [정산] 10월 1주차 매주정산 출금 신청 안내 2025-10-08 [중요공지] 일부 음원 사용 …" at bounding box center [648, 403] width 1297 height 670
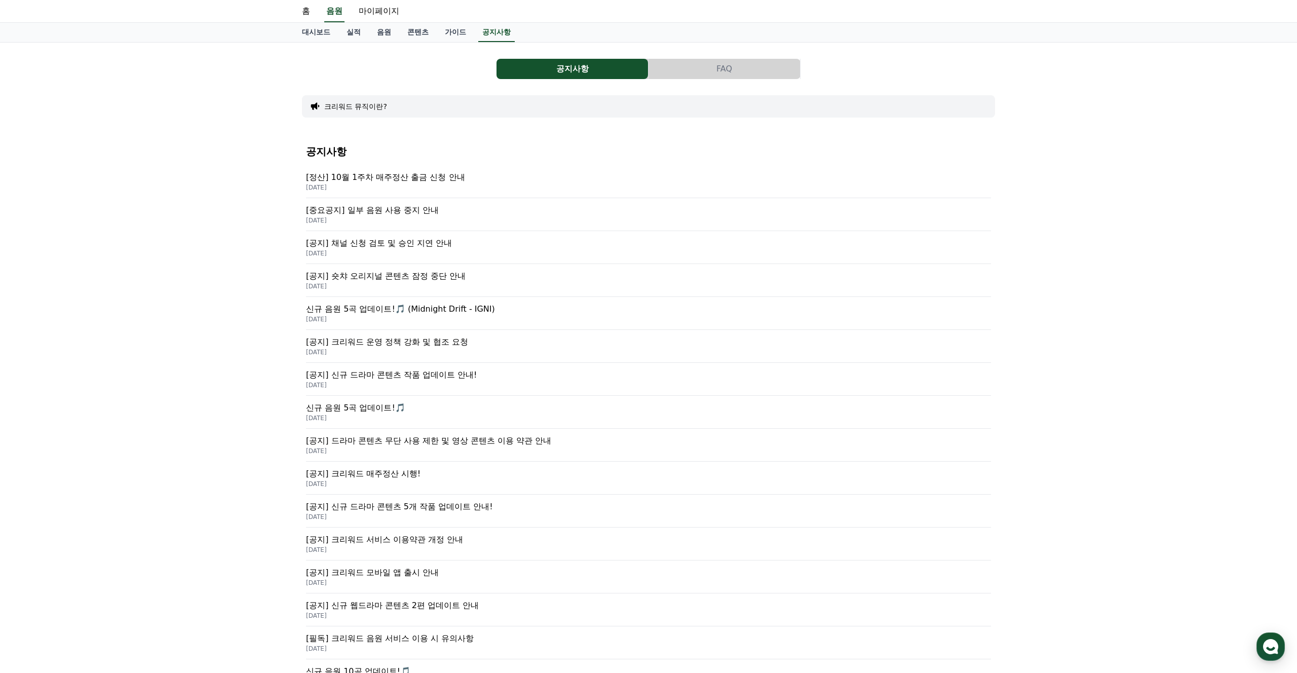
scroll to position [0, 0]
